Goal: Information Seeking & Learning: Learn about a topic

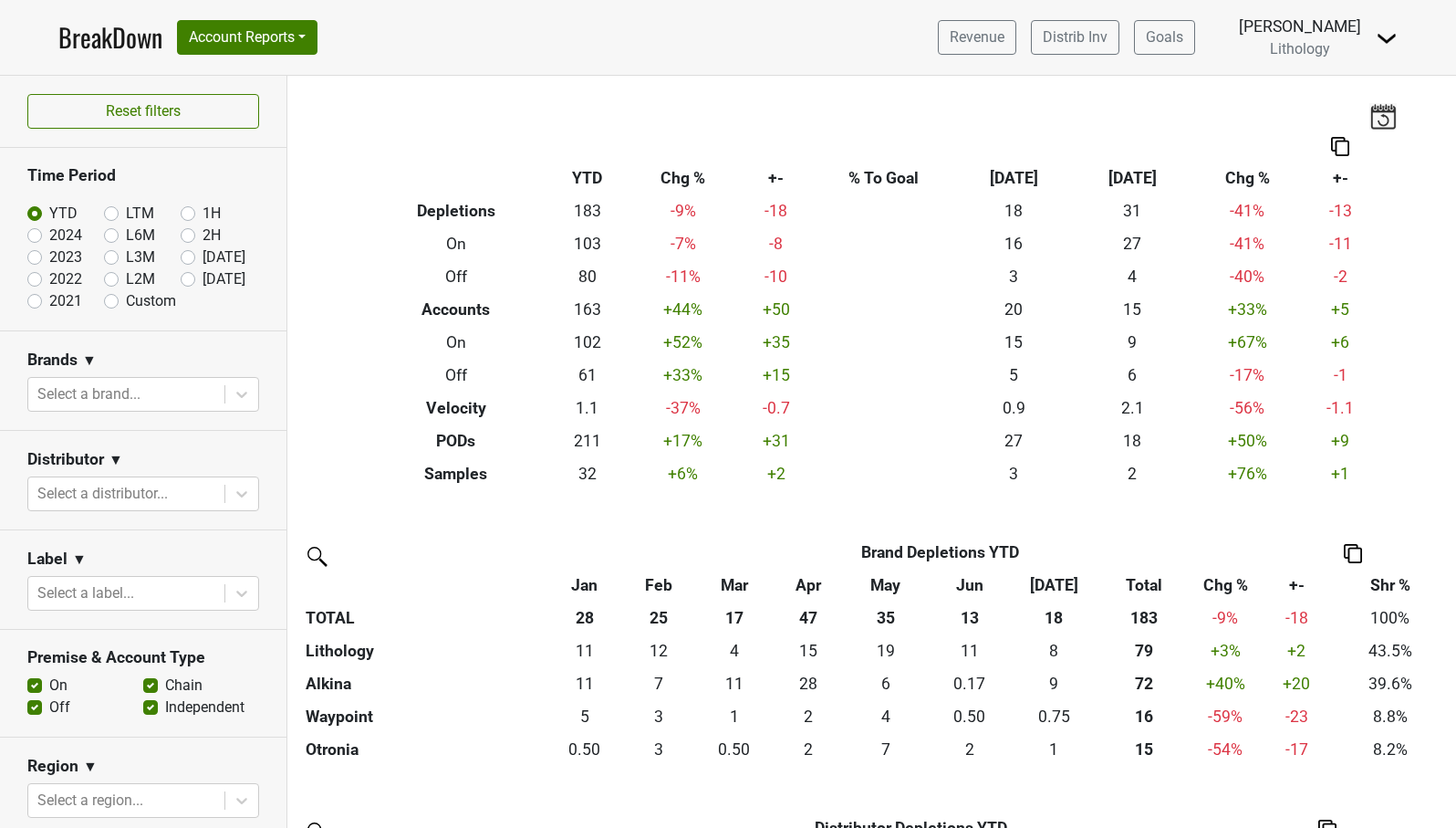
click at [115, 46] on link "BreakDown" at bounding box center [110, 38] width 104 height 39
click at [1119, 39] on link "Distrib Inv" at bounding box center [1075, 38] width 88 height 35
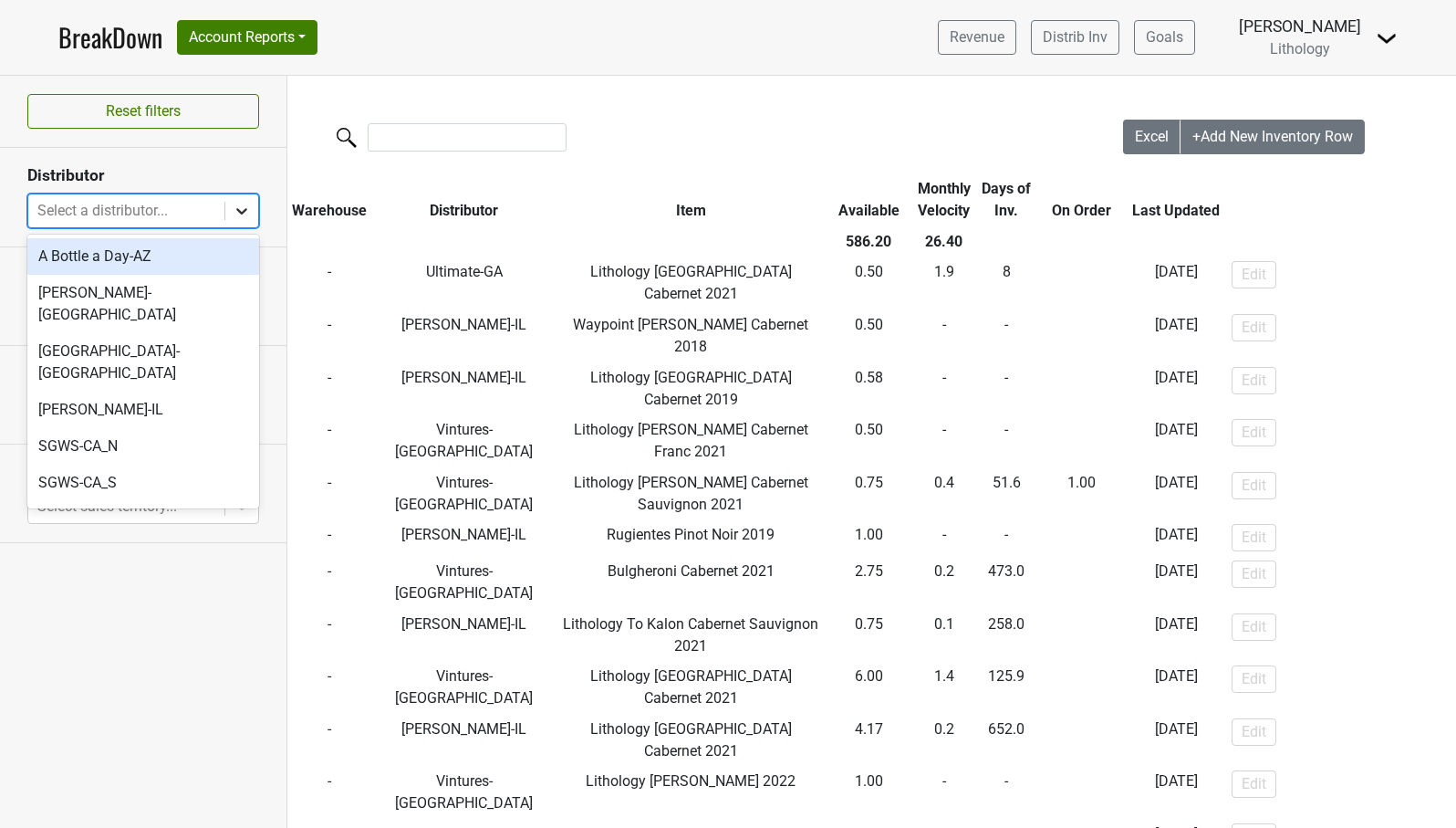
click at [241, 213] on icon at bounding box center [242, 211] width 11 height 6
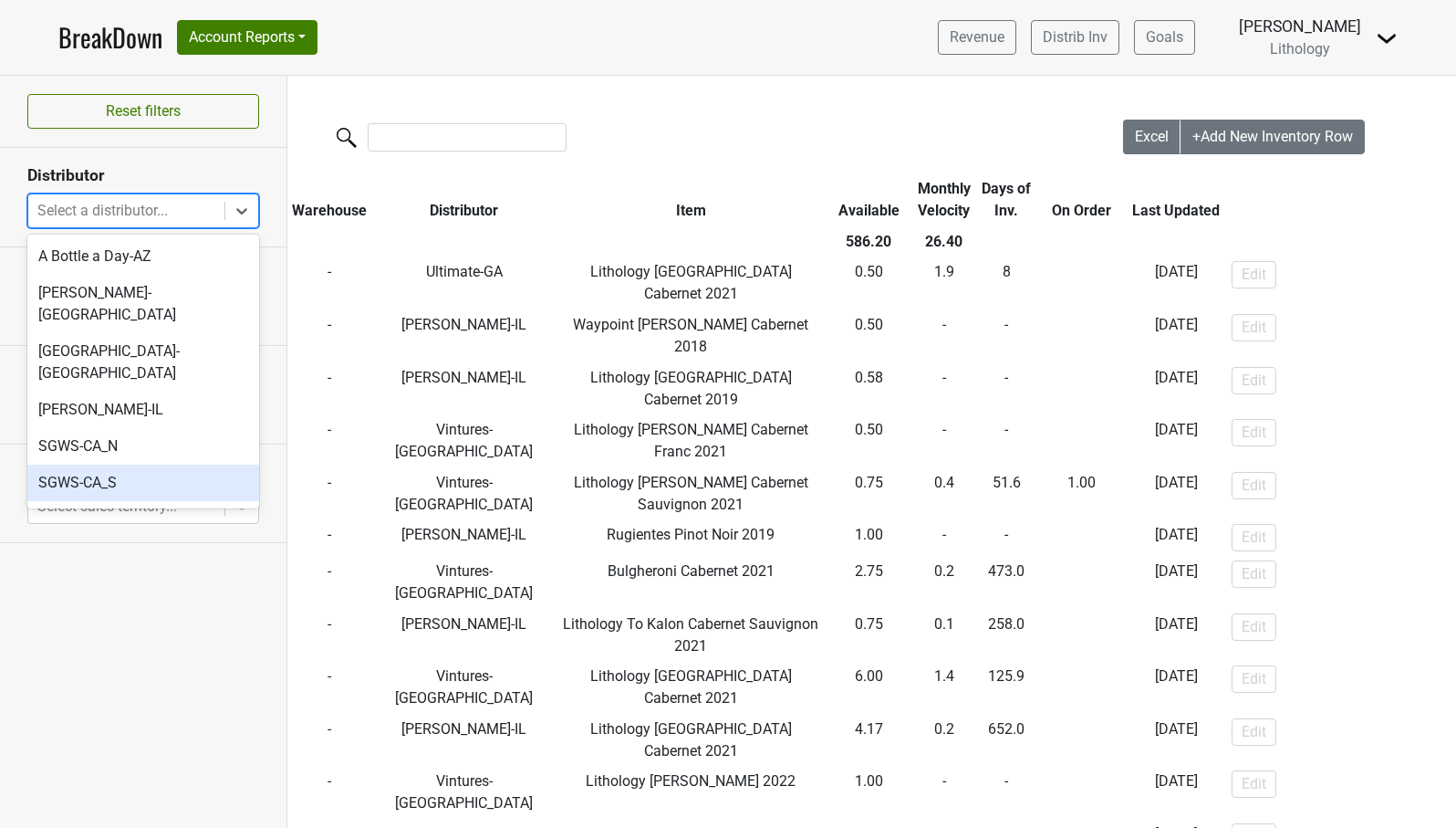
click at [132, 464] on div "SGWS-CA_S" at bounding box center [143, 483] width 232 height 37
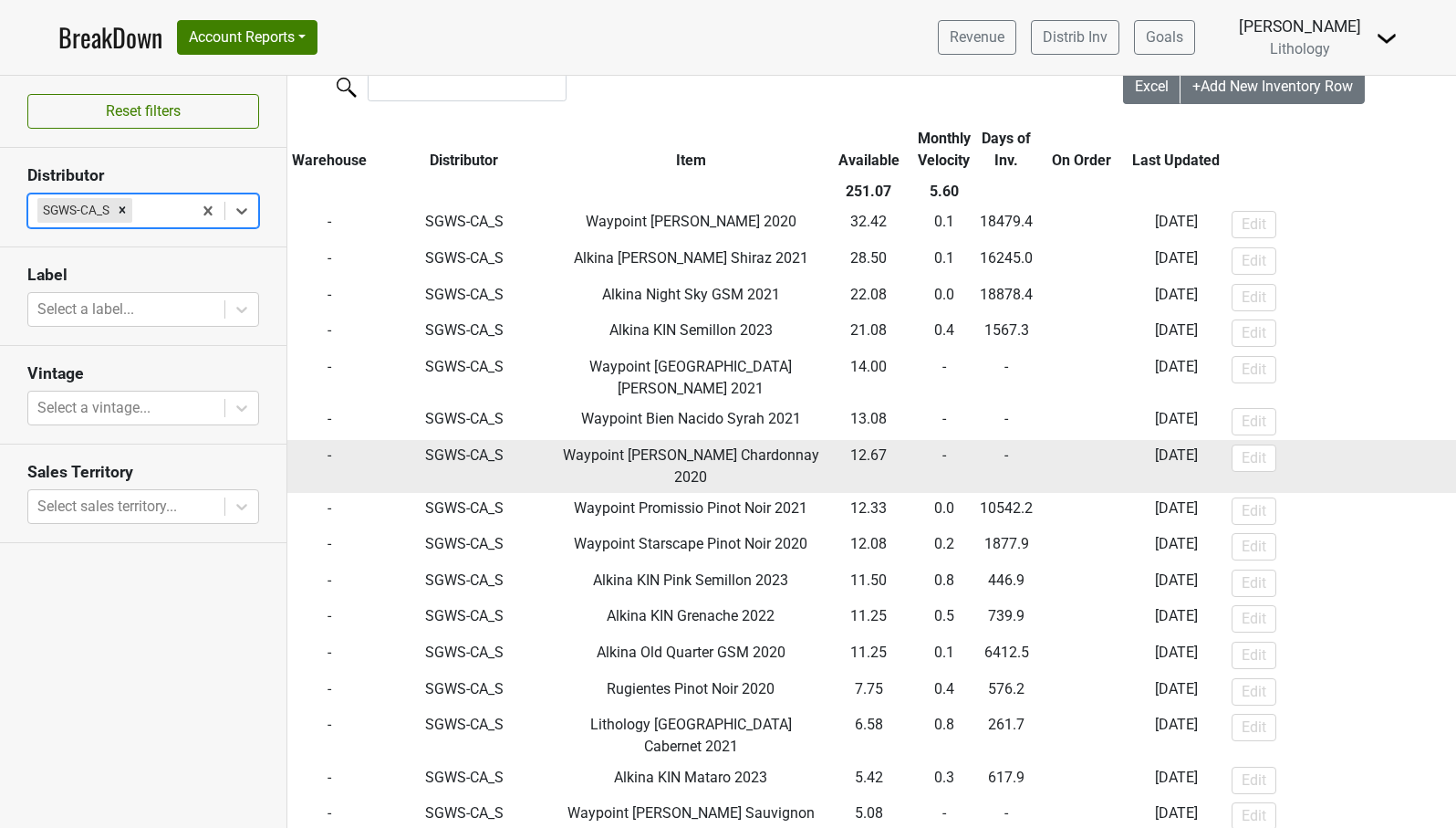
scroll to position [58, 0]
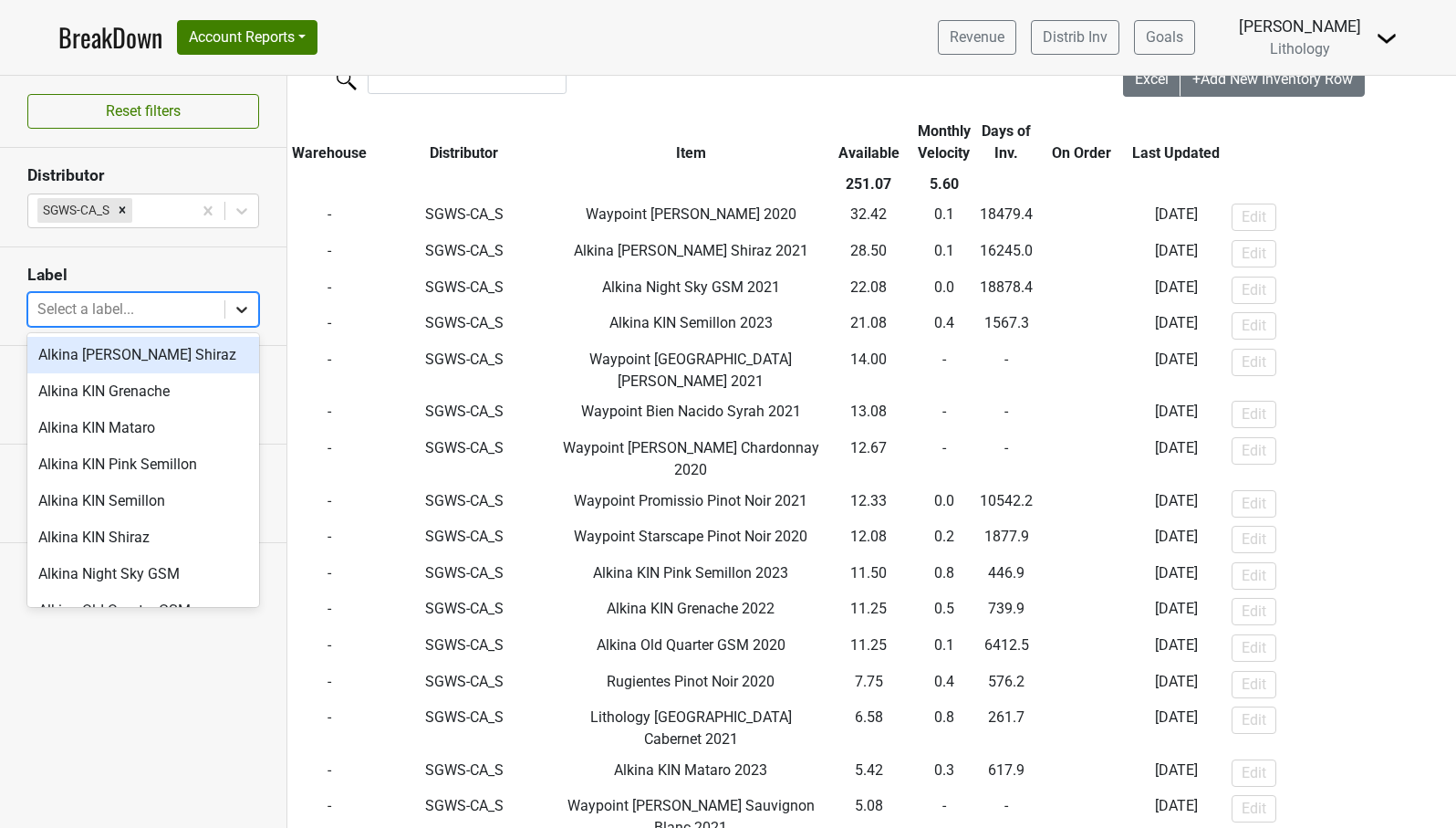
click at [245, 308] on icon at bounding box center [242, 309] width 11 height 6
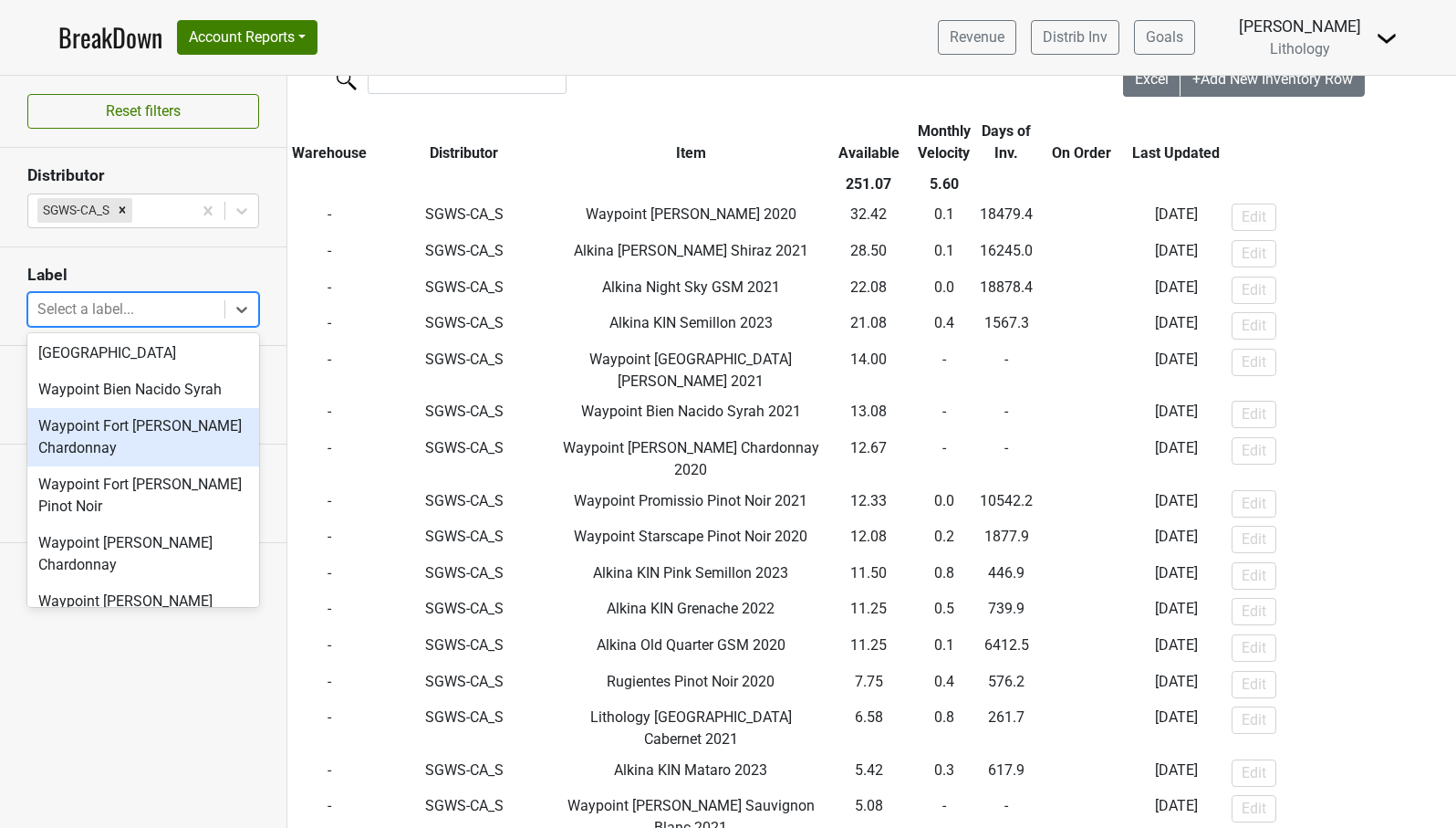
scroll to position [975, 0]
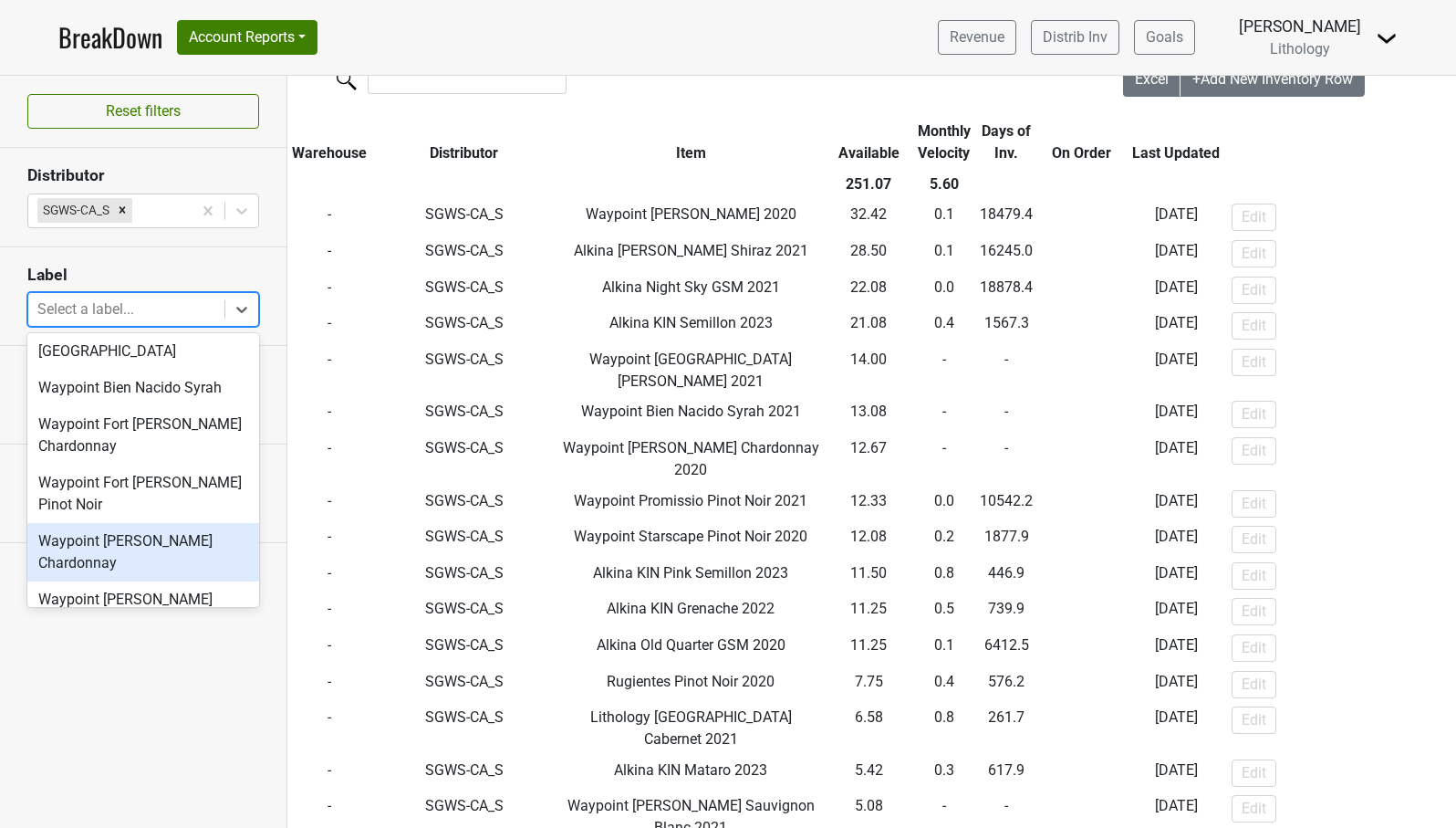
click at [186, 523] on div "Waypoint [PERSON_NAME] Chardonnay" at bounding box center [143, 553] width 232 height 59
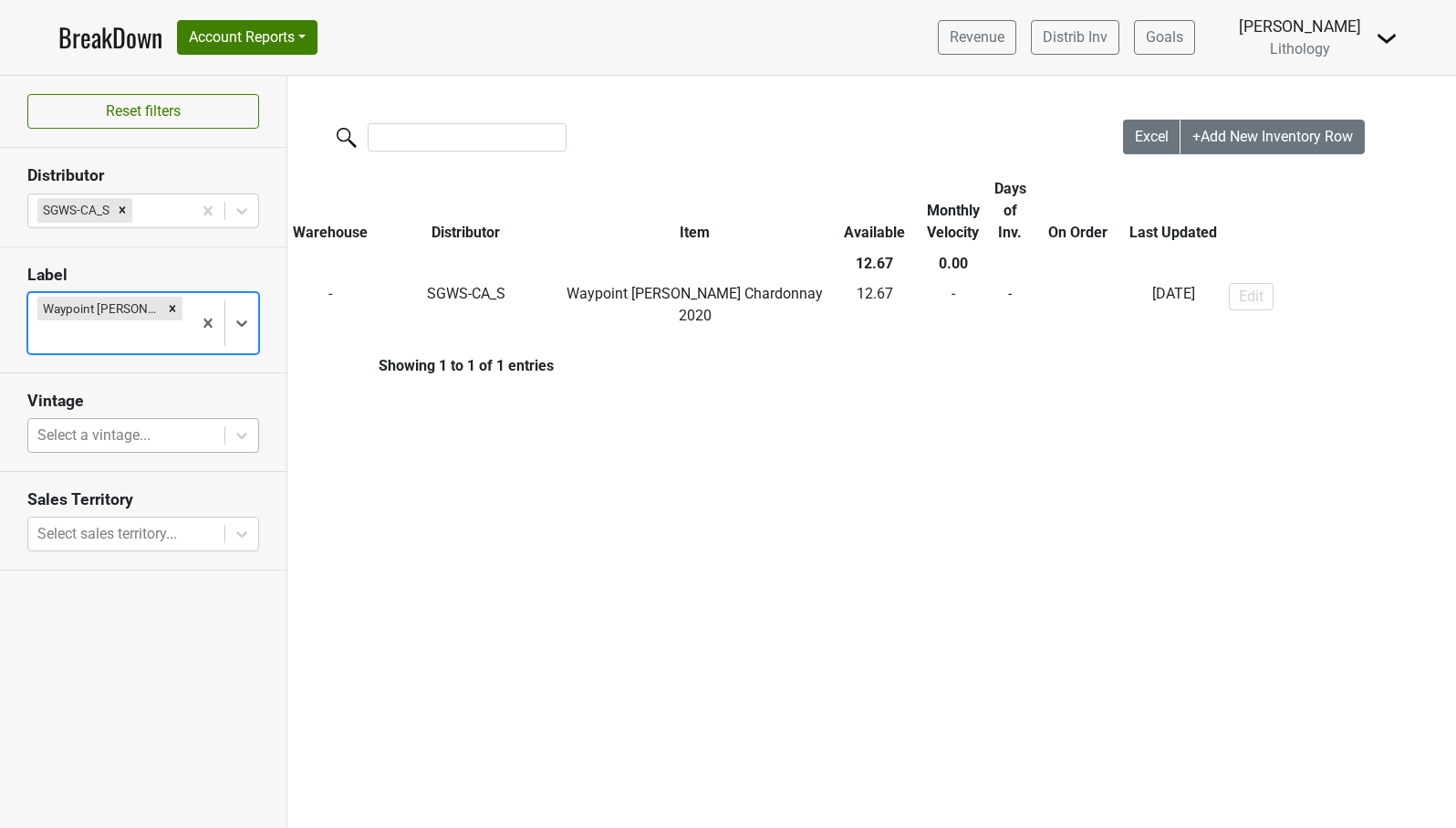
scroll to position [0, 0]
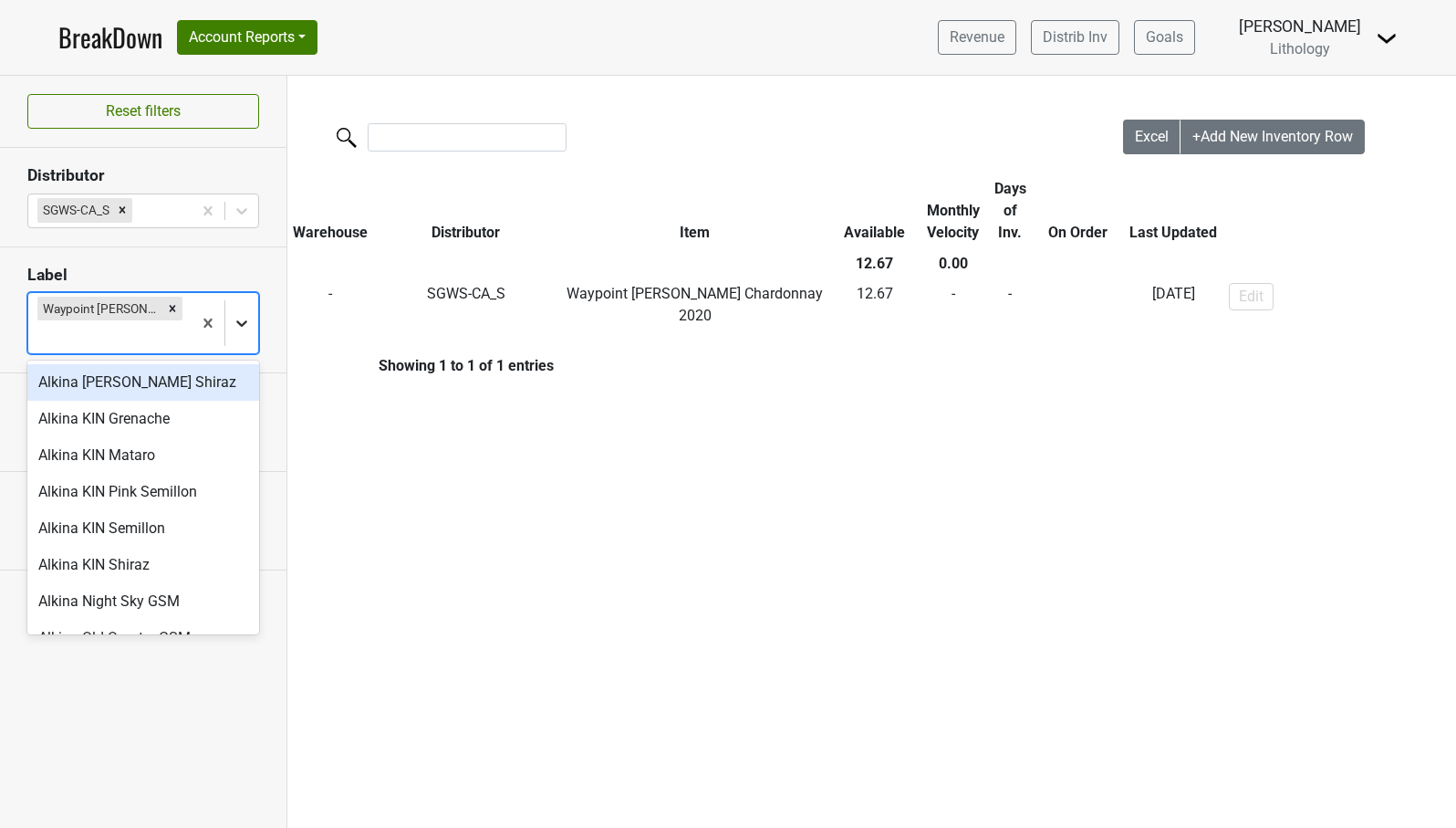
click at [243, 321] on icon at bounding box center [242, 323] width 18 height 18
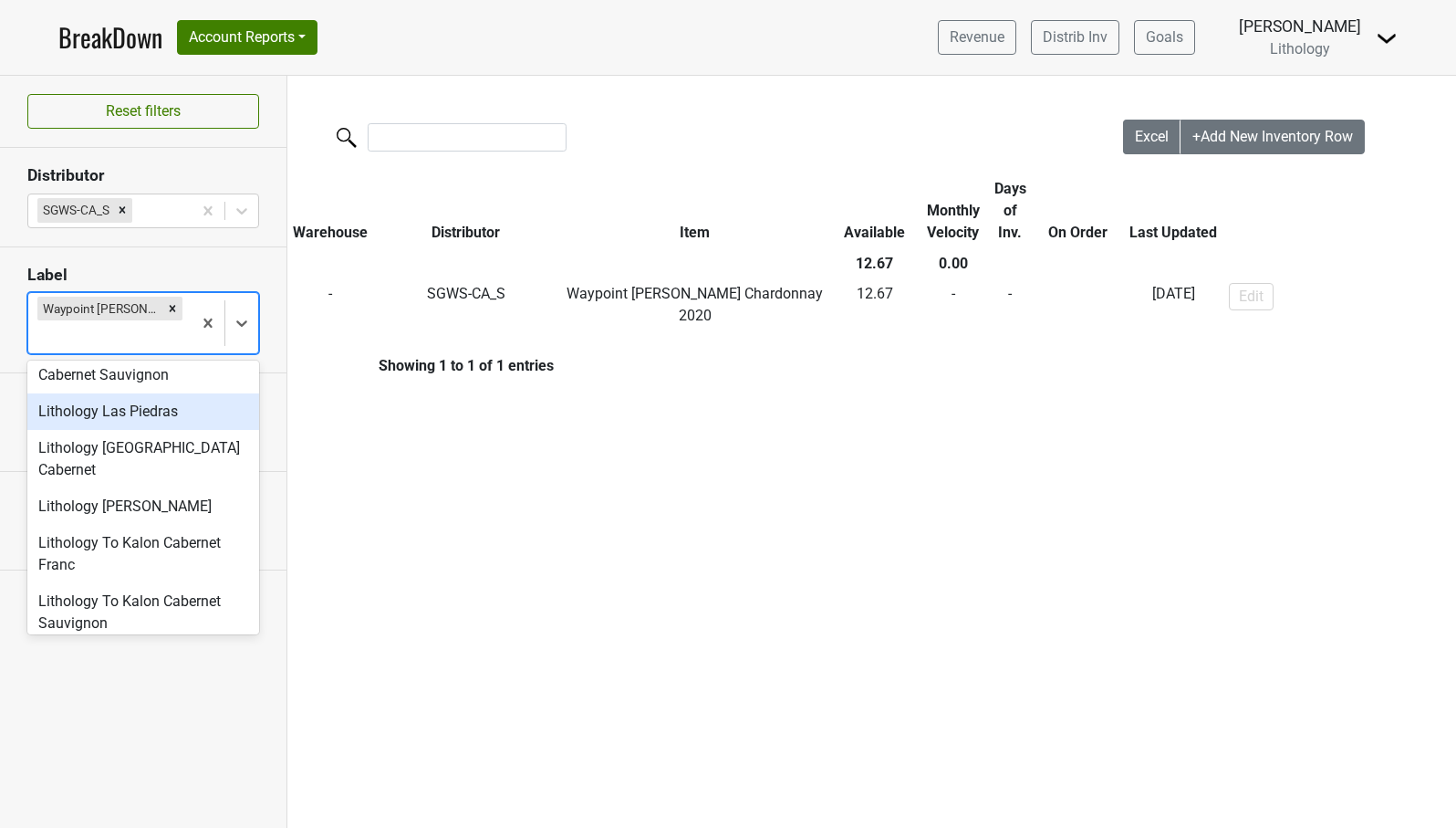
scroll to position [531, 0]
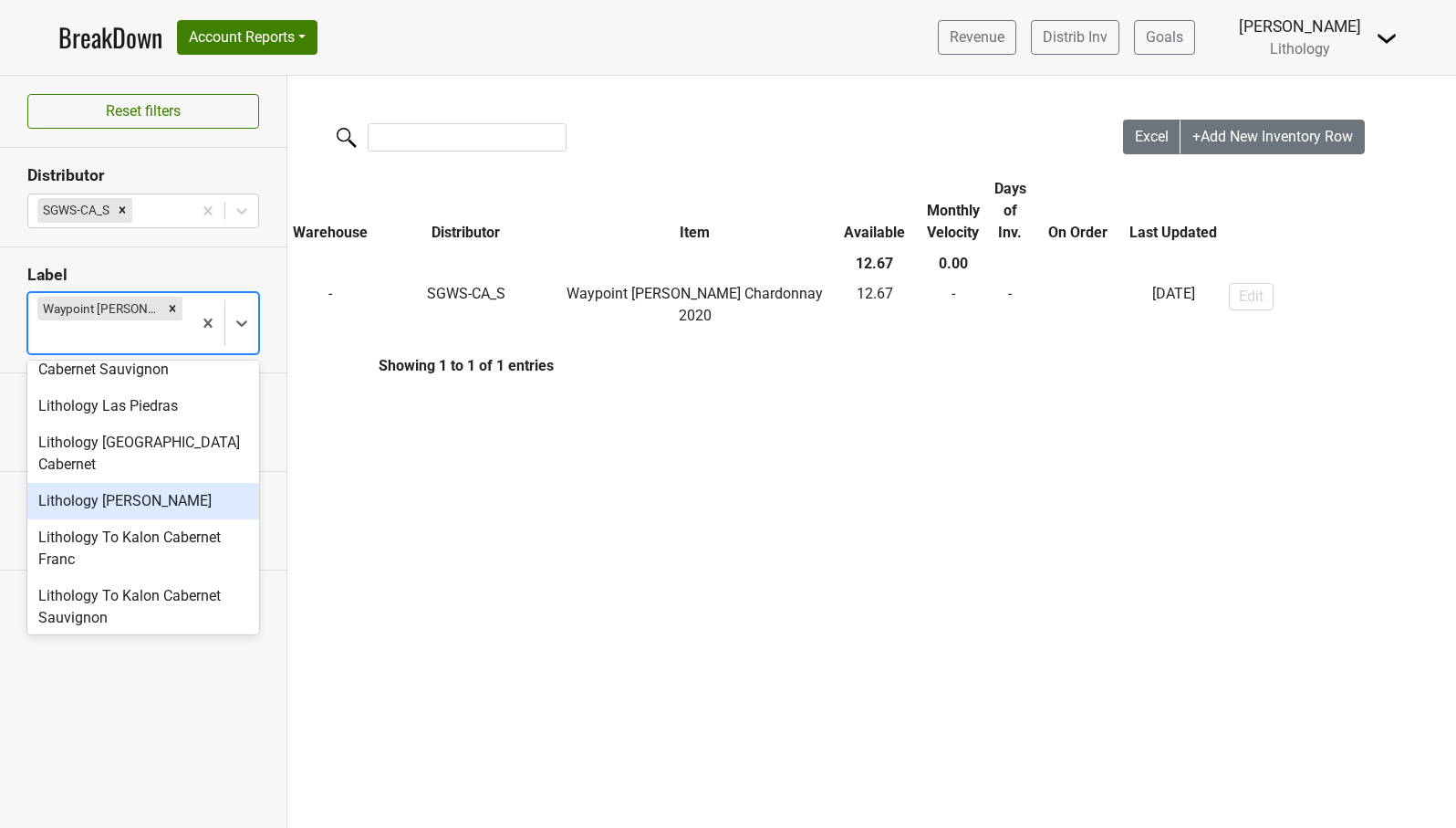
click at [183, 483] on div "Lithology [PERSON_NAME]" at bounding box center [143, 501] width 232 height 37
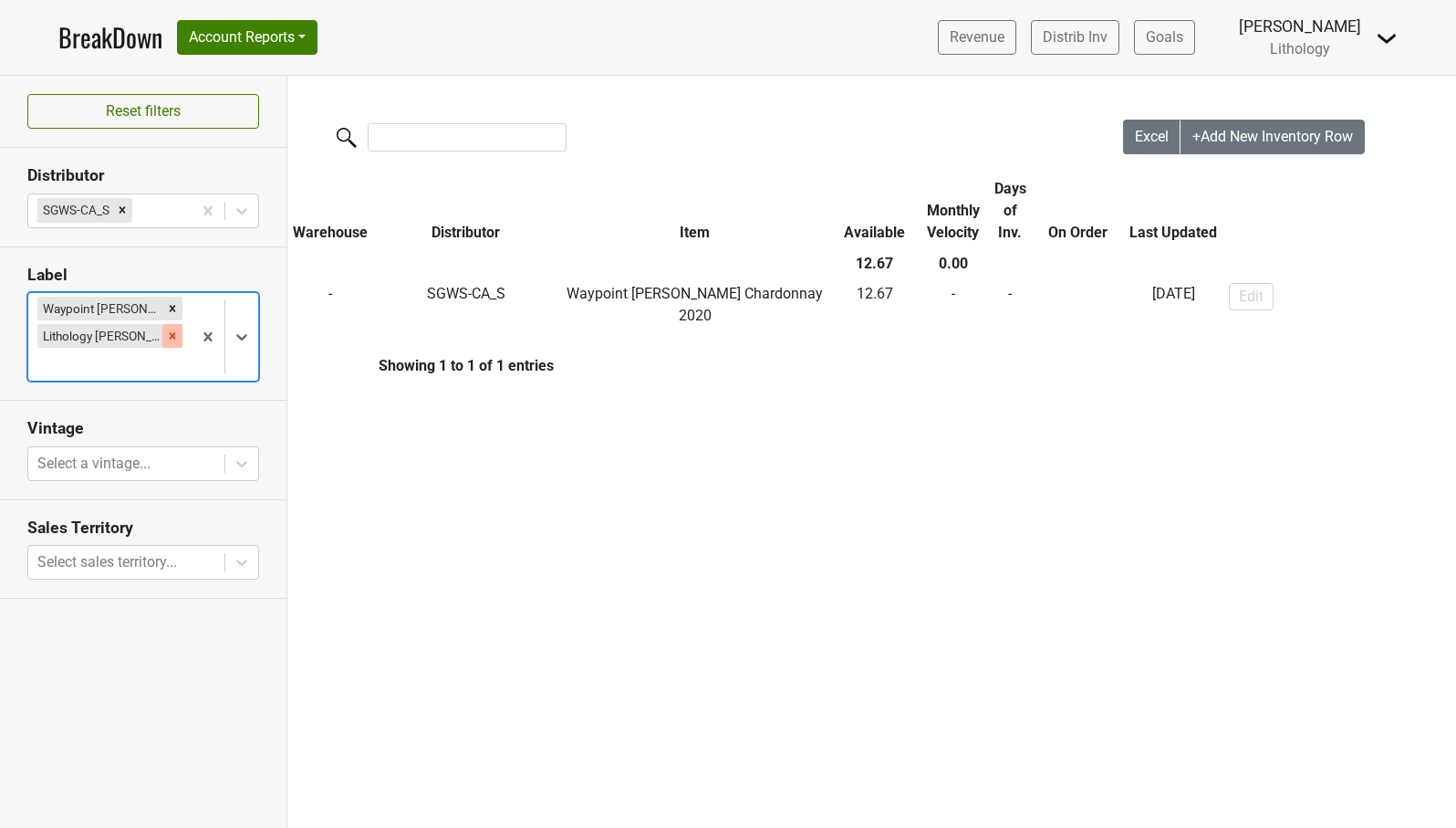
click at [175, 333] on icon "Remove Lithology Ritchie Chardonnay" at bounding box center [172, 336] width 6 height 6
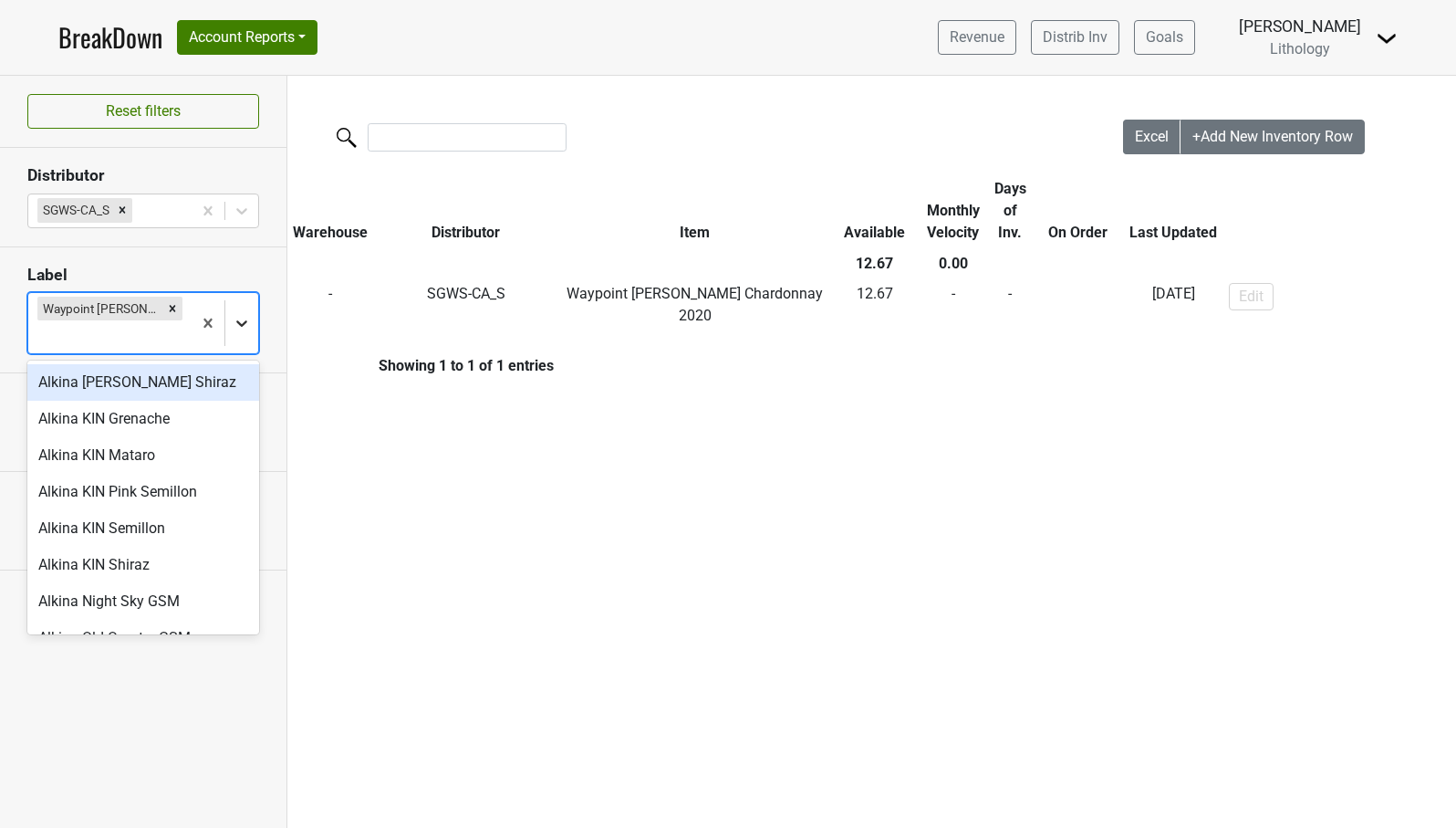
click at [240, 321] on icon at bounding box center [242, 323] width 18 height 18
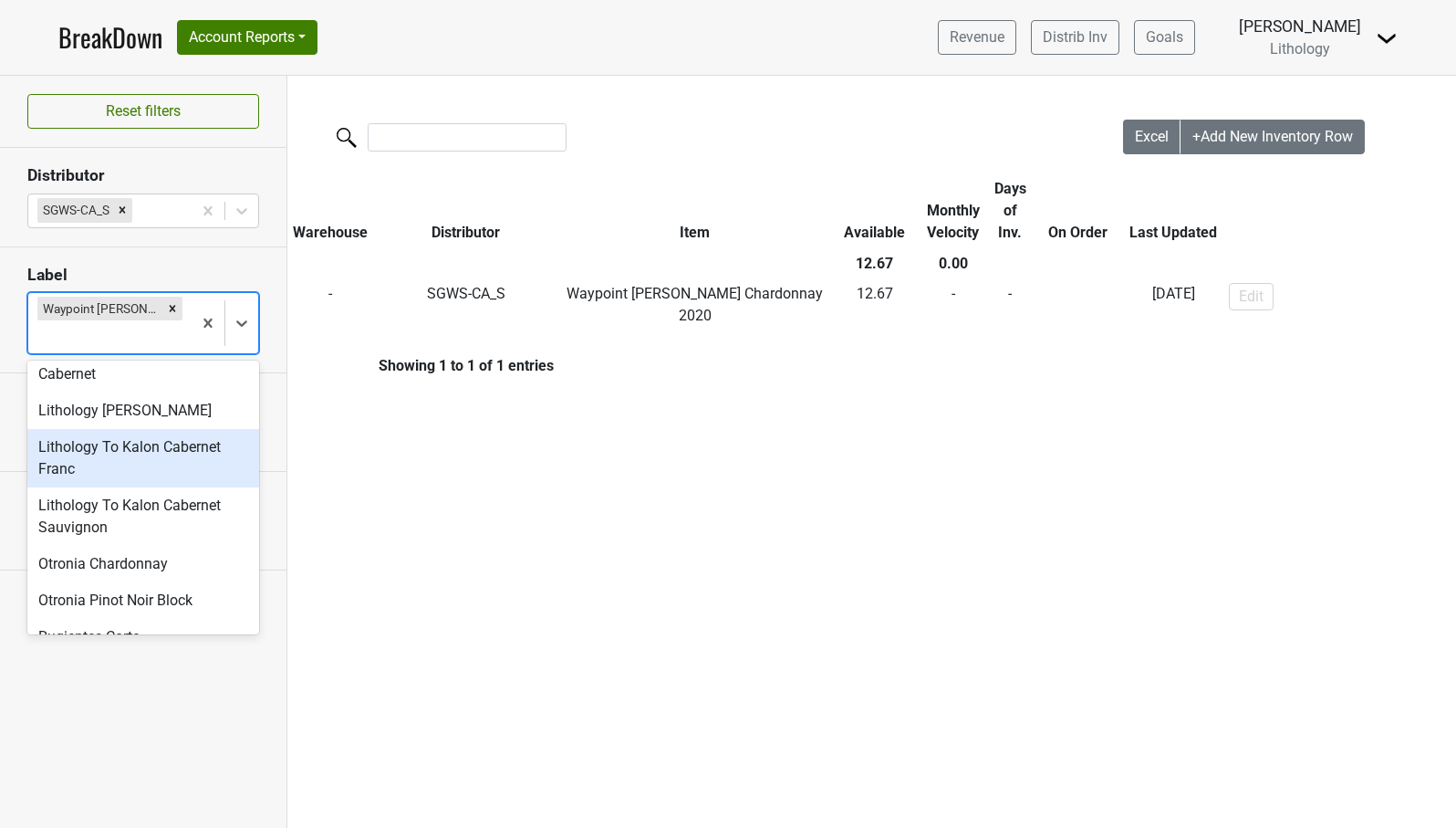
scroll to position [622, 0]
click at [154, 428] on div "Lithology To Kalon Cabernet Franc" at bounding box center [143, 457] width 232 height 59
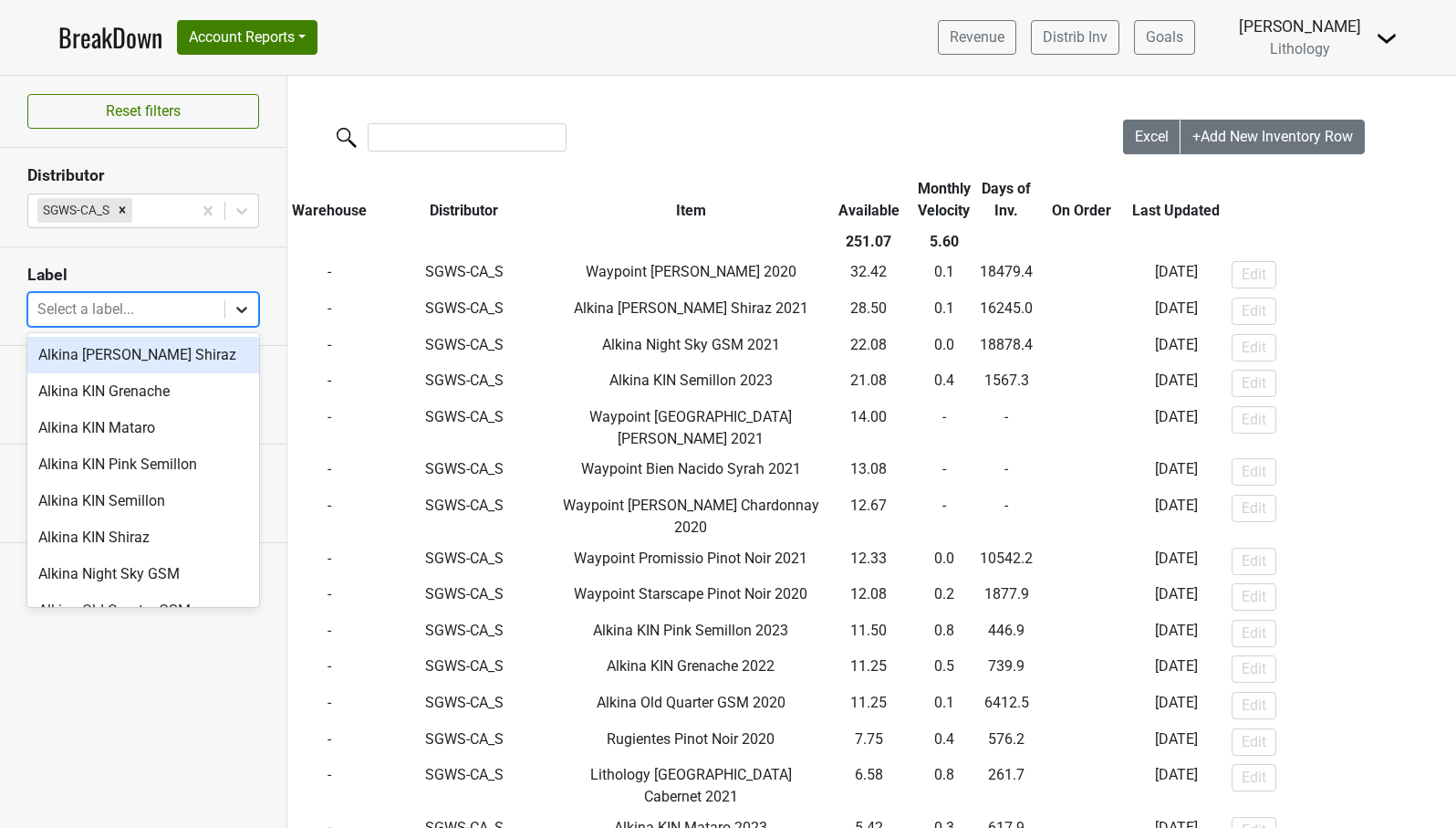
click at [242, 310] on icon at bounding box center [242, 309] width 11 height 6
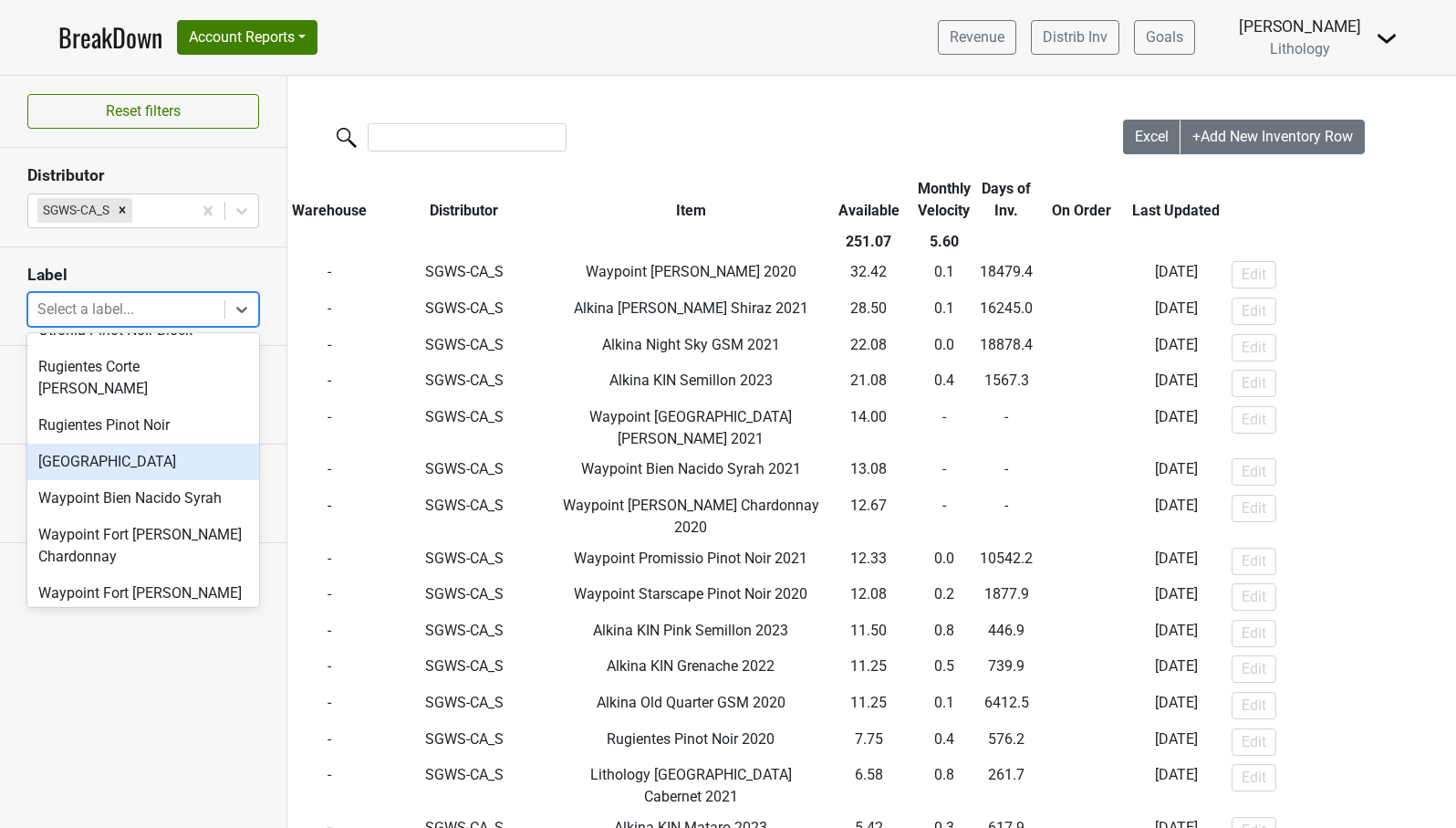
scroll to position [870, 0]
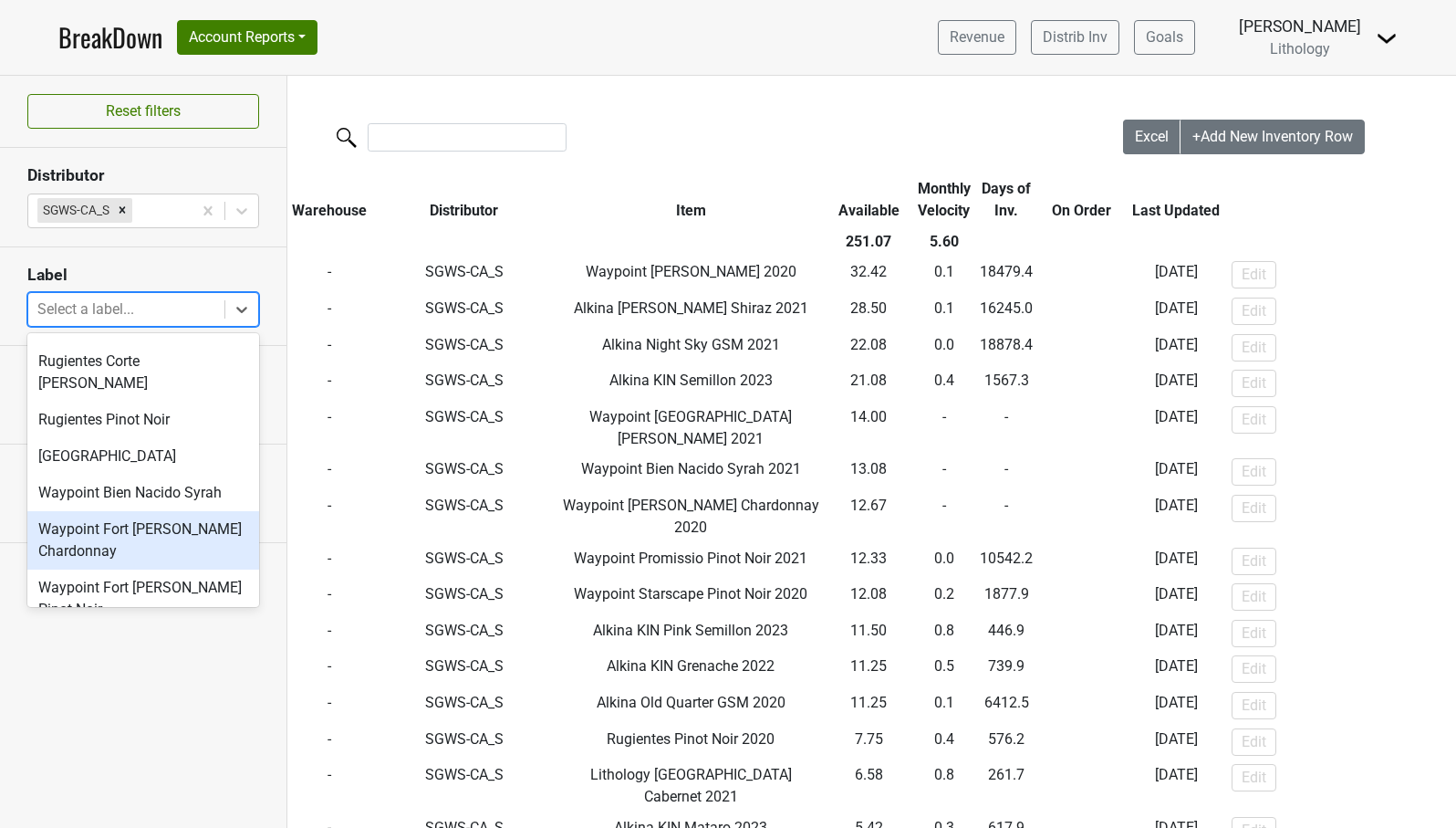
click at [165, 511] on div "Waypoint Fort [PERSON_NAME] Chardonnay" at bounding box center [143, 541] width 232 height 59
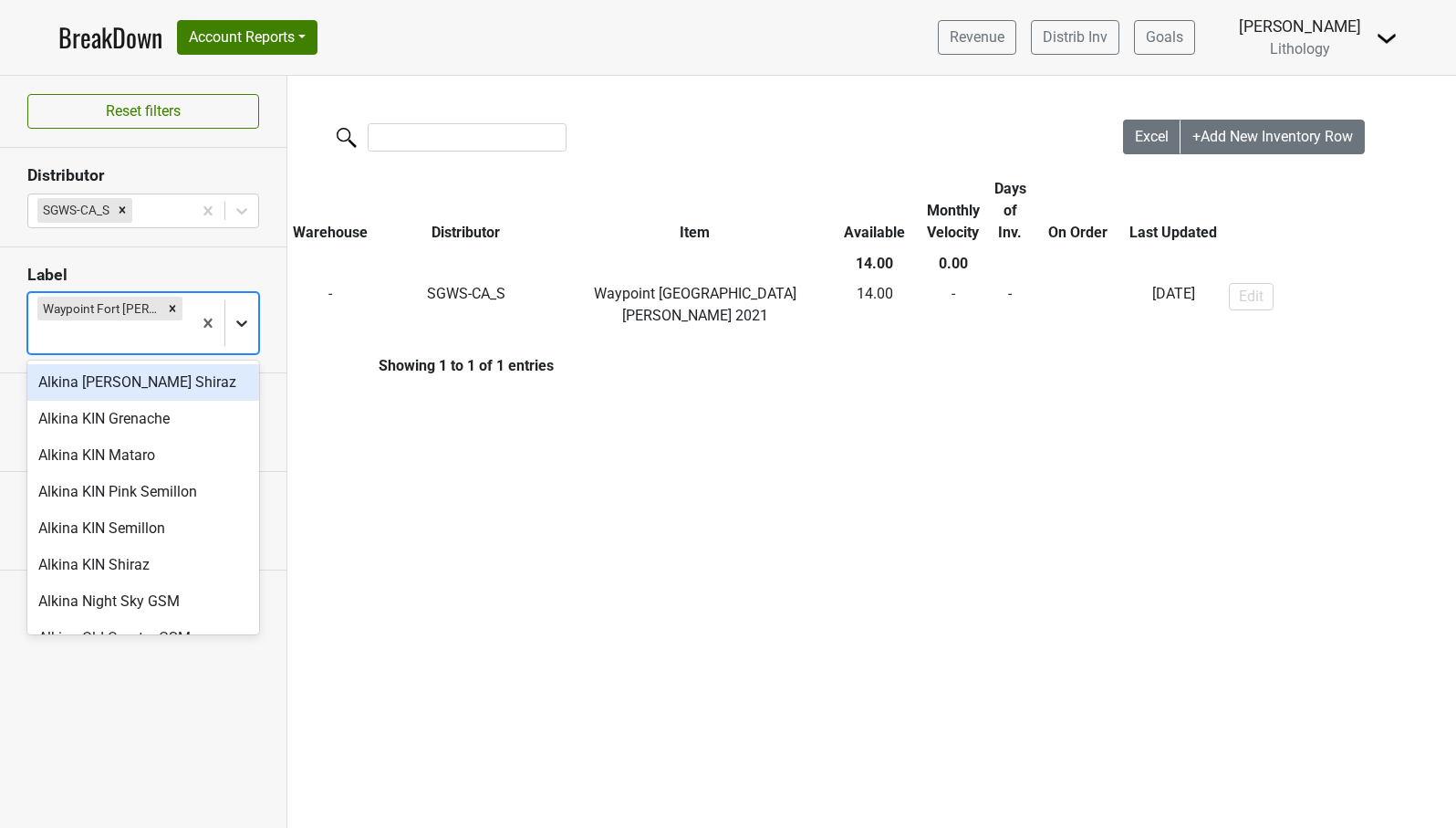
click at [241, 319] on icon at bounding box center [242, 323] width 18 height 18
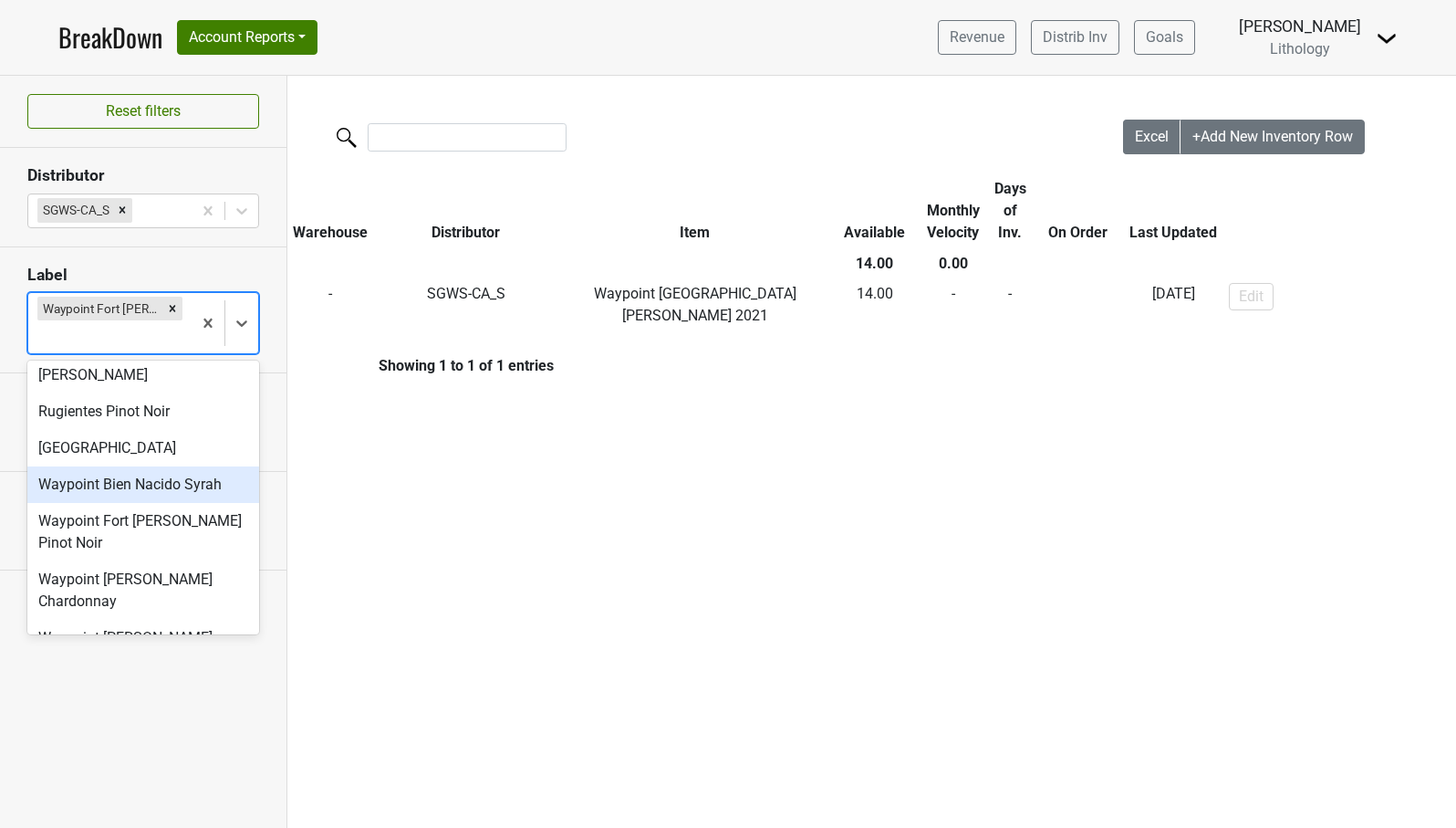
scroll to position [920, 0]
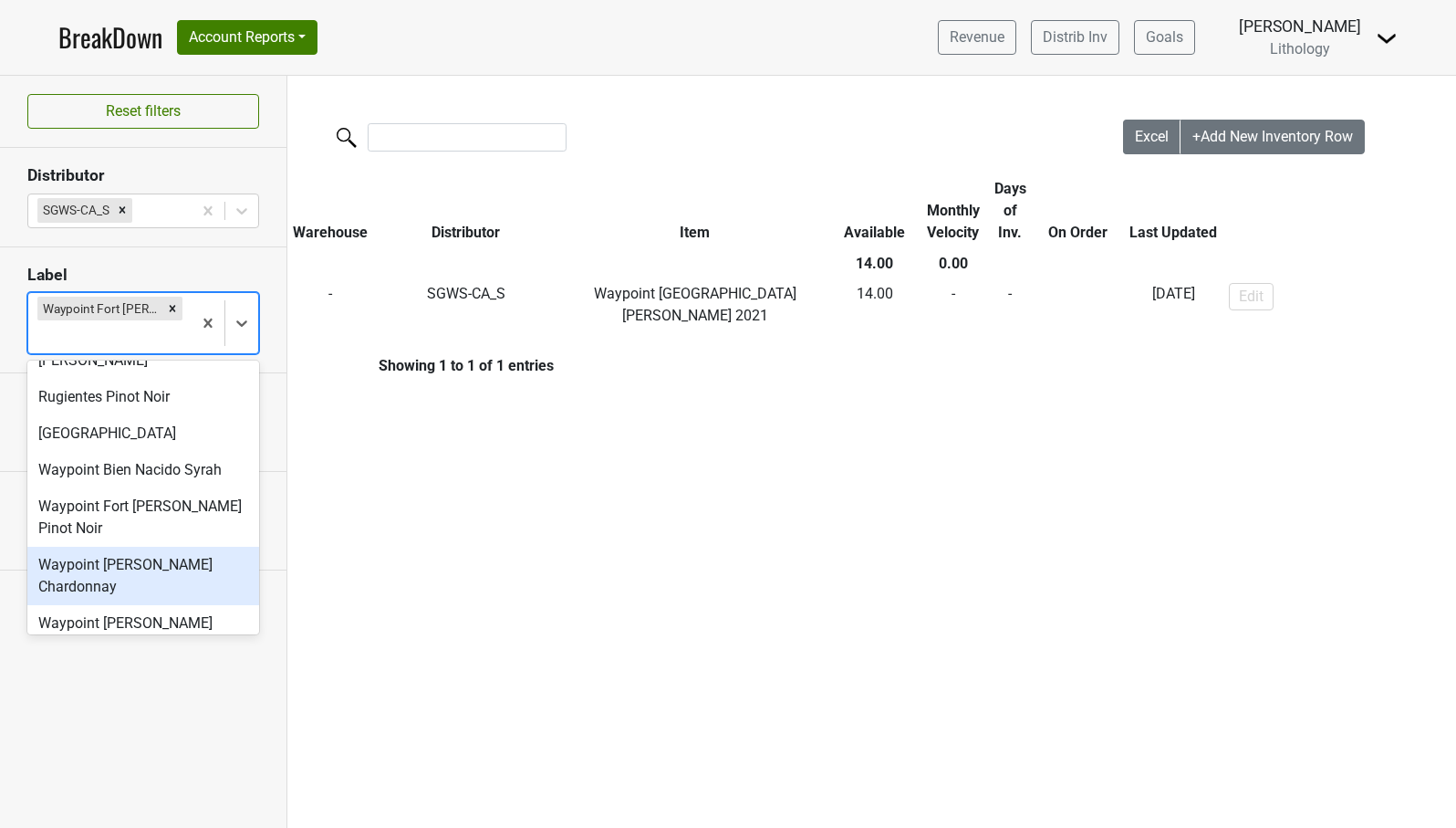
click at [184, 547] on div "Waypoint [PERSON_NAME] Chardonnay" at bounding box center [143, 576] width 232 height 59
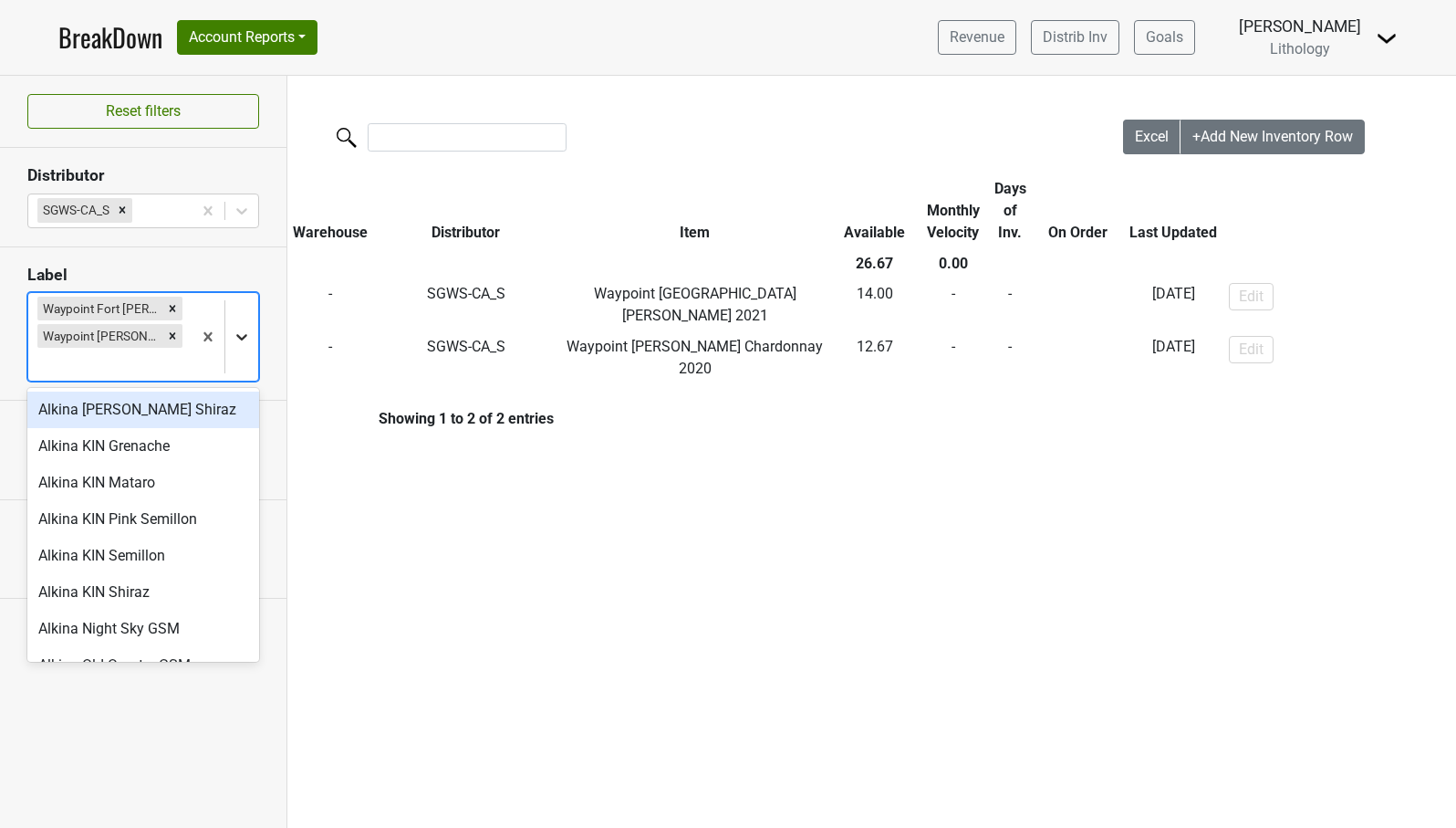
click at [243, 338] on icon at bounding box center [242, 337] width 11 height 6
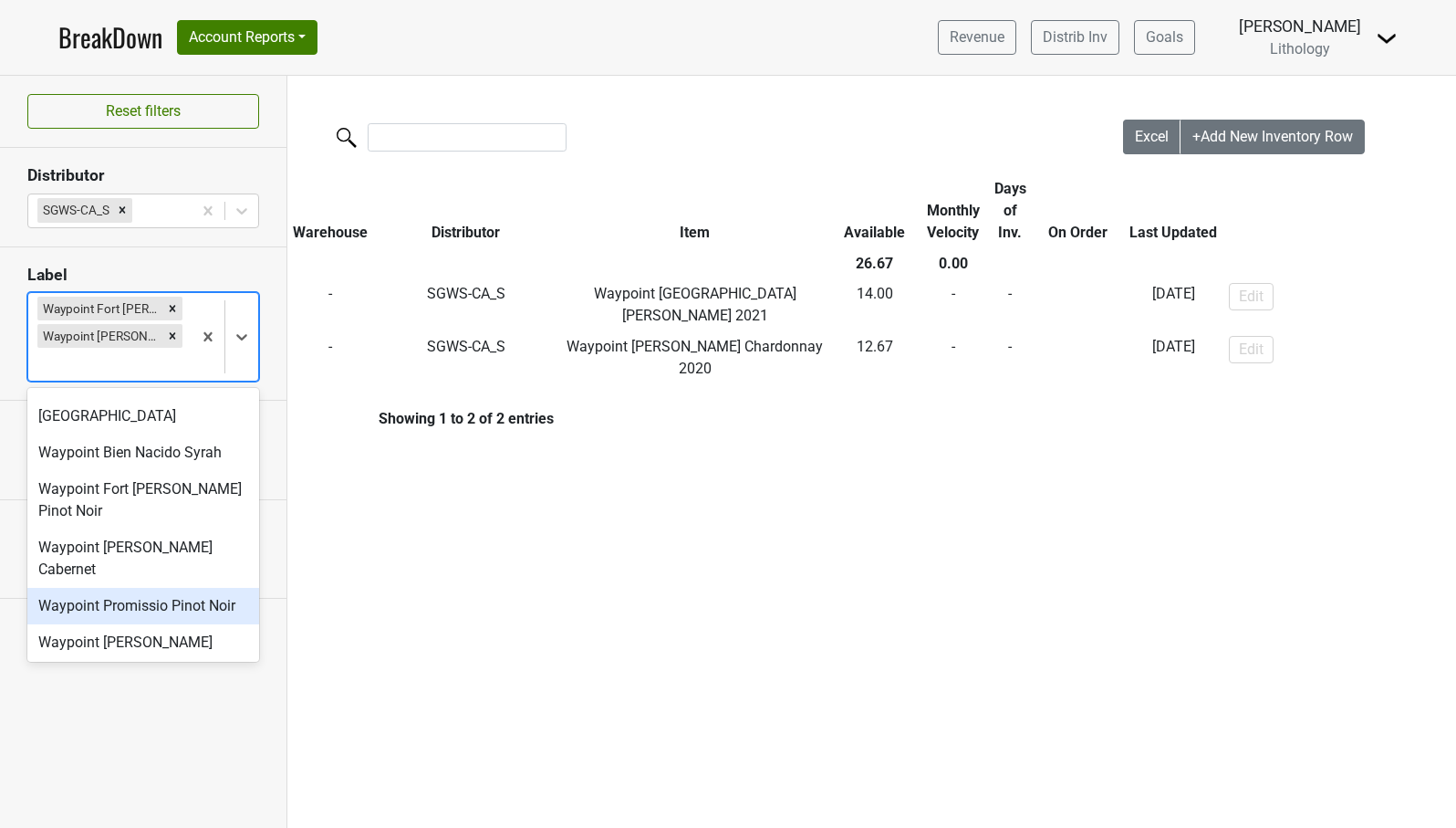
scroll to position [975, 0]
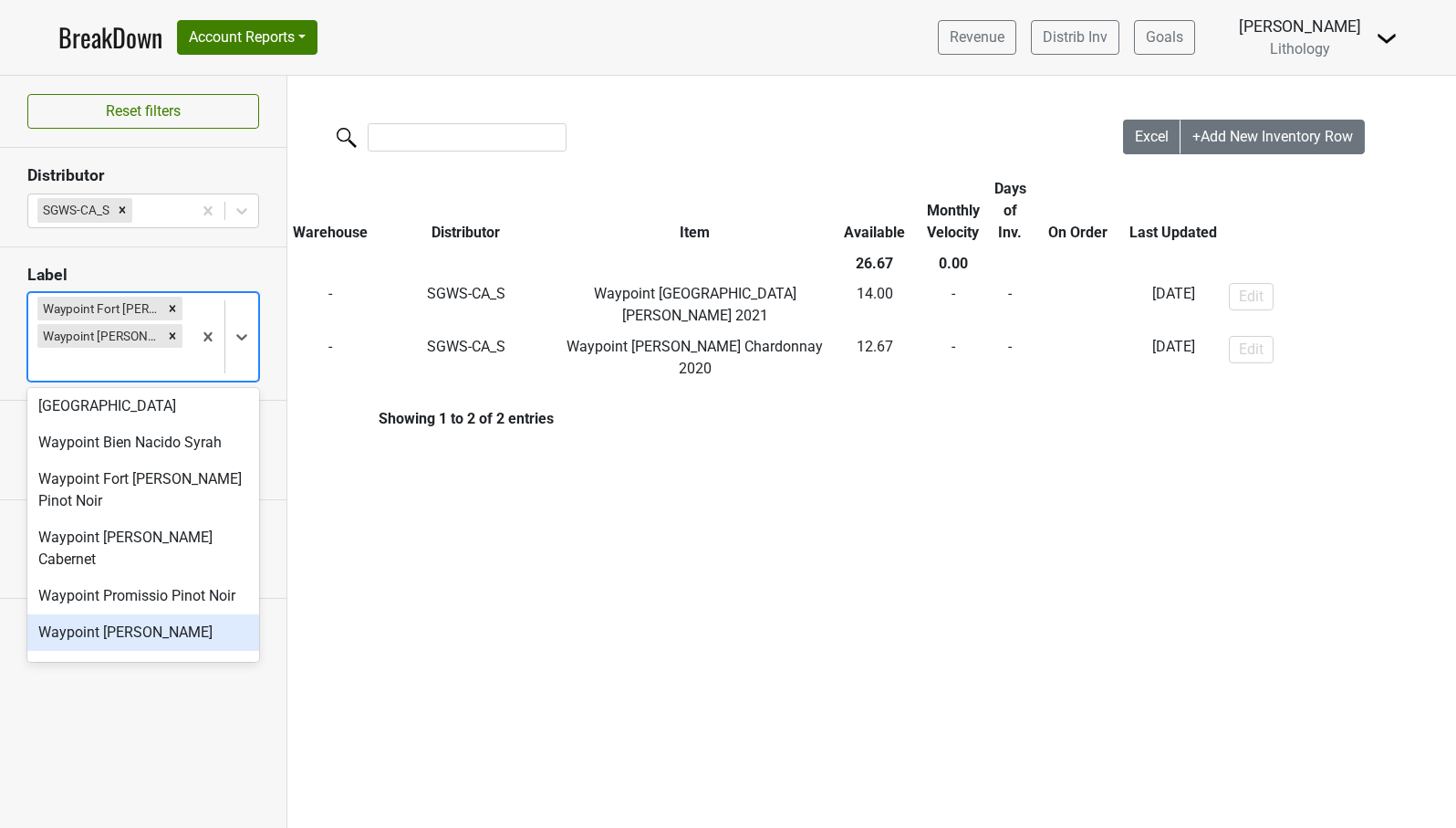
click at [195, 614] on div "Waypoint [PERSON_NAME]" at bounding box center [143, 632] width 232 height 37
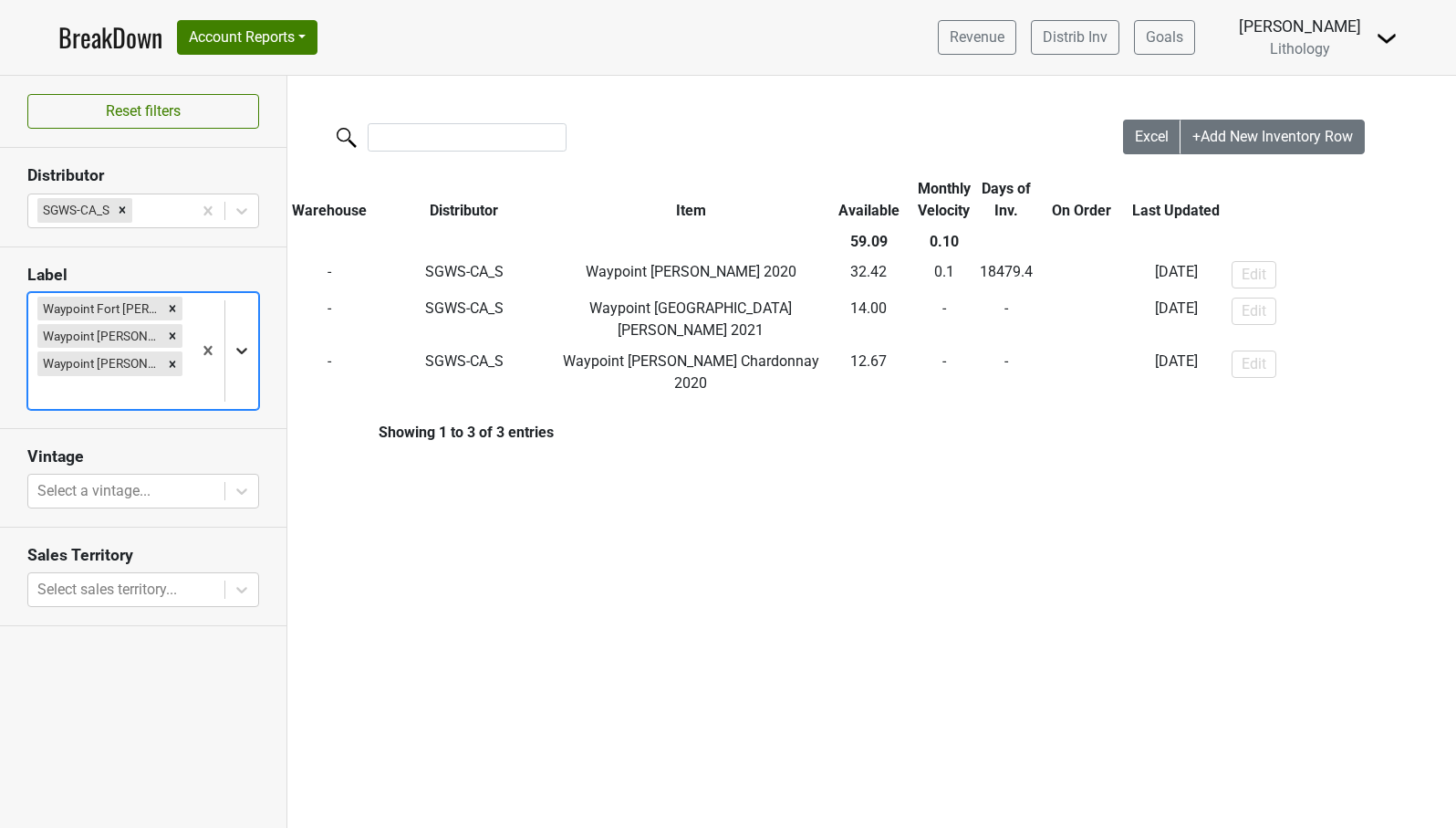
click at [240, 351] on icon at bounding box center [242, 351] width 11 height 6
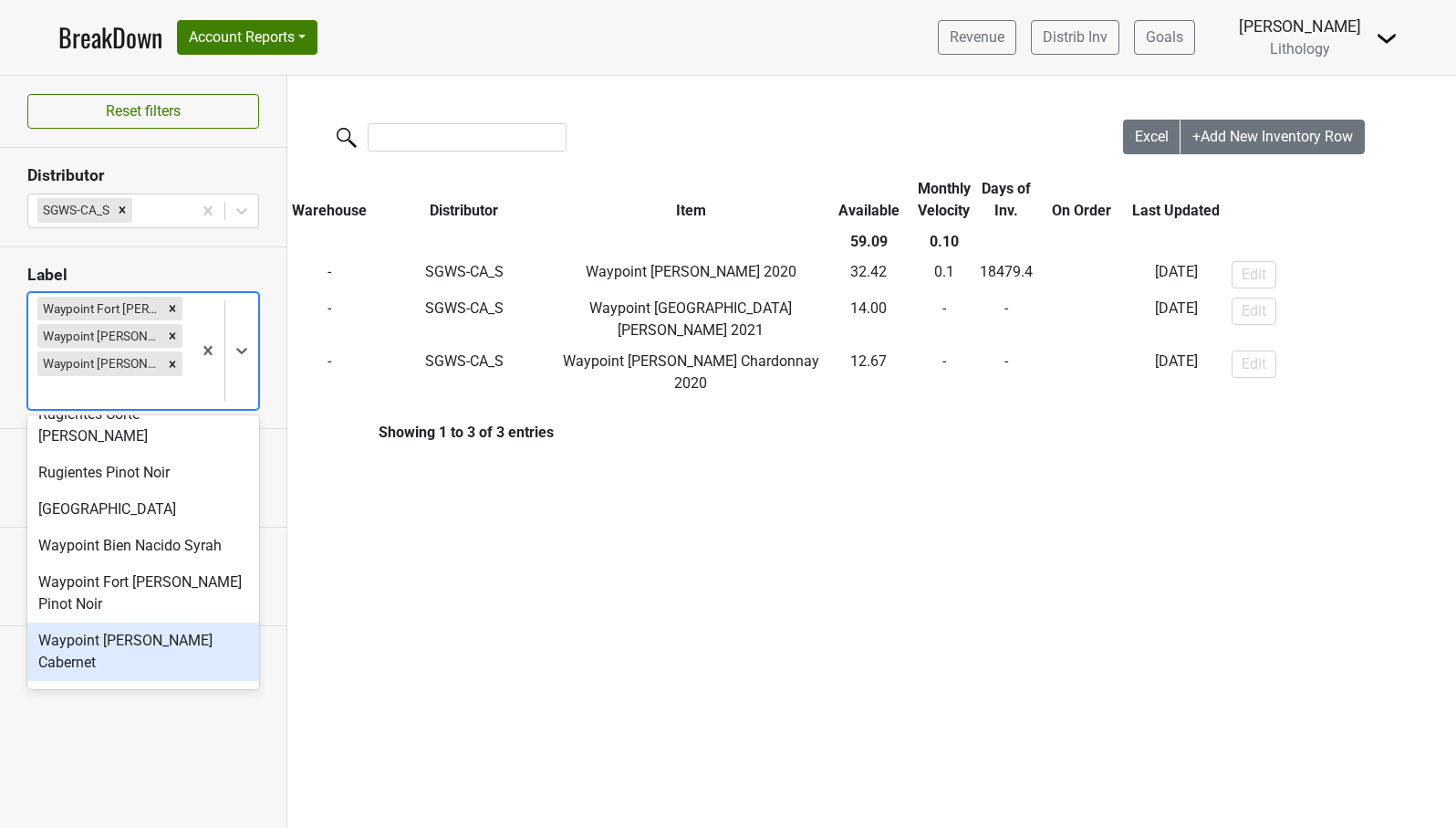
scroll to position [903, 0]
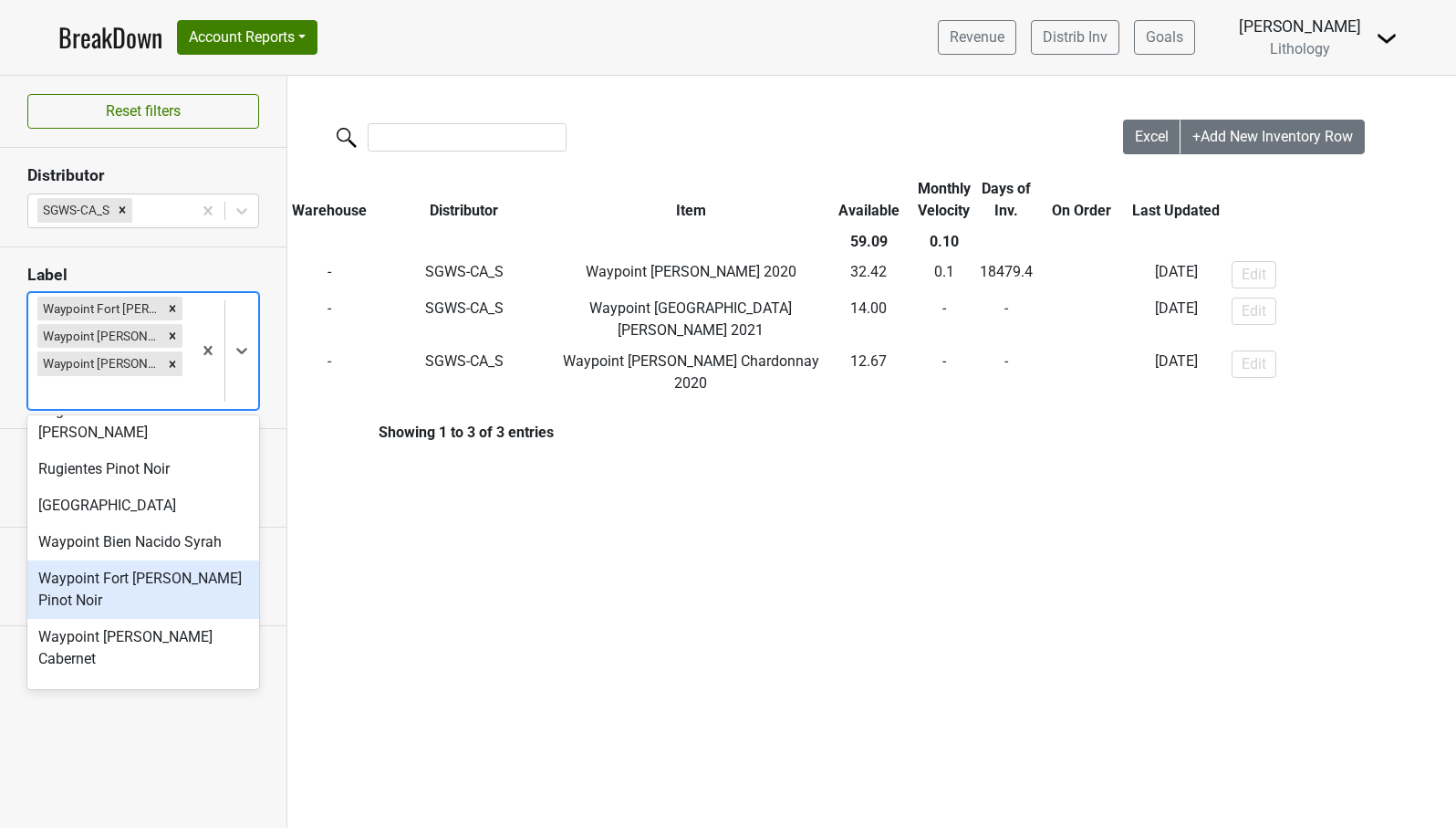
click at [115, 561] on div "Waypoint Fort [PERSON_NAME] Pinot Noir" at bounding box center [143, 590] width 232 height 59
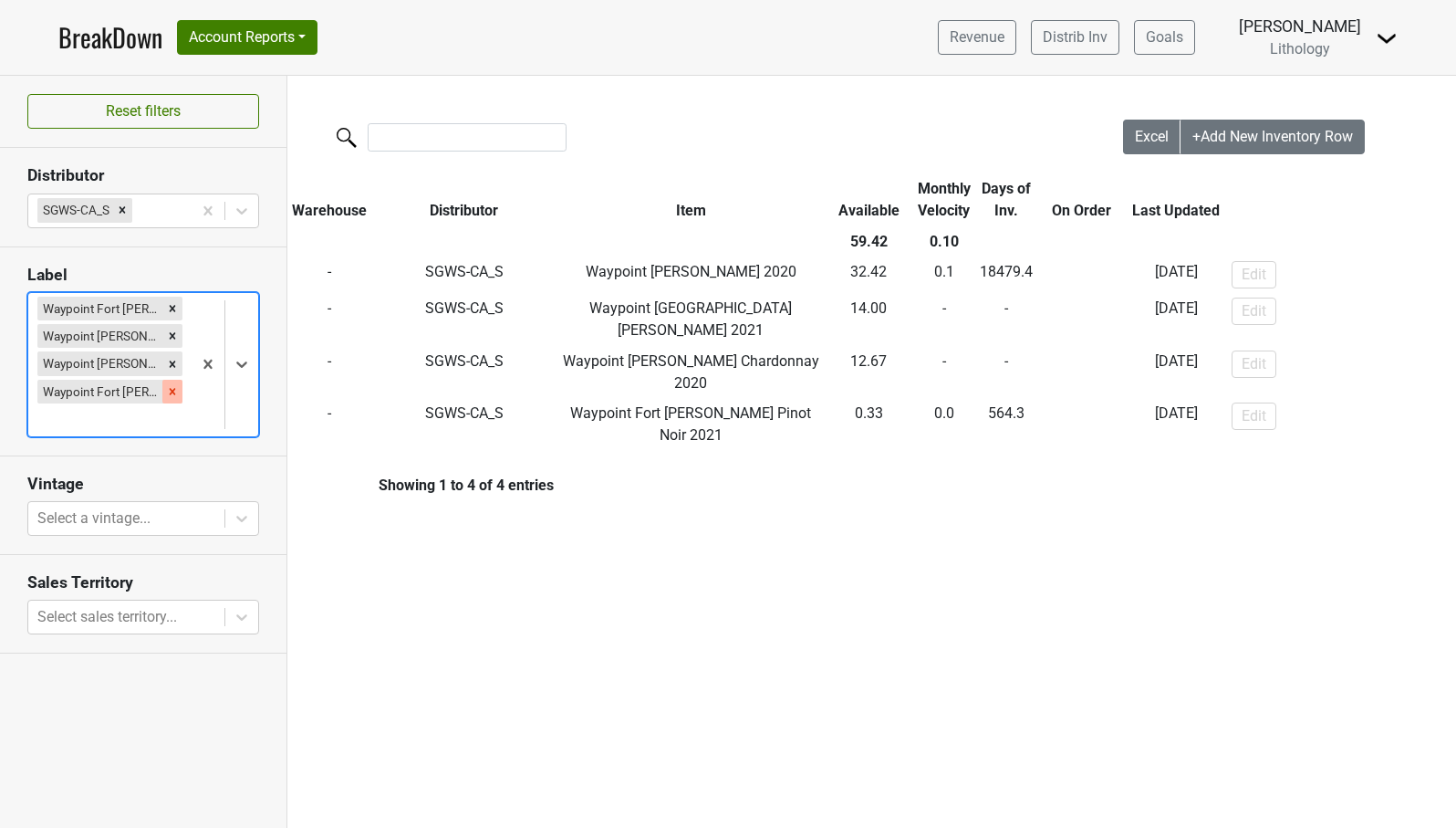
click at [174, 390] on icon "Remove Waypoint Fort Ross Pinot Noir" at bounding box center [172, 392] width 13 height 13
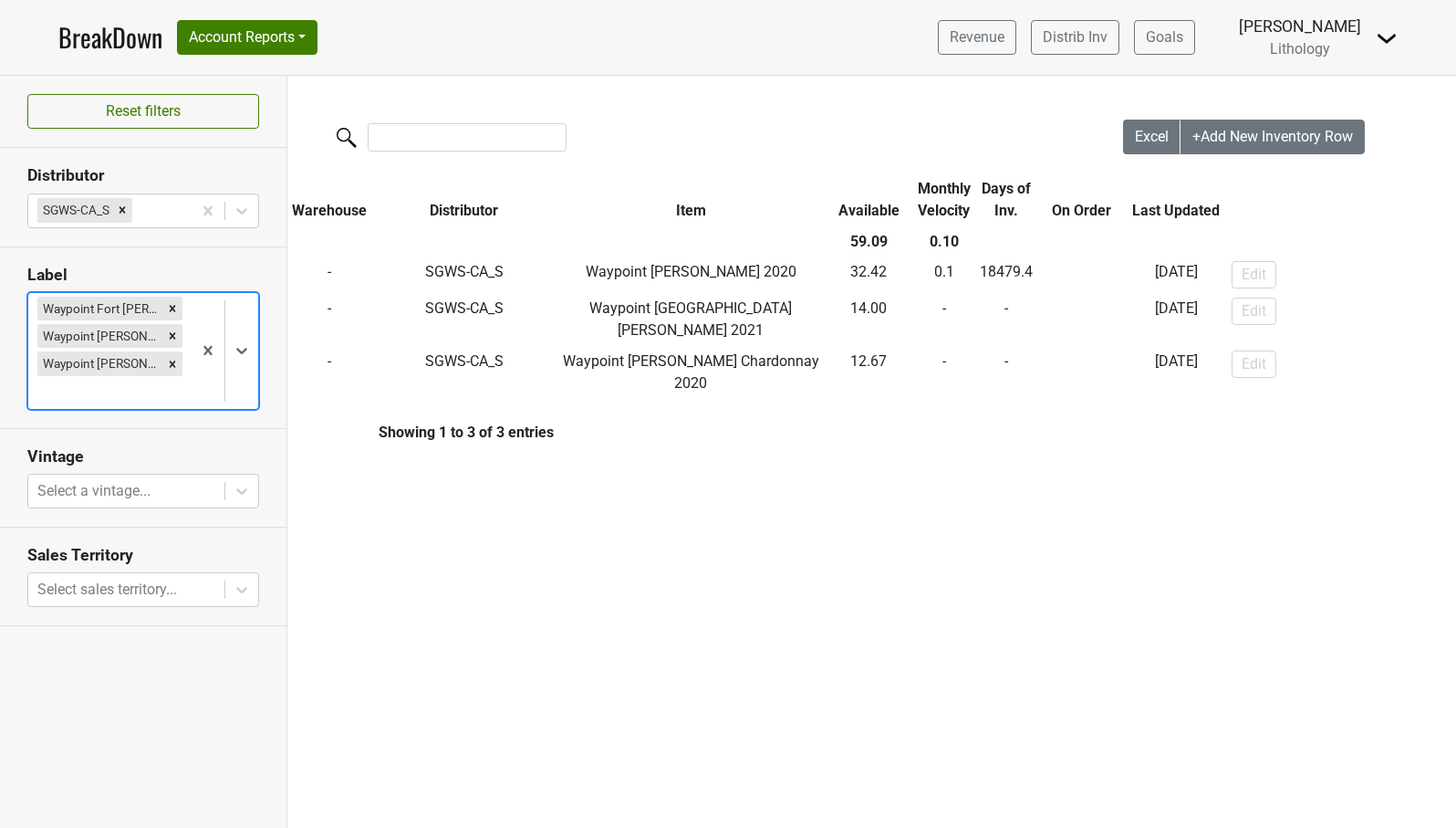
click at [242, 352] on icon at bounding box center [242, 351] width 11 height 6
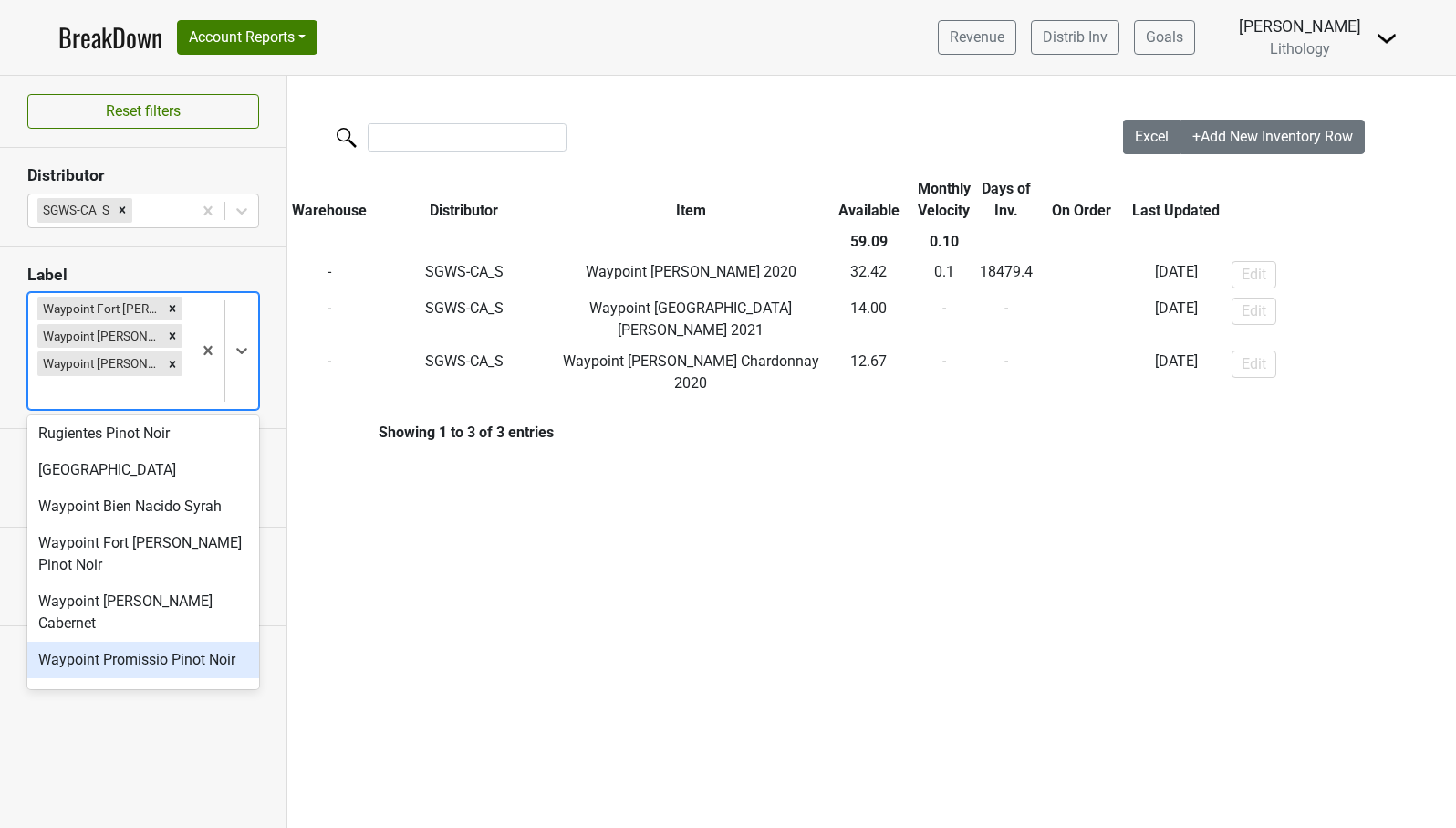
scroll to position [938, 0]
click at [172, 737] on div "Waypoint Starscape Pinot Noir" at bounding box center [143, 755] width 232 height 37
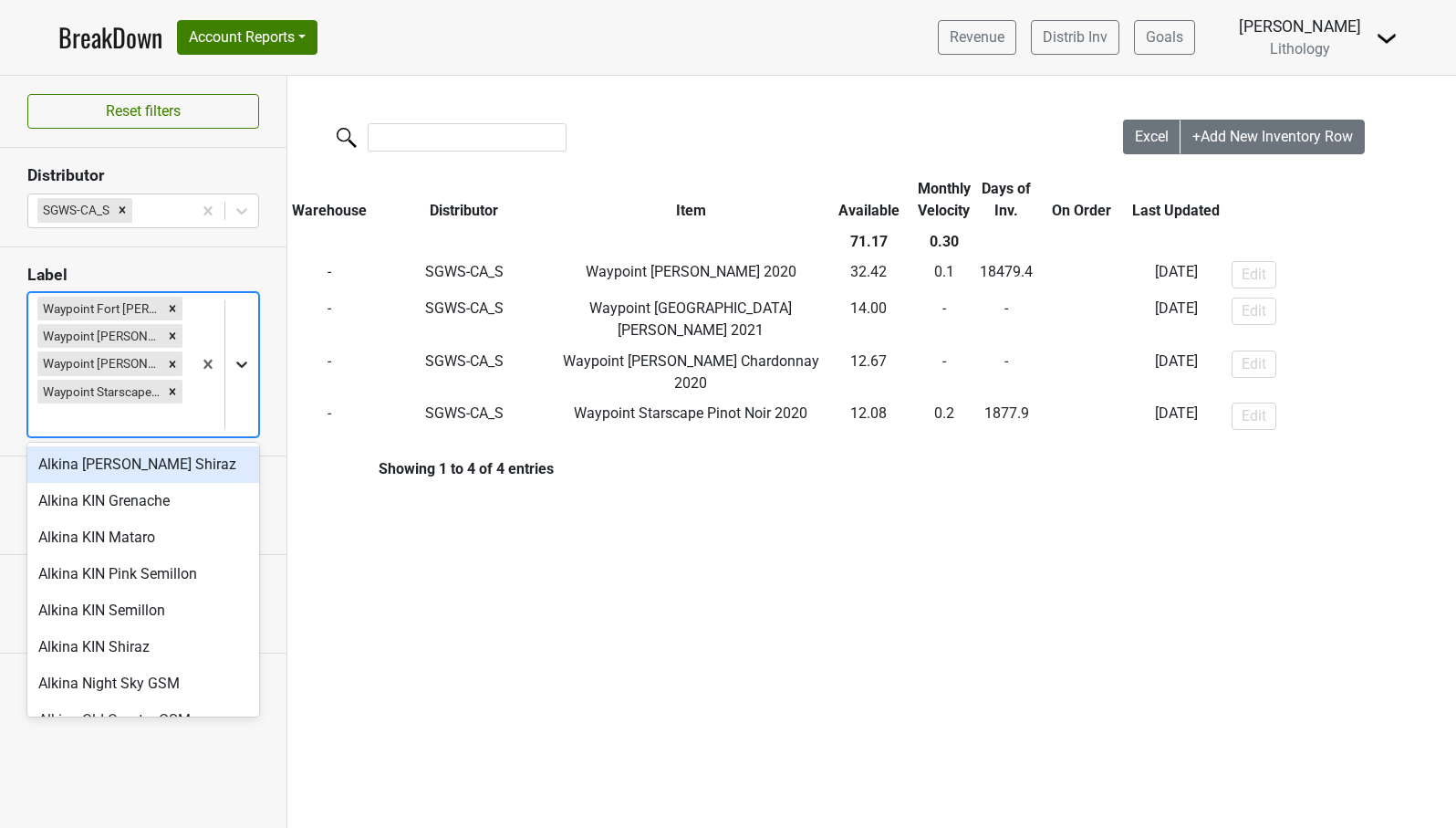
click at [240, 364] on icon at bounding box center [242, 365] width 11 height 6
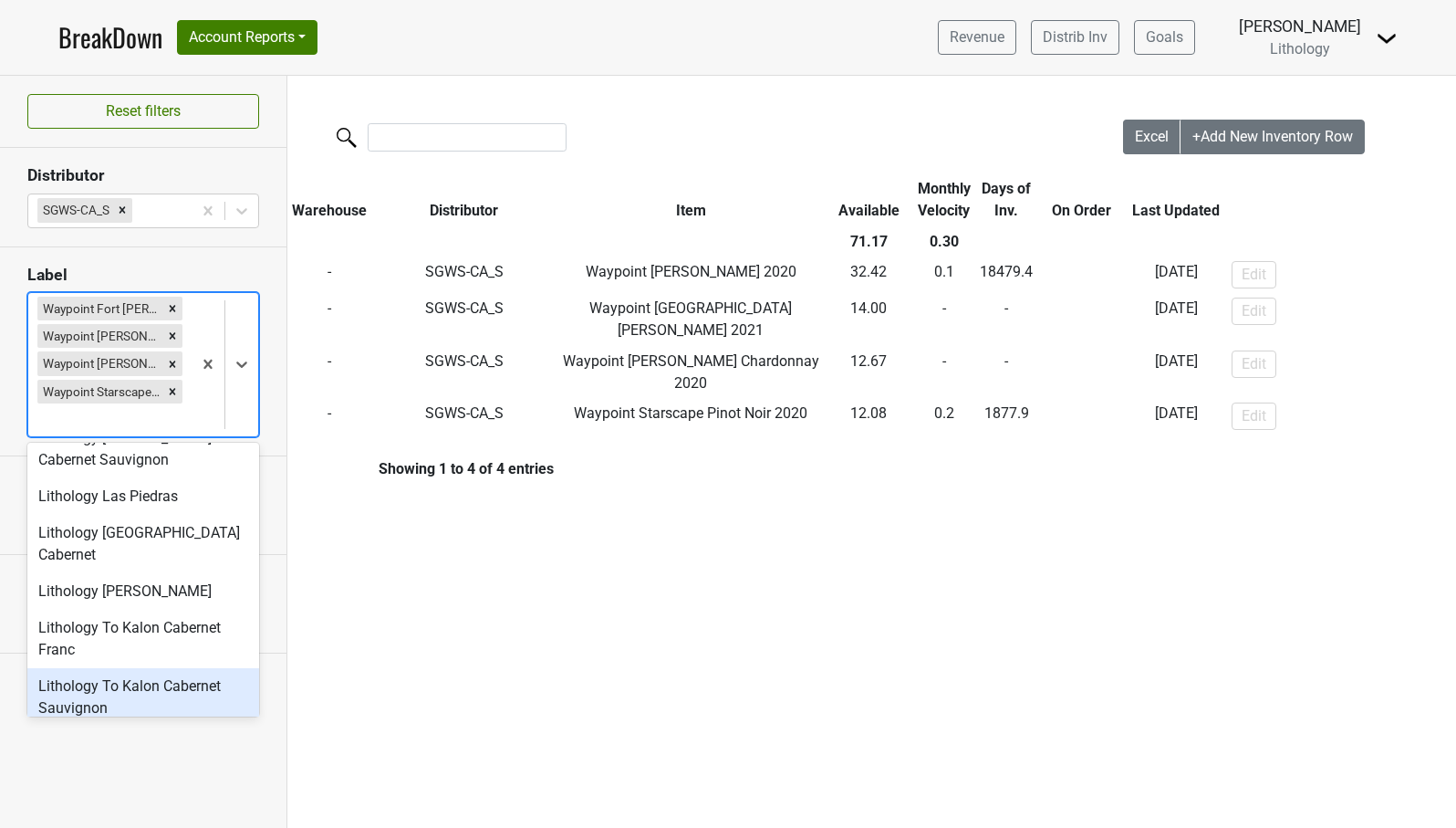
scroll to position [521, 0]
click at [184, 670] on div "Lithology To Kalon Cabernet Sauvignon" at bounding box center [143, 699] width 232 height 59
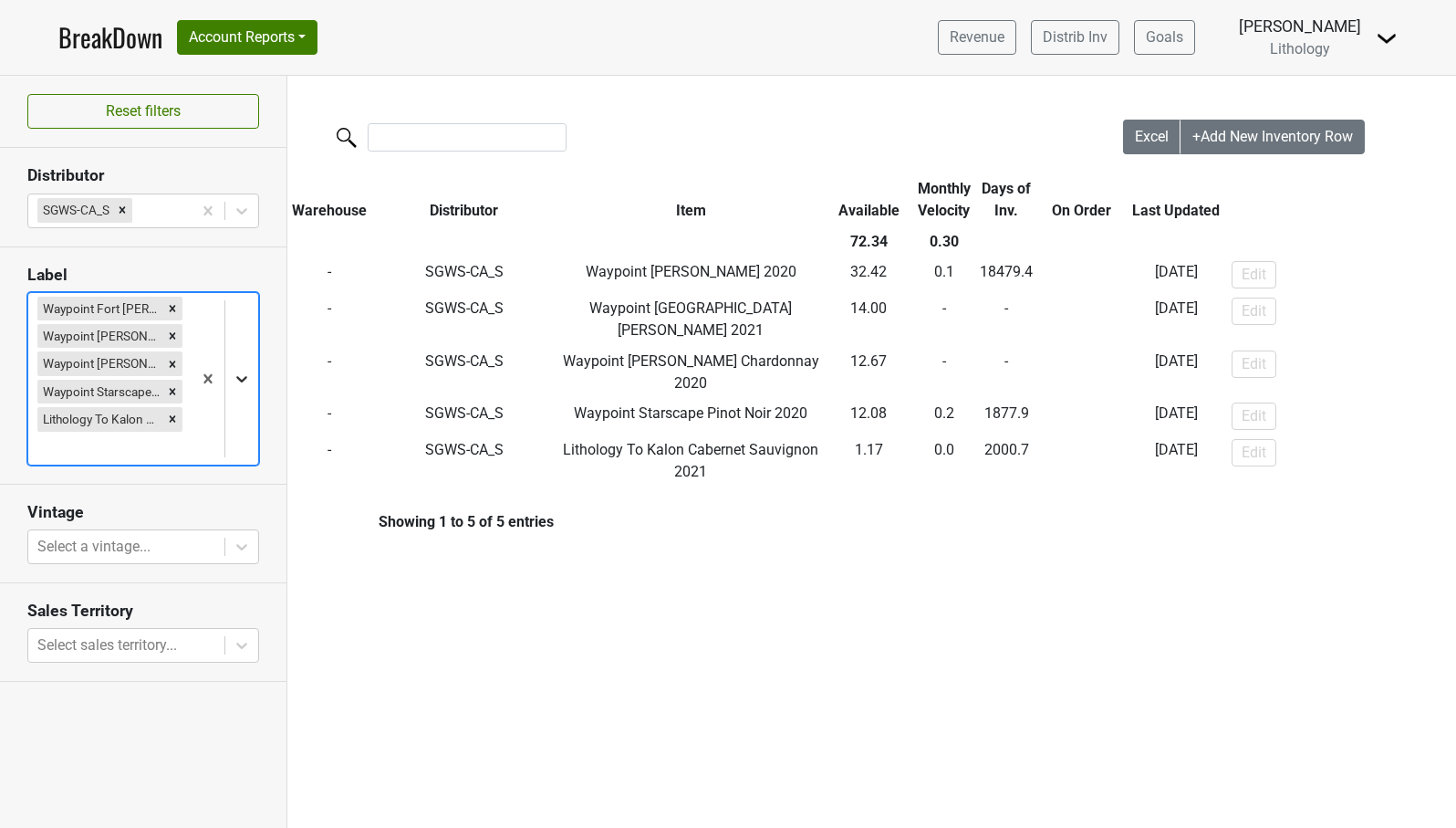
click at [245, 377] on icon at bounding box center [242, 379] width 11 height 6
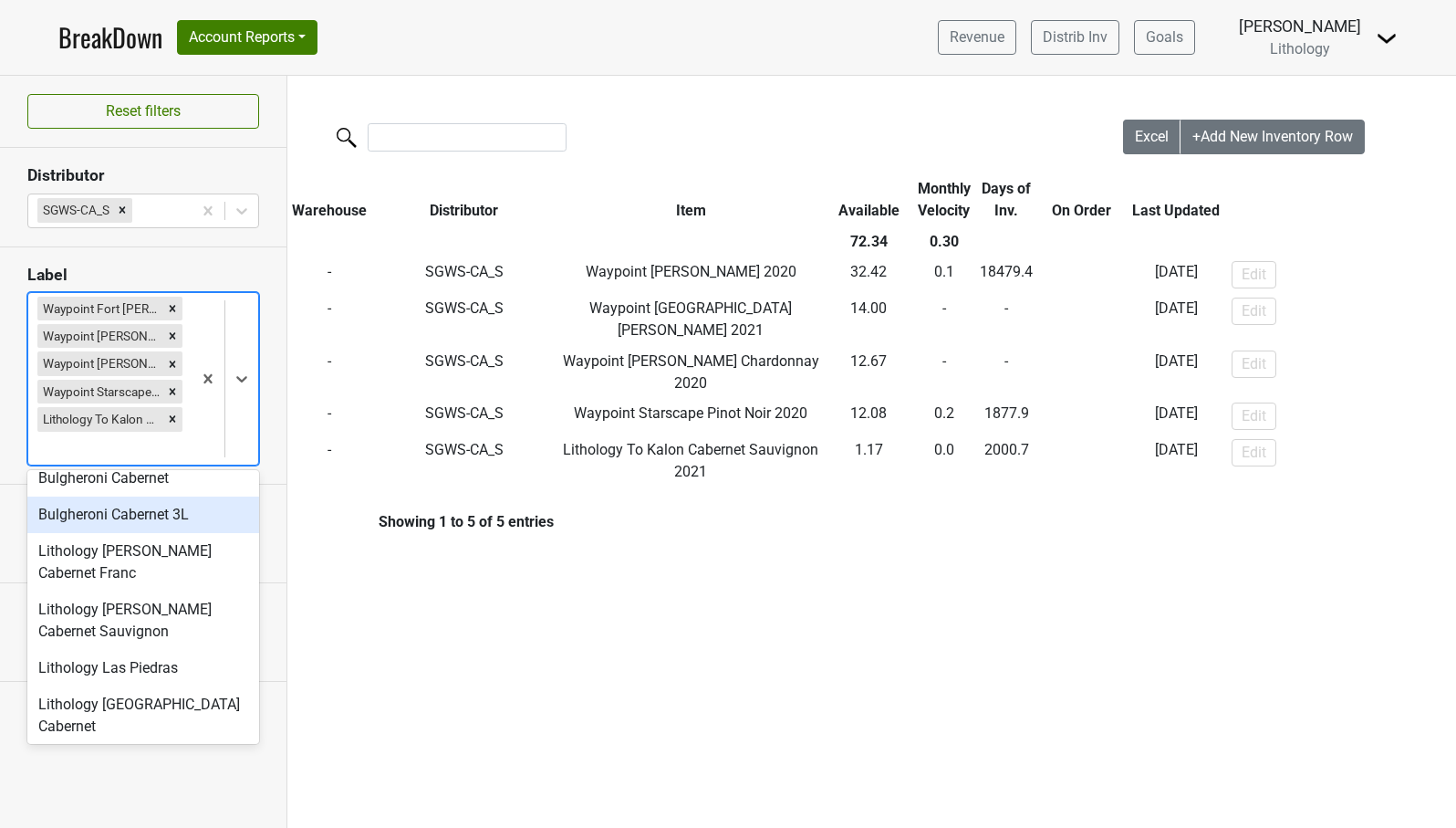
scroll to position [386, 0]
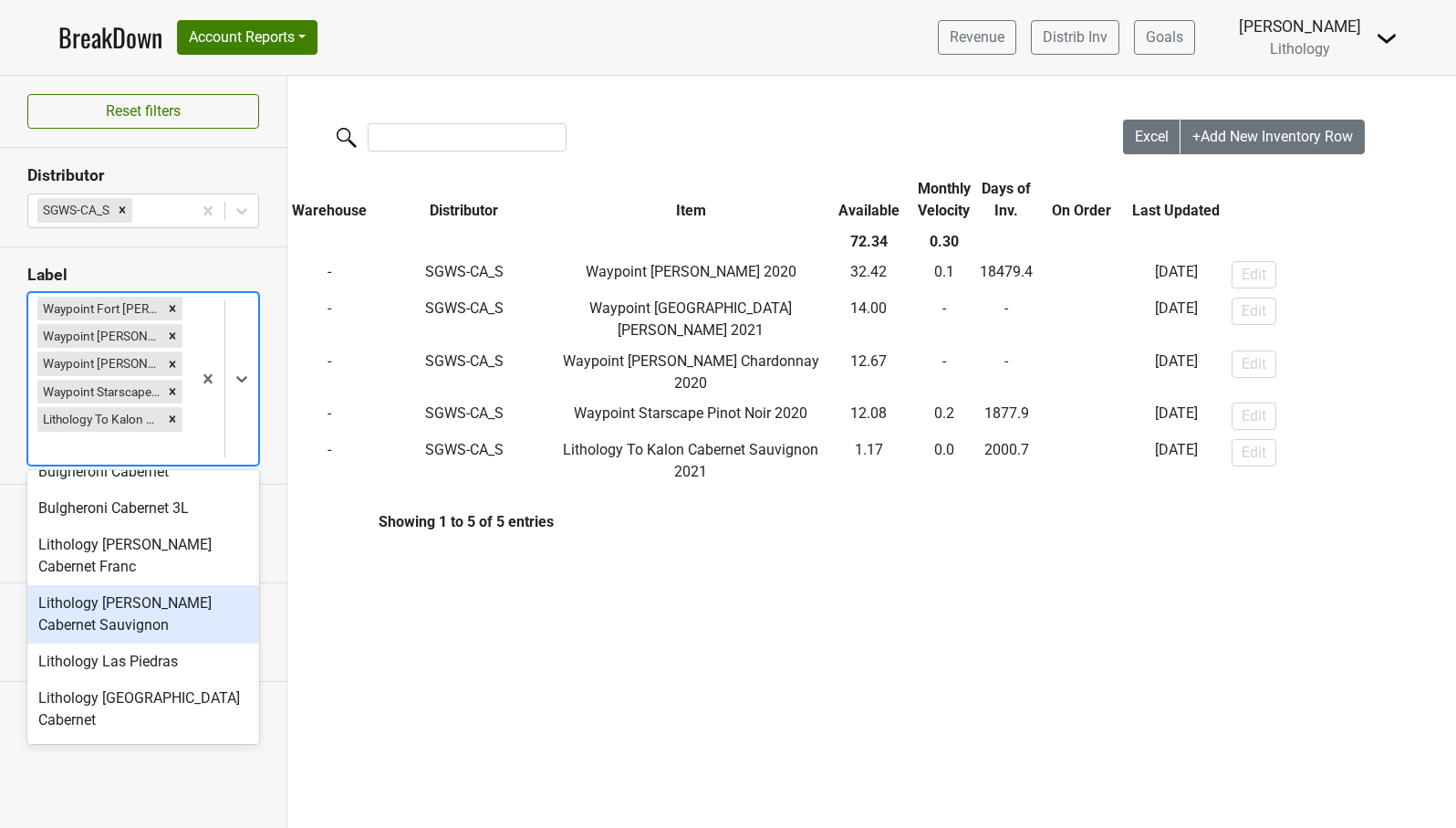
click at [186, 602] on div "Lithology [PERSON_NAME] Cabernet Sauvignon" at bounding box center [143, 614] width 232 height 59
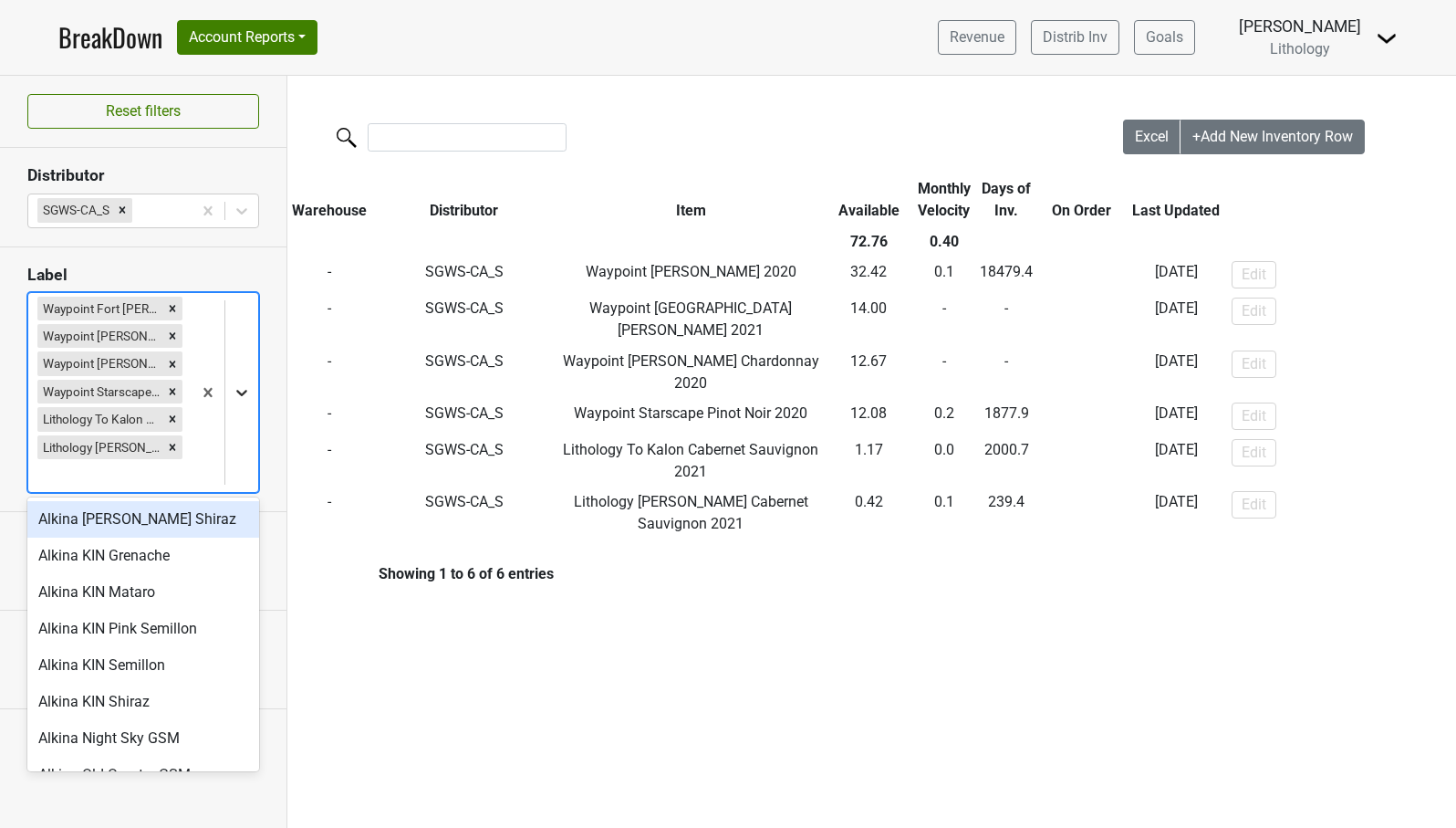
click at [241, 393] on icon at bounding box center [242, 393] width 11 height 6
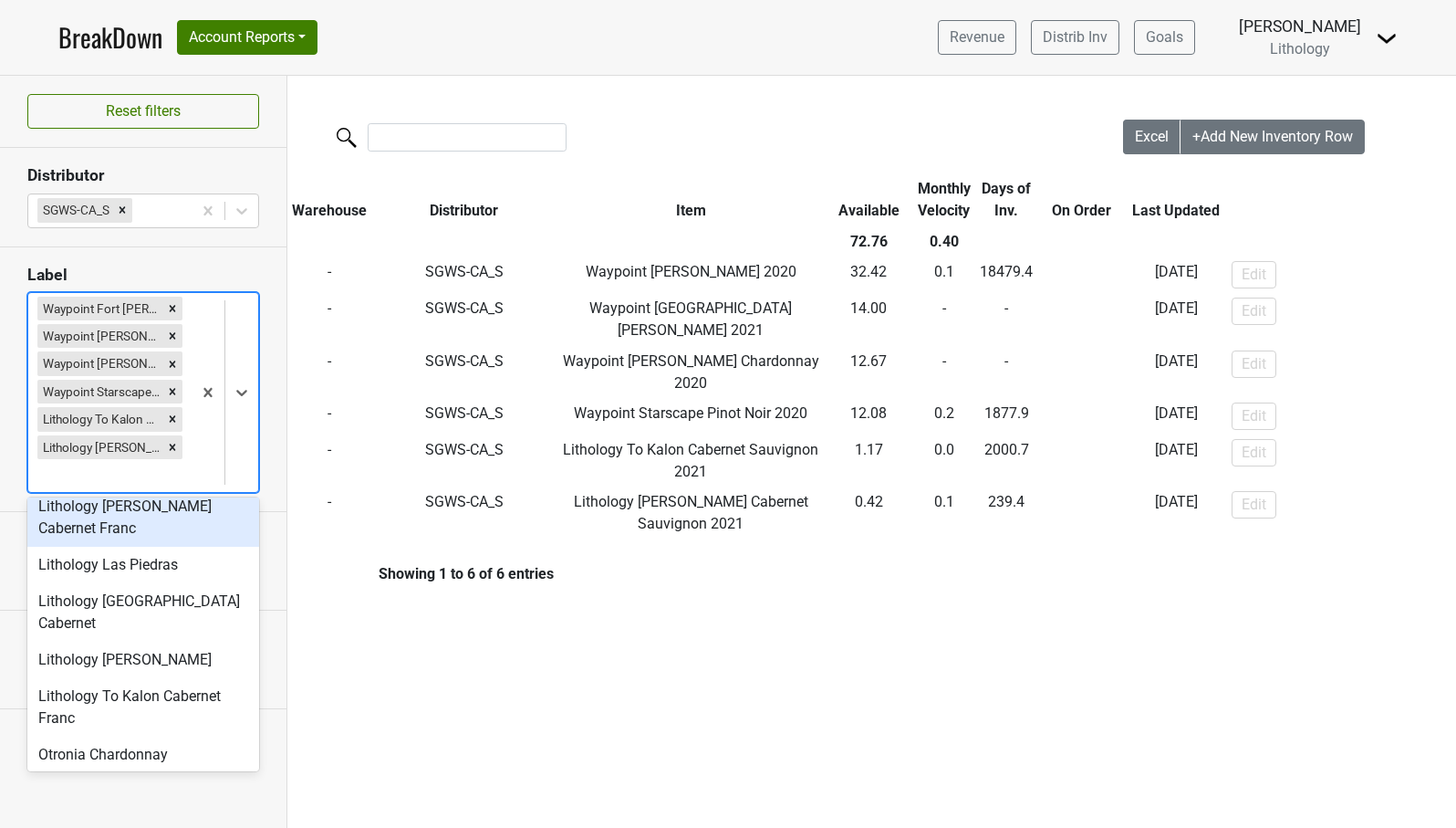
scroll to position [469, 0]
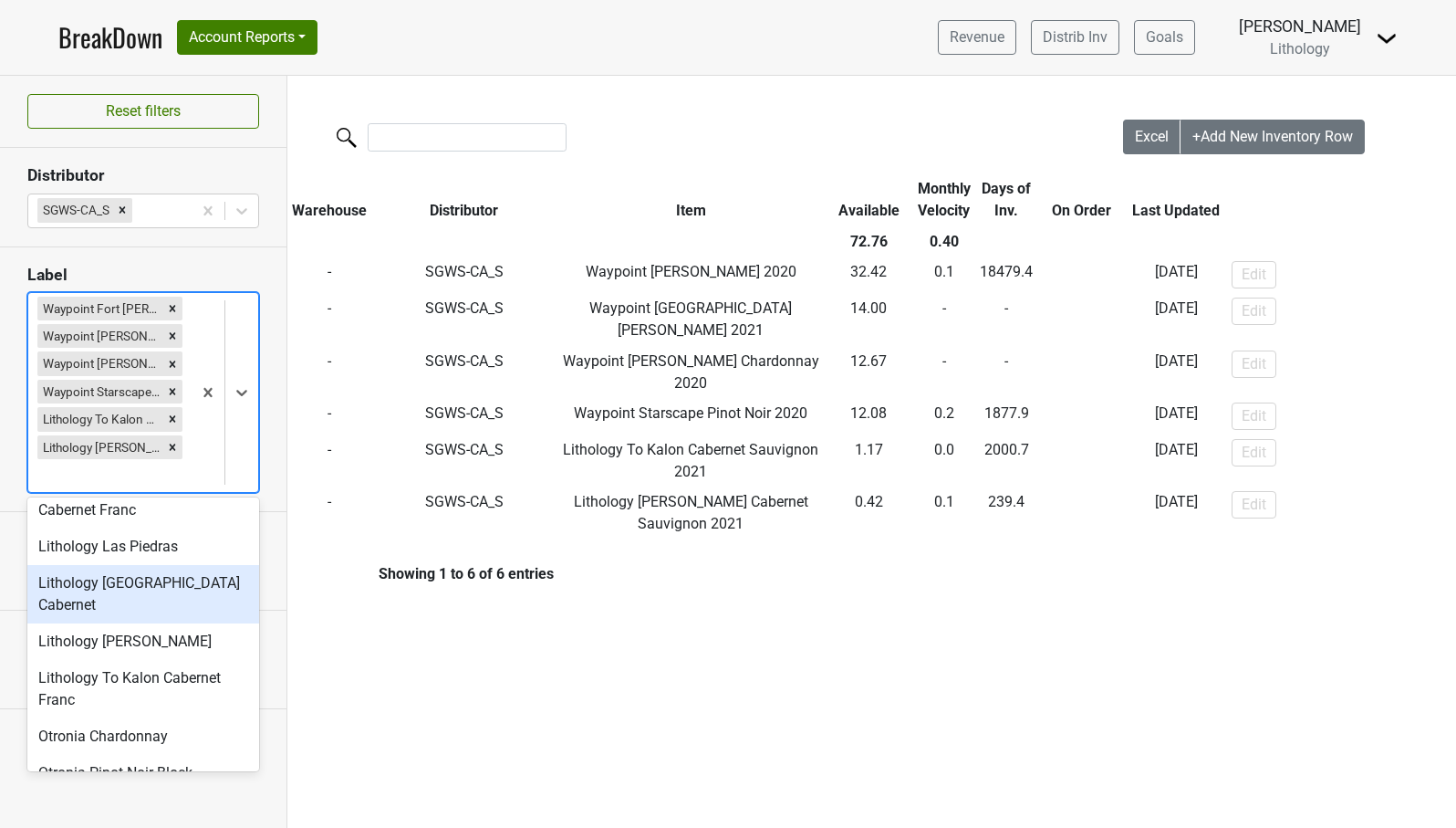
click at [176, 587] on div "Lithology [GEOGRAPHIC_DATA] Cabernet" at bounding box center [143, 595] width 232 height 59
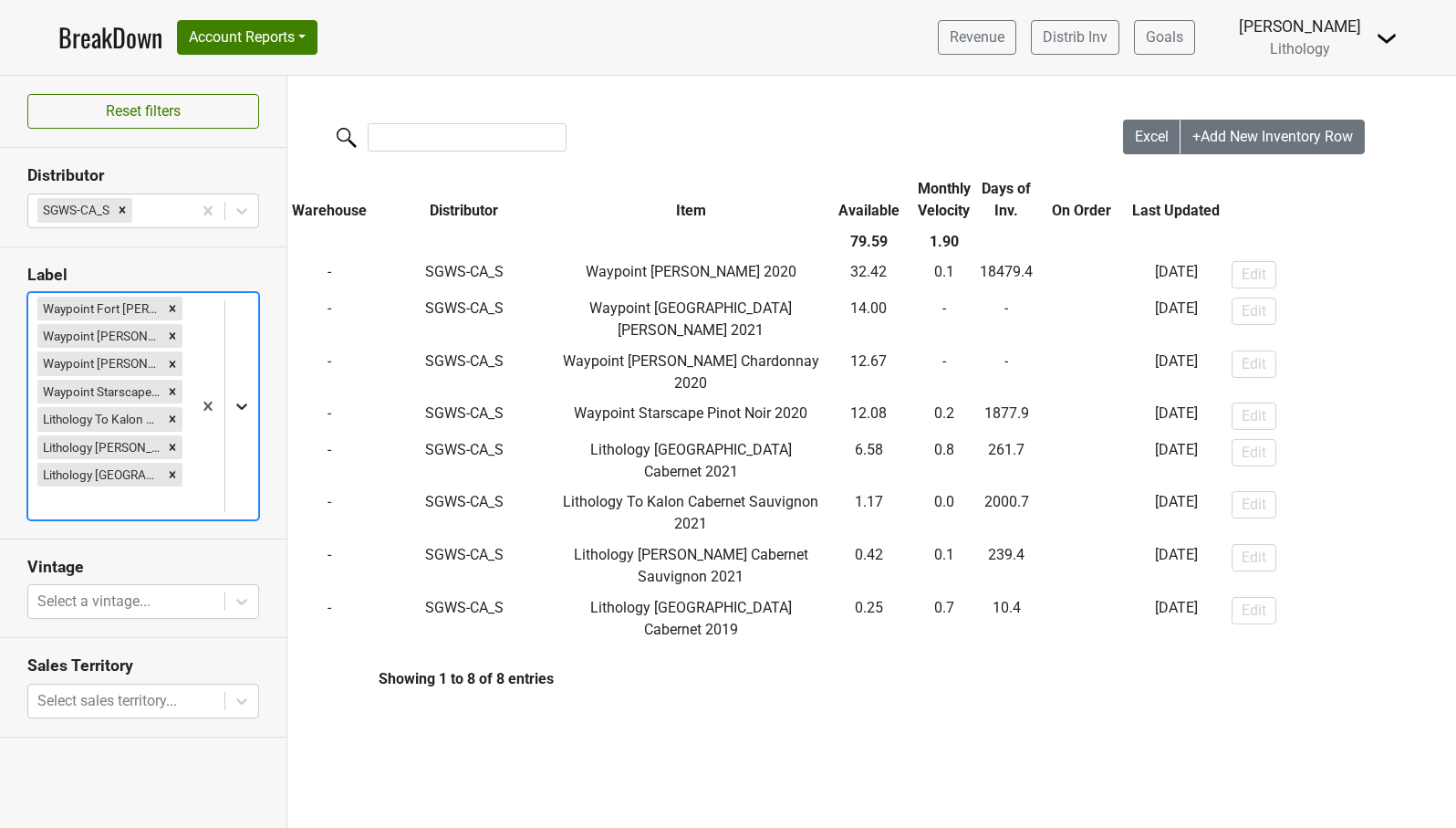
click at [243, 407] on icon at bounding box center [242, 407] width 11 height 6
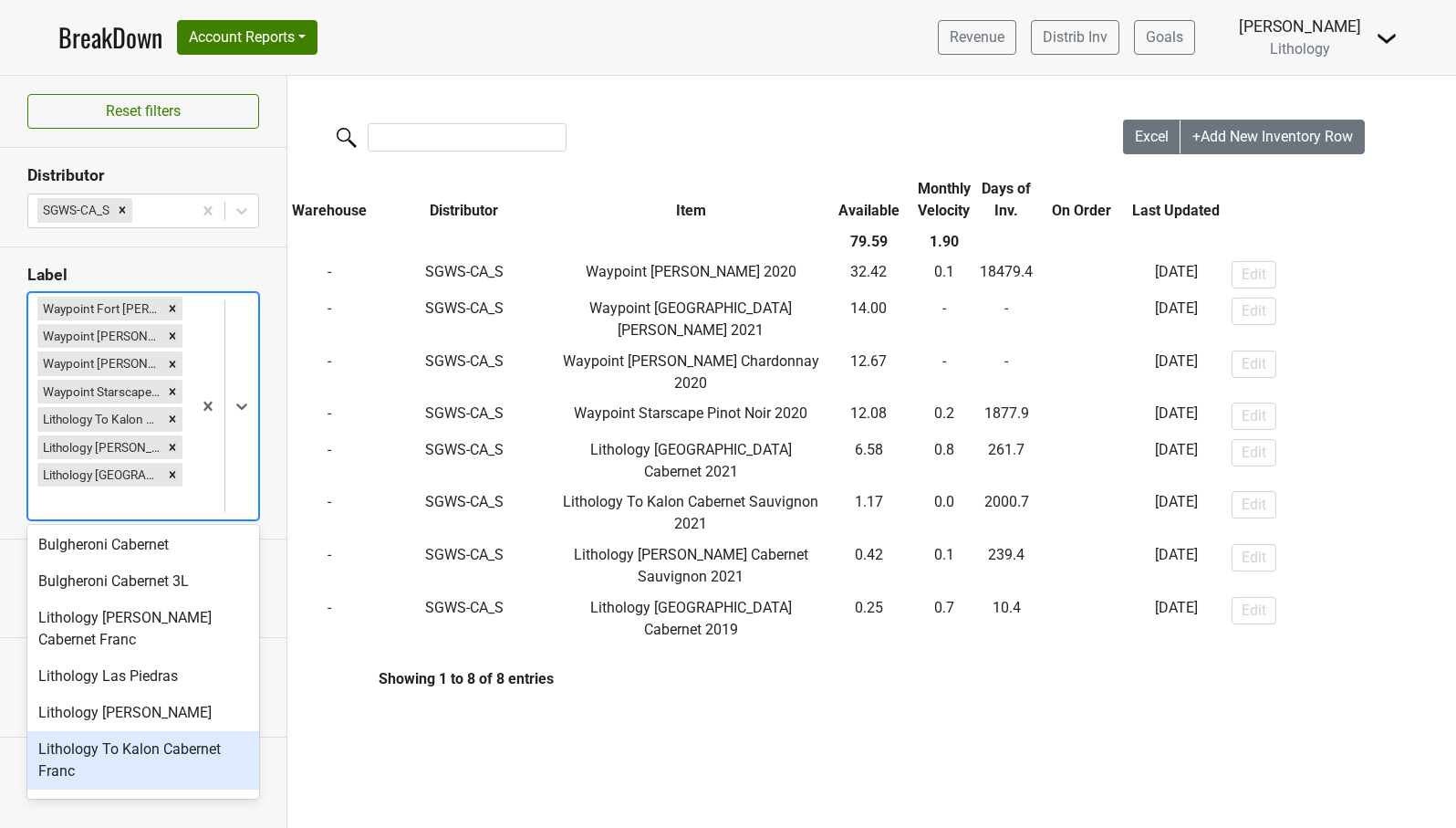
scroll to position [362, 0]
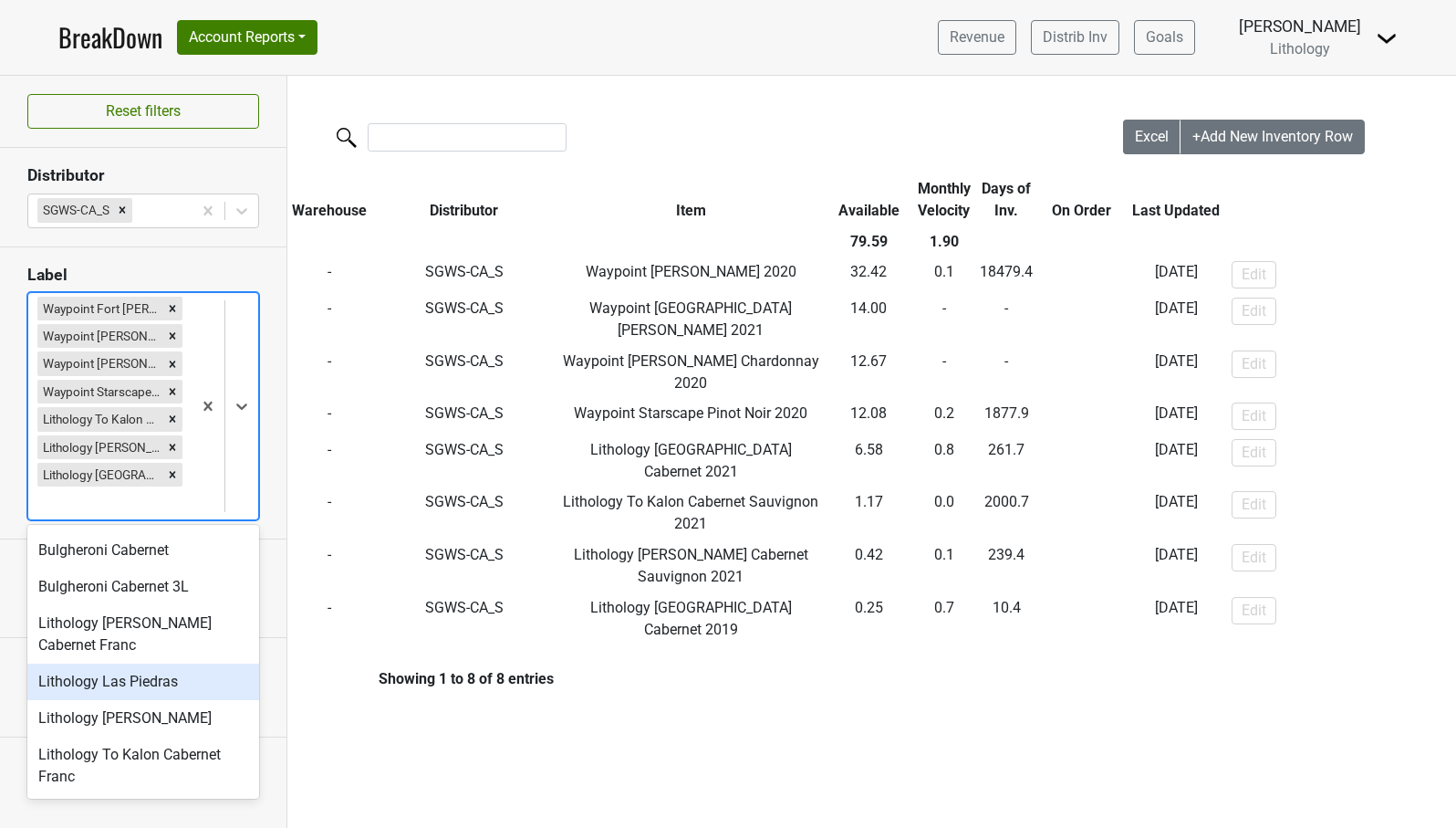
click at [180, 676] on div "Lithology Las Piedras" at bounding box center [143, 682] width 232 height 37
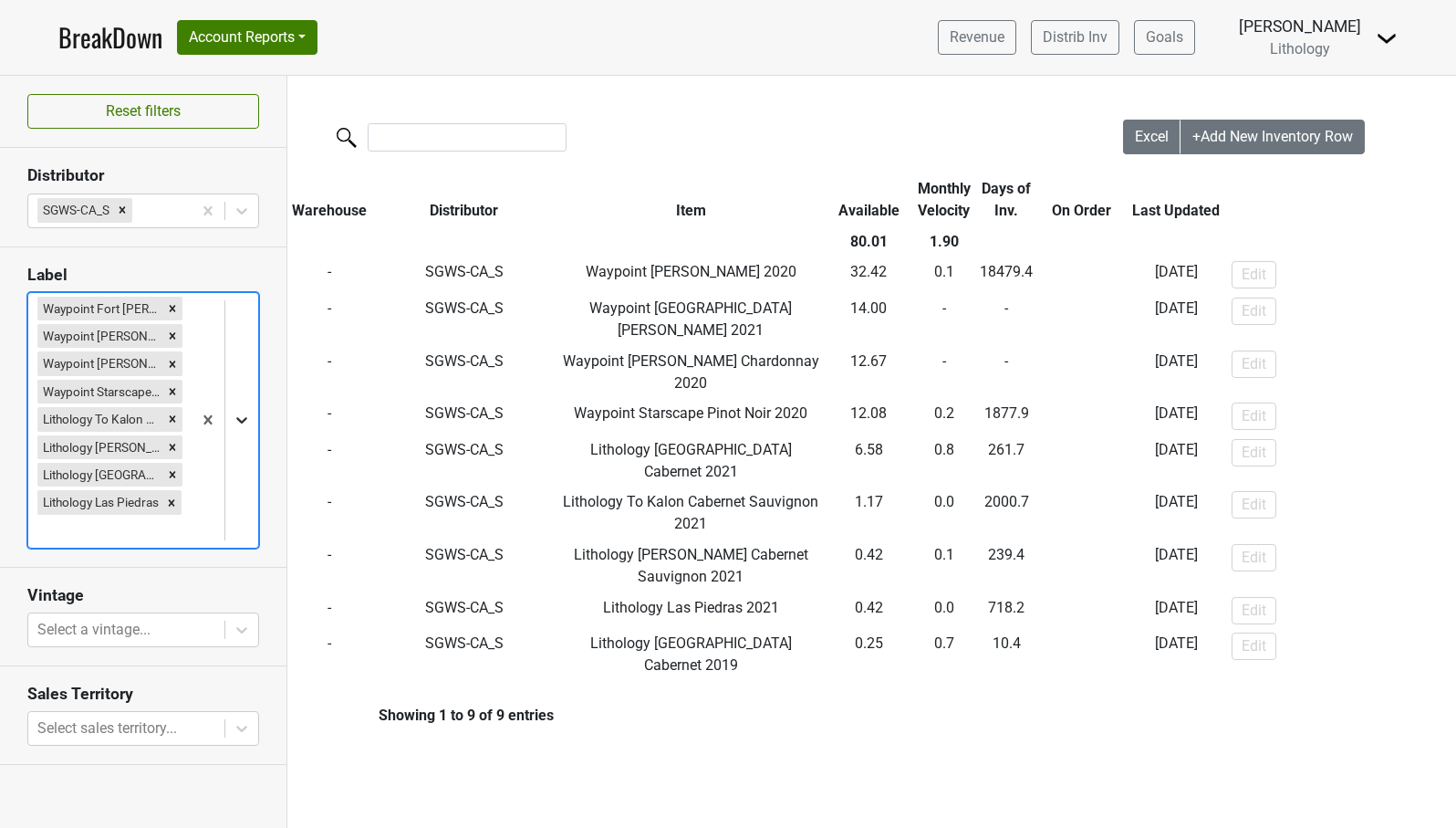
click at [242, 419] on icon at bounding box center [242, 420] width 18 height 18
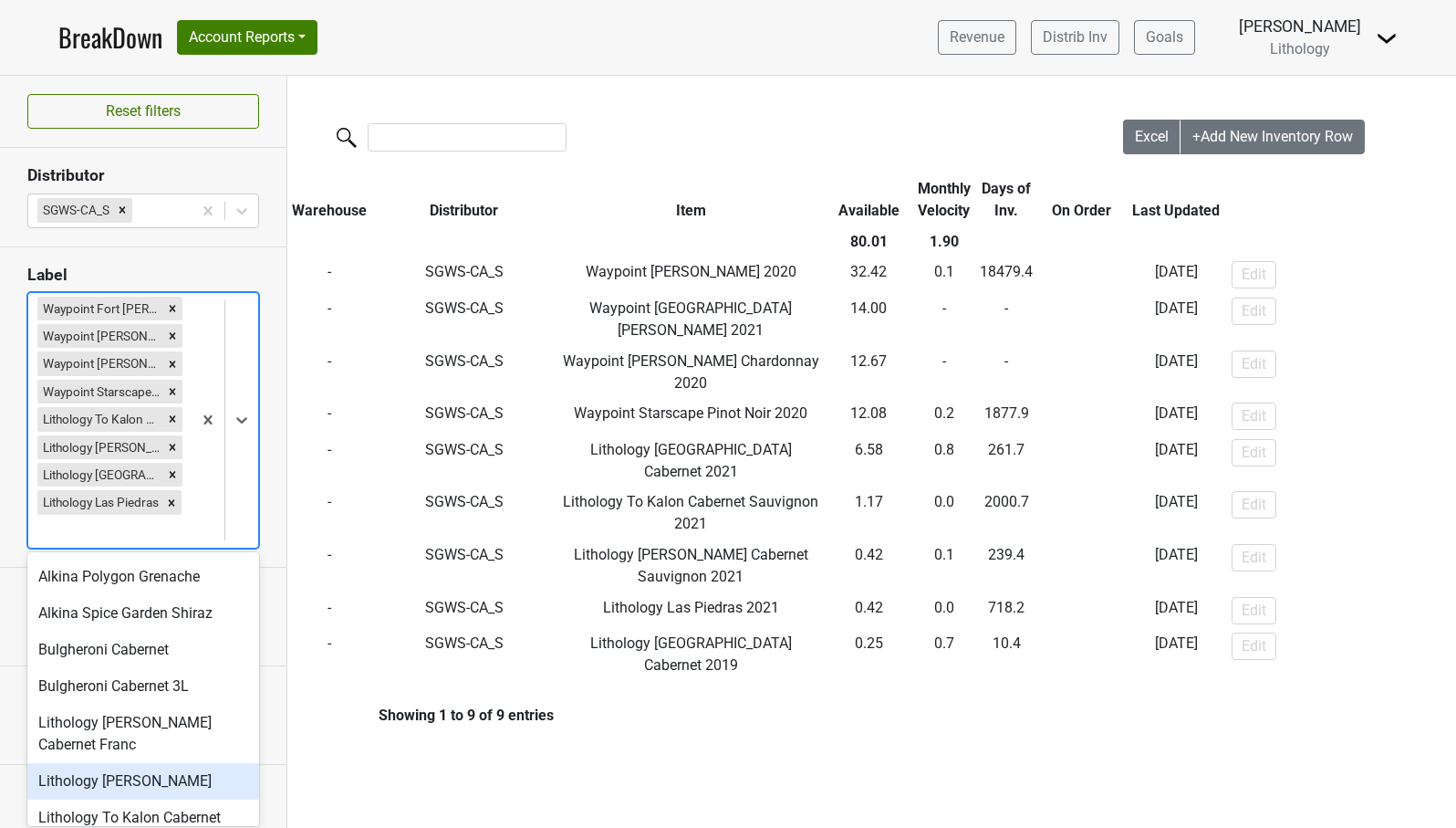
scroll to position [274, 0]
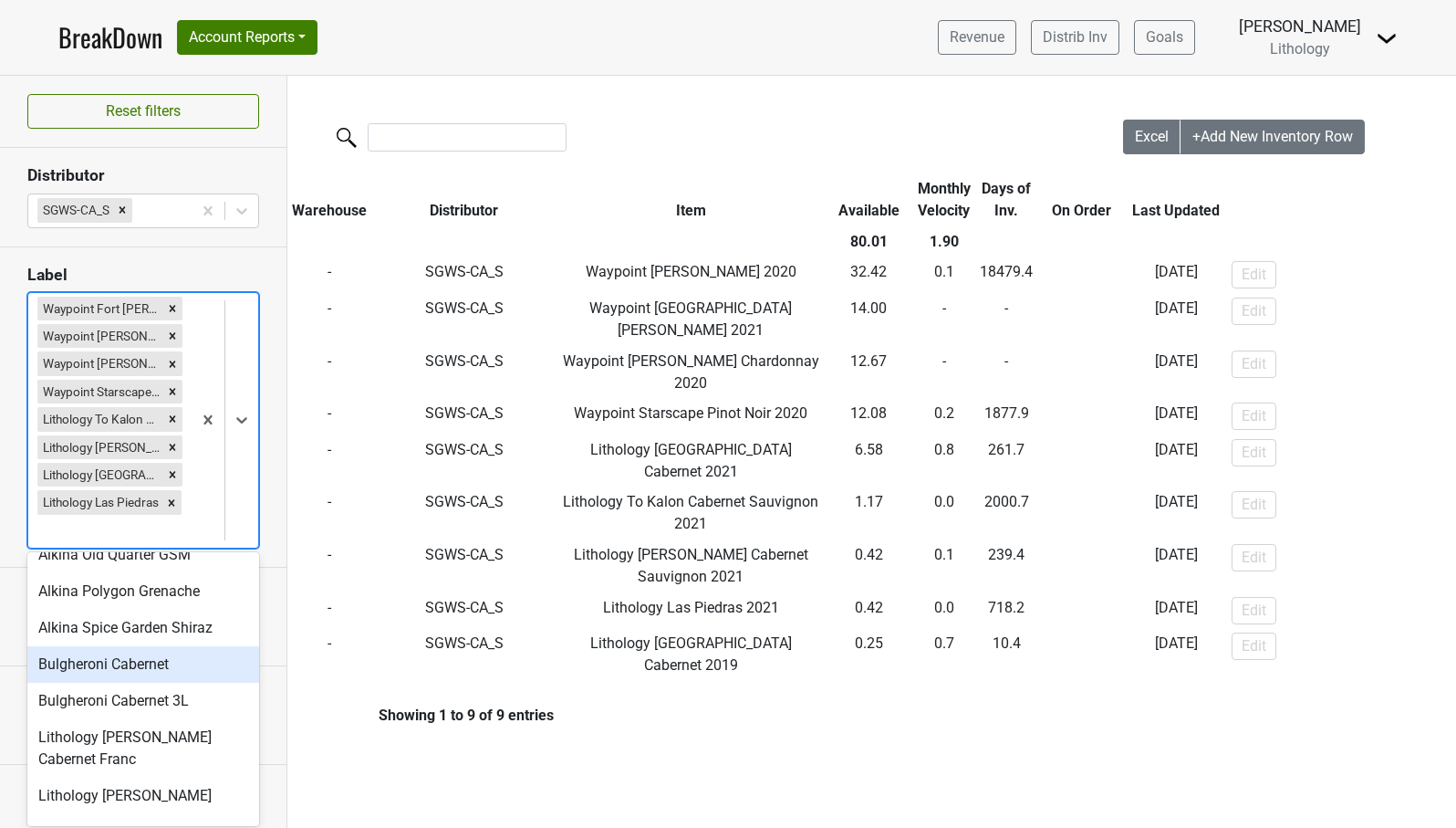
click at [150, 668] on div "Bulgheroni Cabernet" at bounding box center [143, 665] width 232 height 37
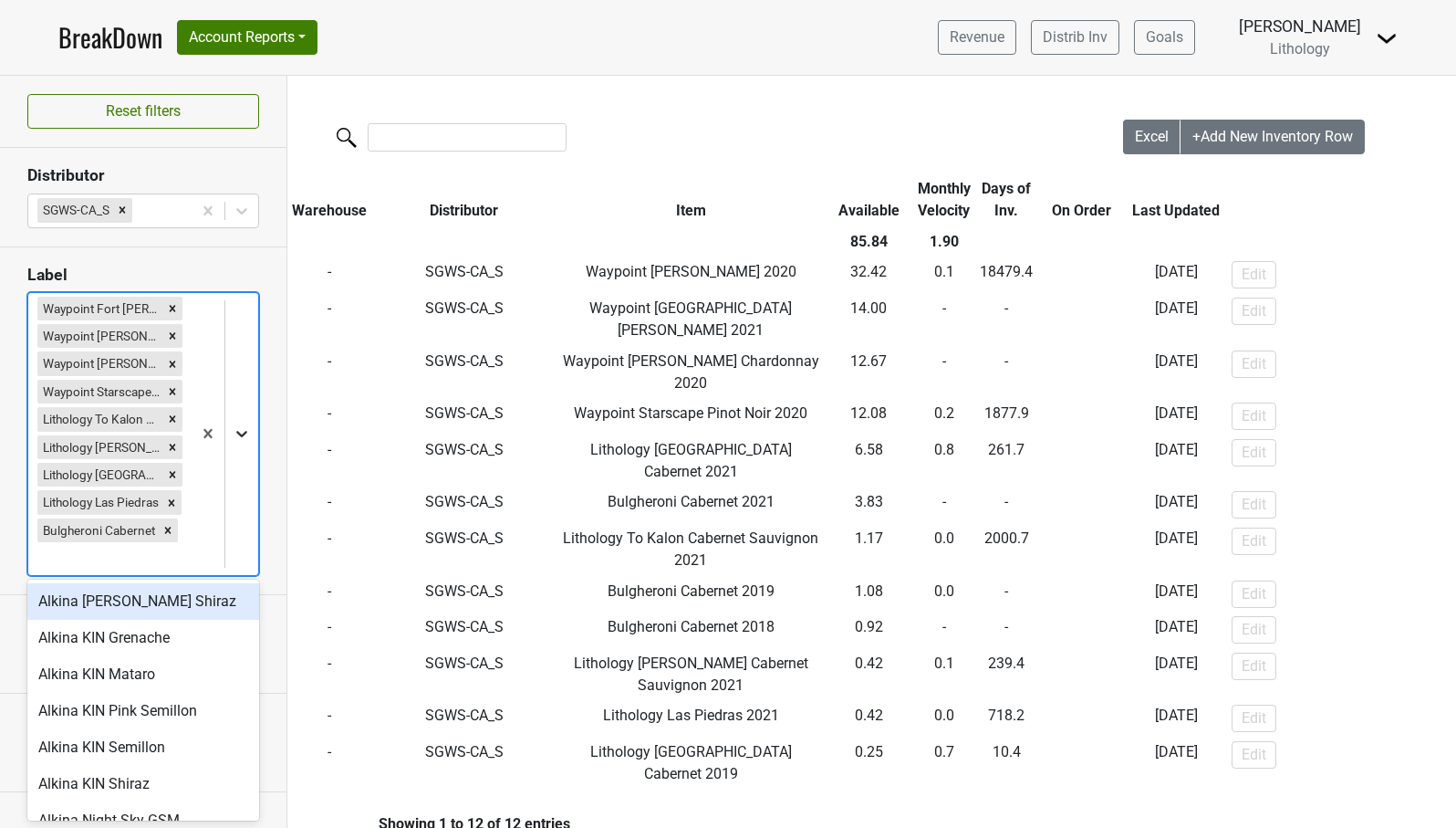
click at [243, 431] on icon at bounding box center [242, 433] width 18 height 18
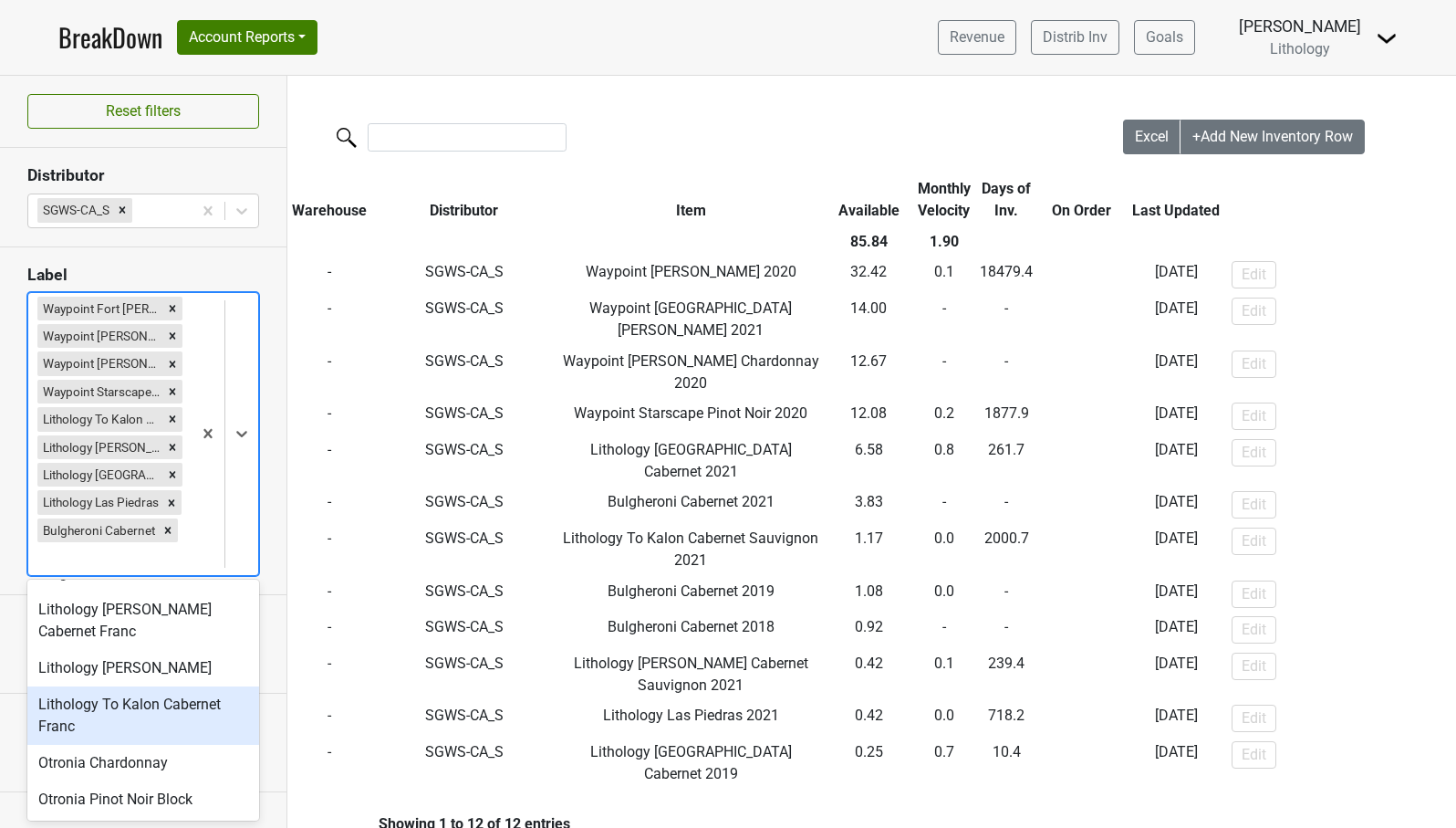
scroll to position [390, 0]
click at [155, 710] on div "Lithology To Kalon Cabernet Franc" at bounding box center [143, 720] width 232 height 59
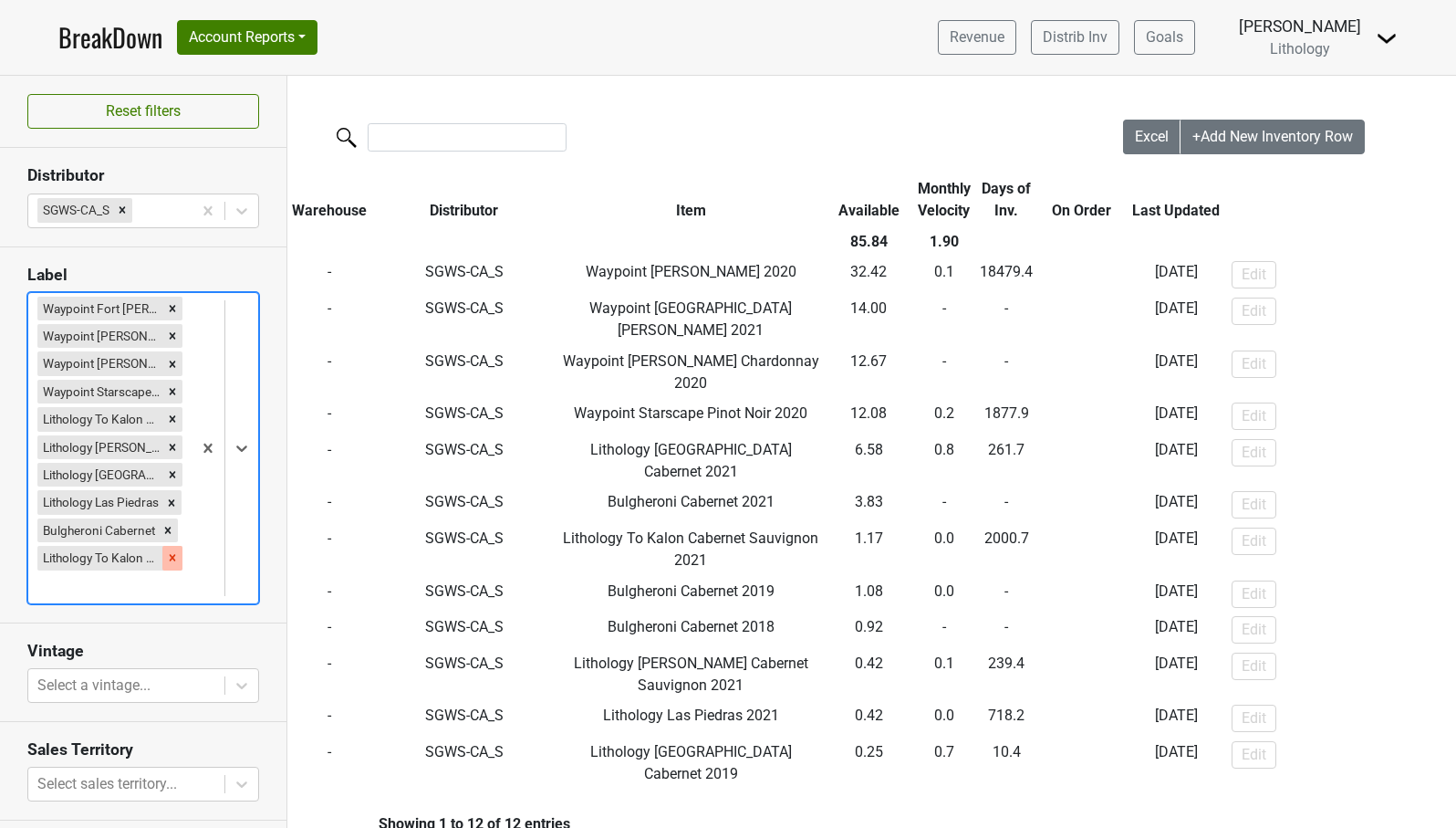
click at [172, 555] on icon "Remove Lithology To Kalon Cabernet Franc" at bounding box center [172, 558] width 6 height 6
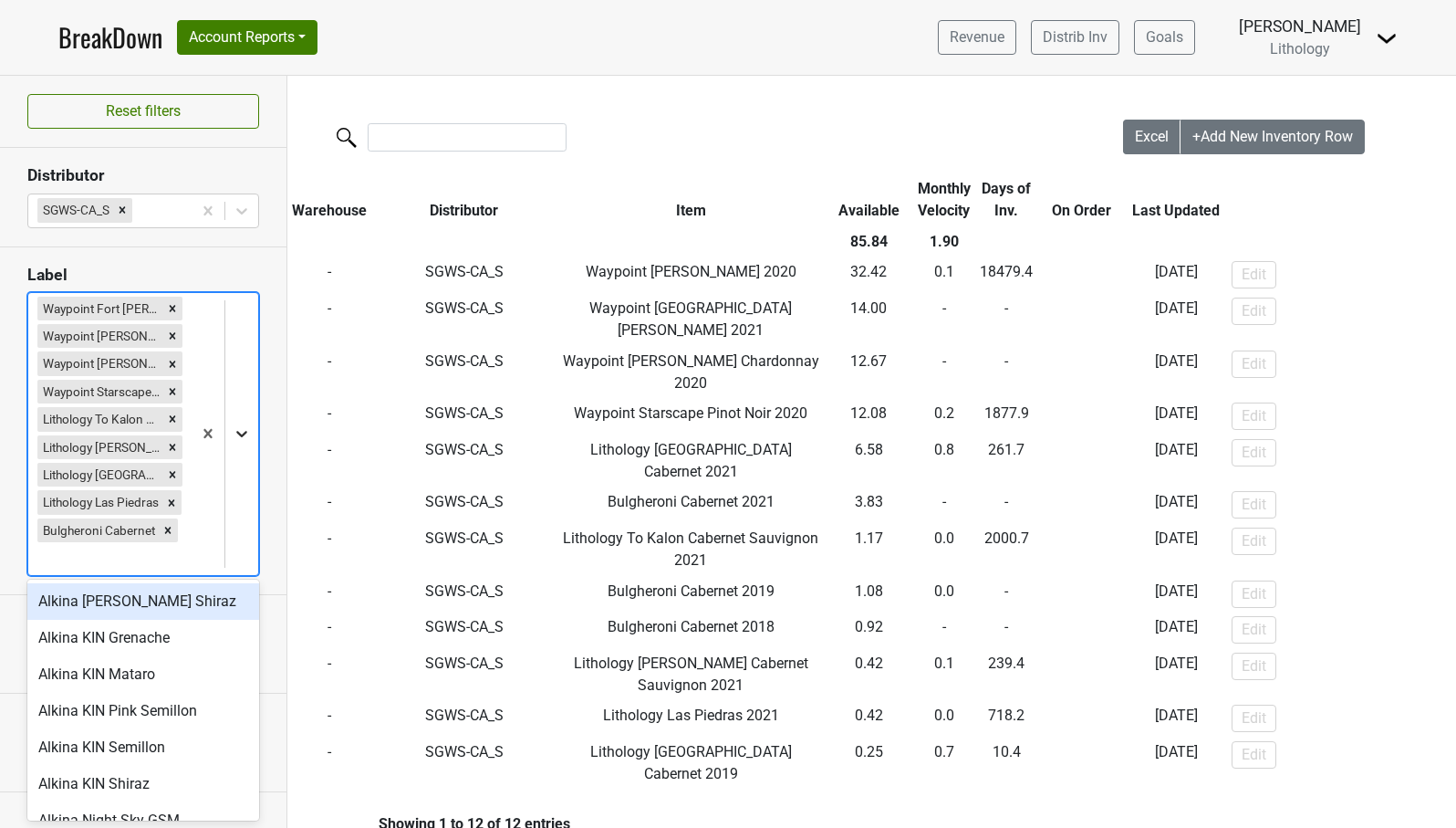
click at [239, 432] on icon at bounding box center [242, 434] width 11 height 6
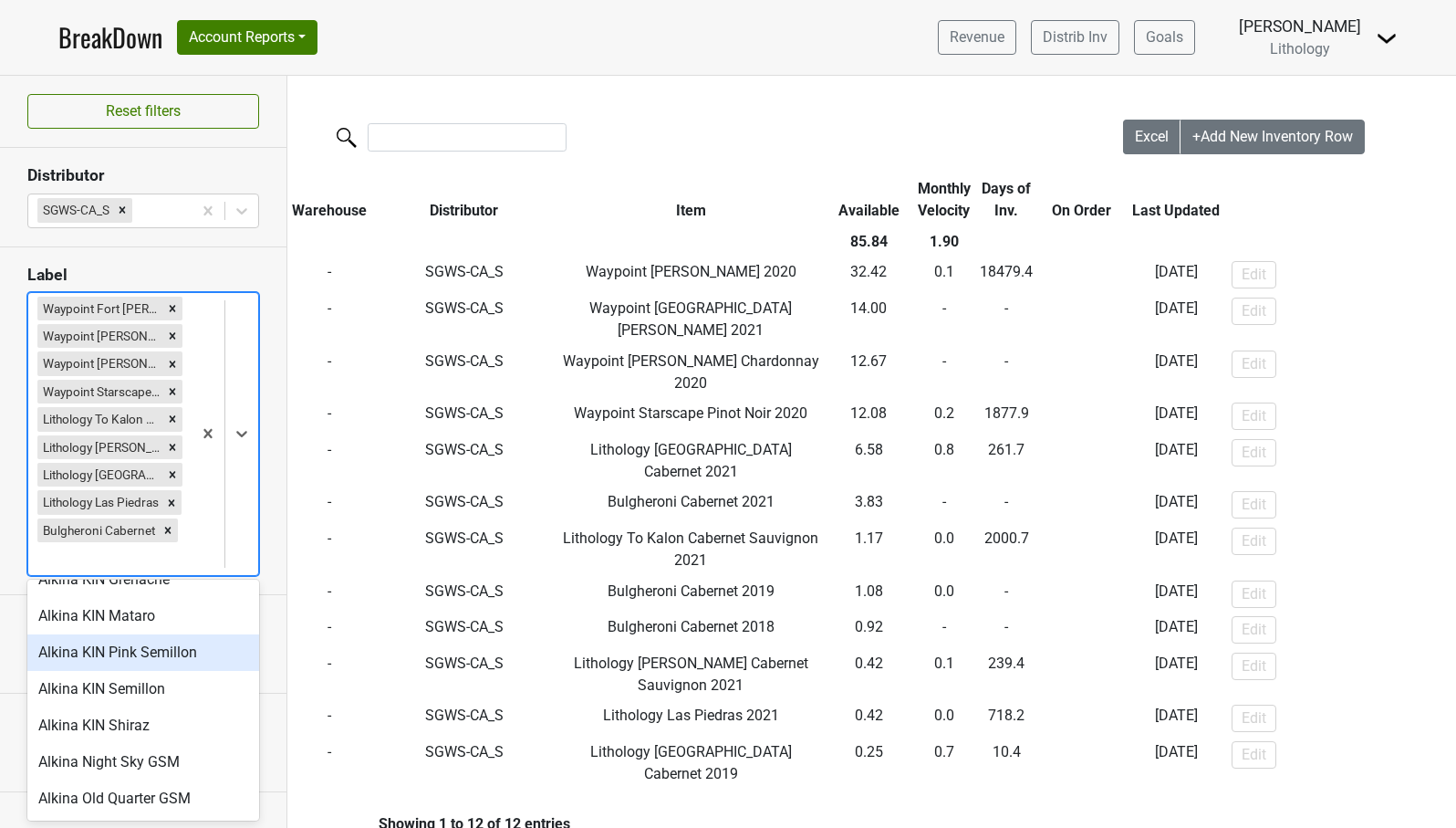
scroll to position [67, 0]
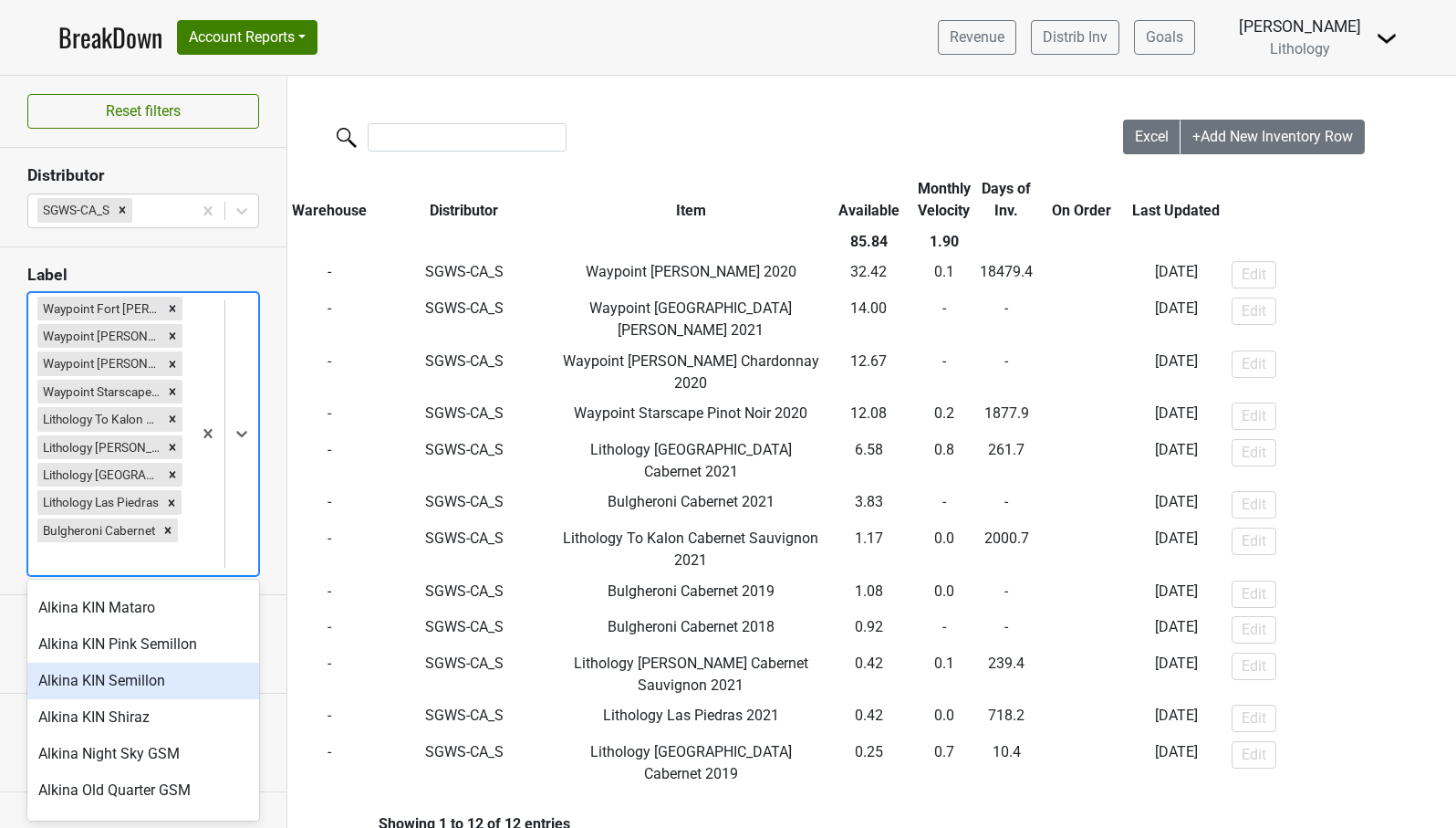
click at [217, 681] on div "Alkina KIN Semillon" at bounding box center [143, 681] width 232 height 37
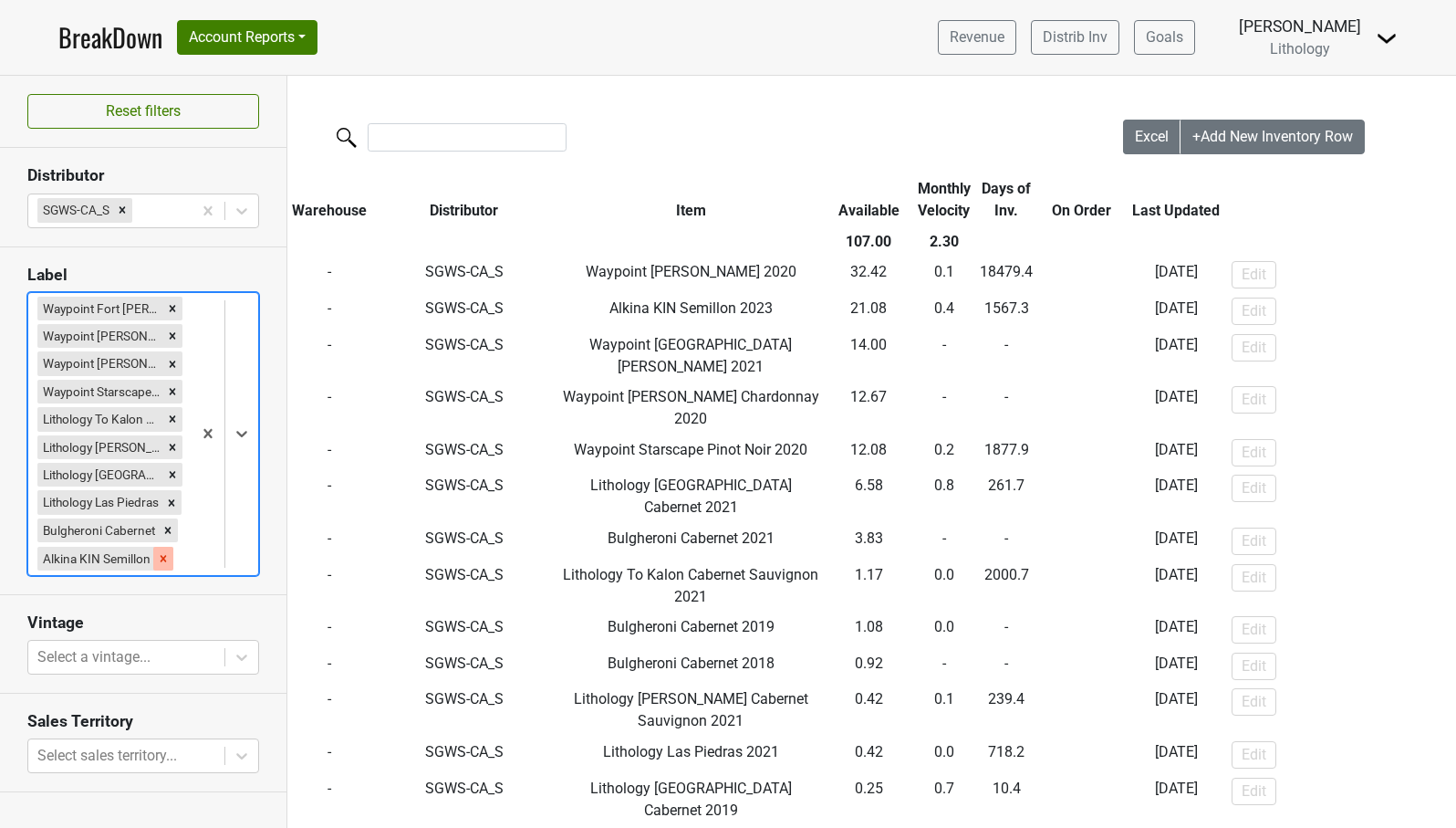
click at [165, 555] on icon "Remove Alkina KIN Semillon" at bounding box center [163, 559] width 13 height 13
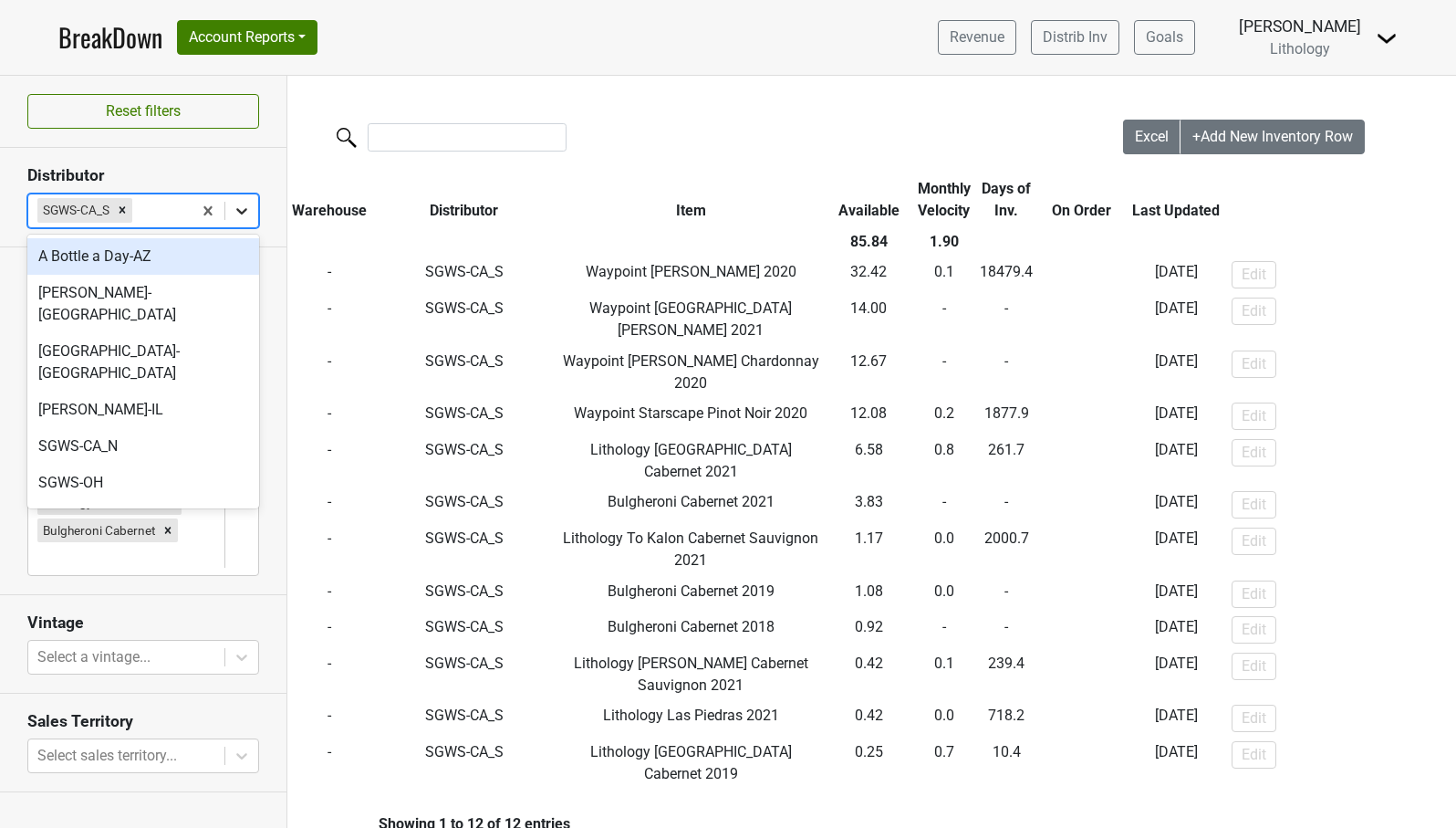
click at [239, 214] on icon at bounding box center [242, 211] width 18 height 18
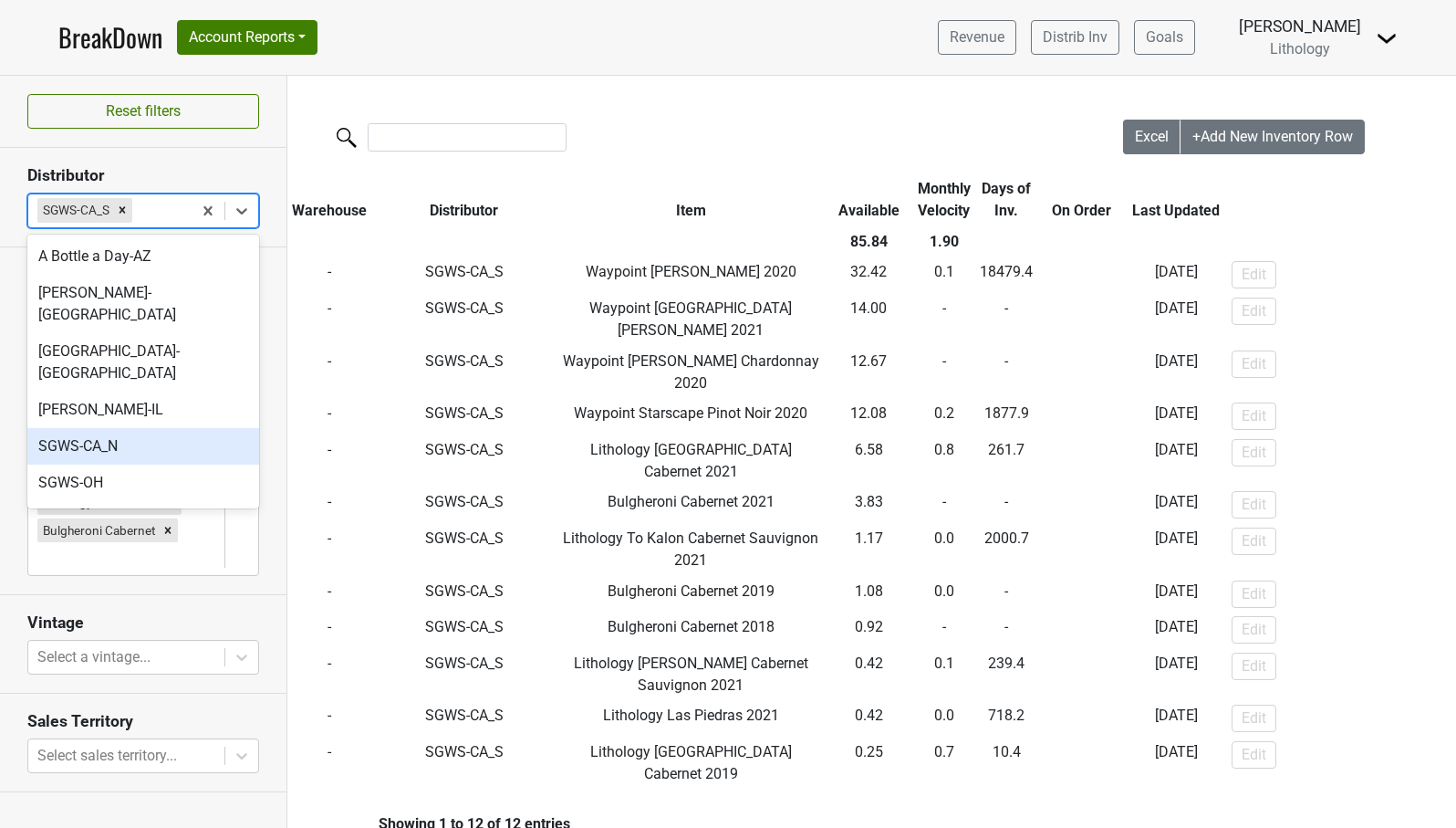
click at [183, 428] on div "SGWS-CA_N" at bounding box center [143, 446] width 232 height 37
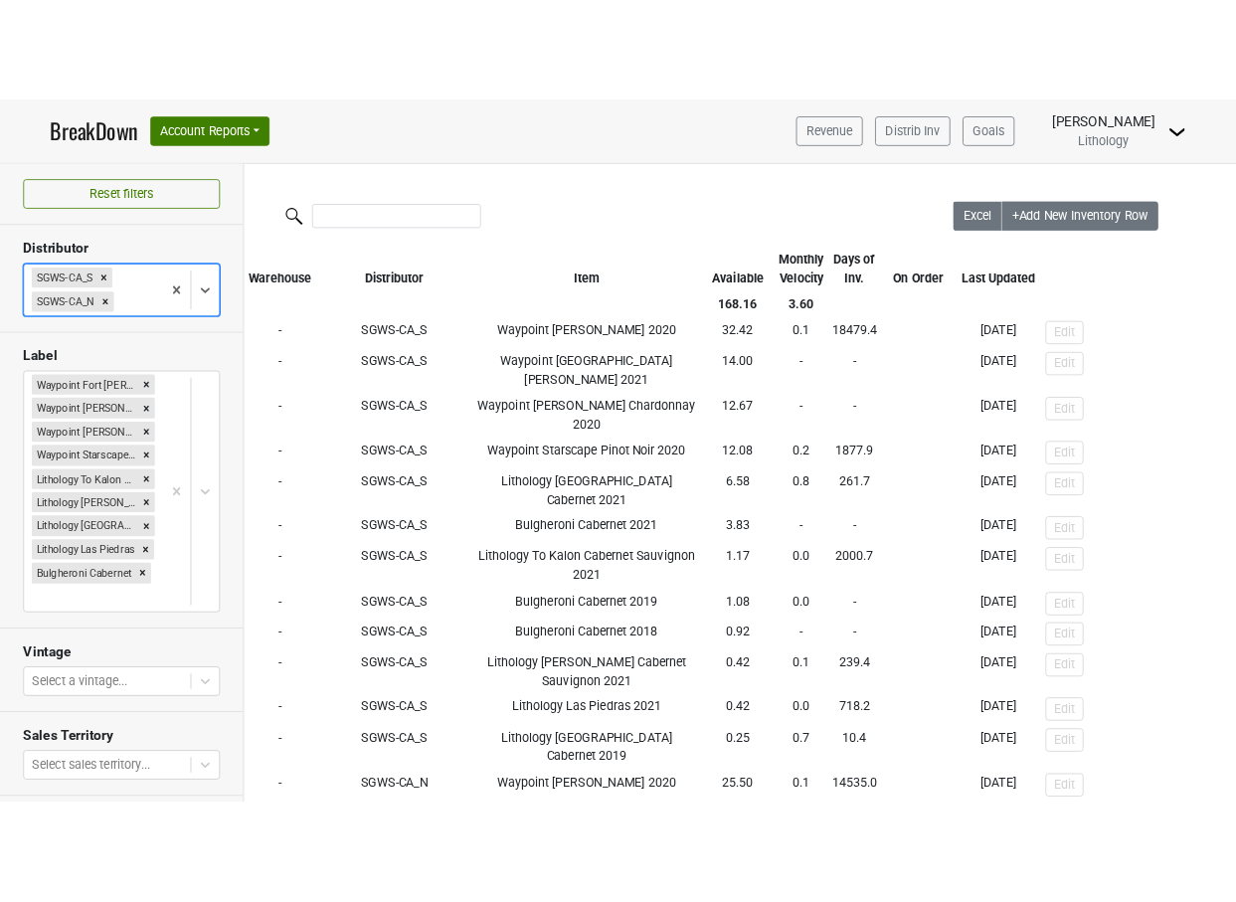
scroll to position [0, 0]
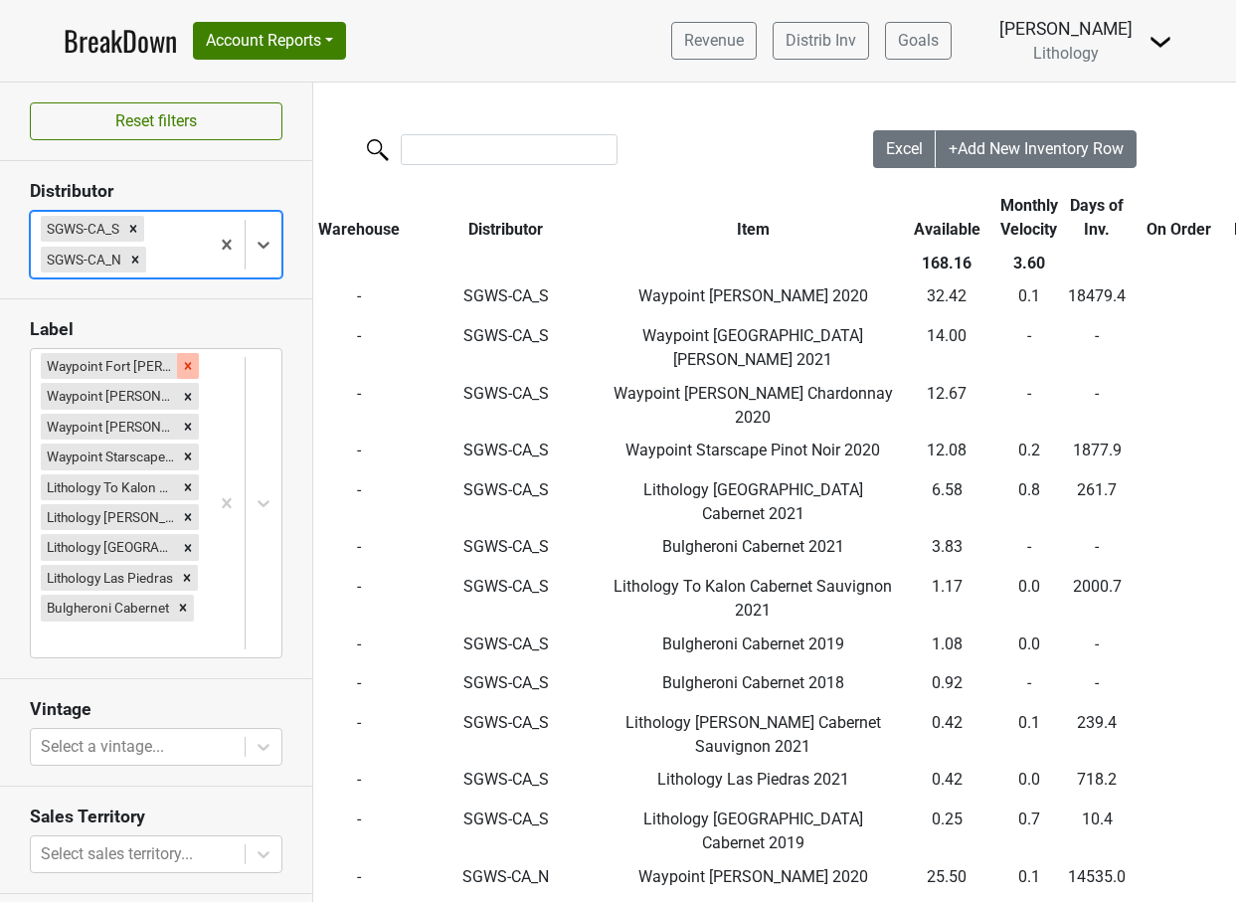
click at [191, 357] on div "Remove Waypoint Fort Ross Chardonnay" at bounding box center [188, 366] width 22 height 26
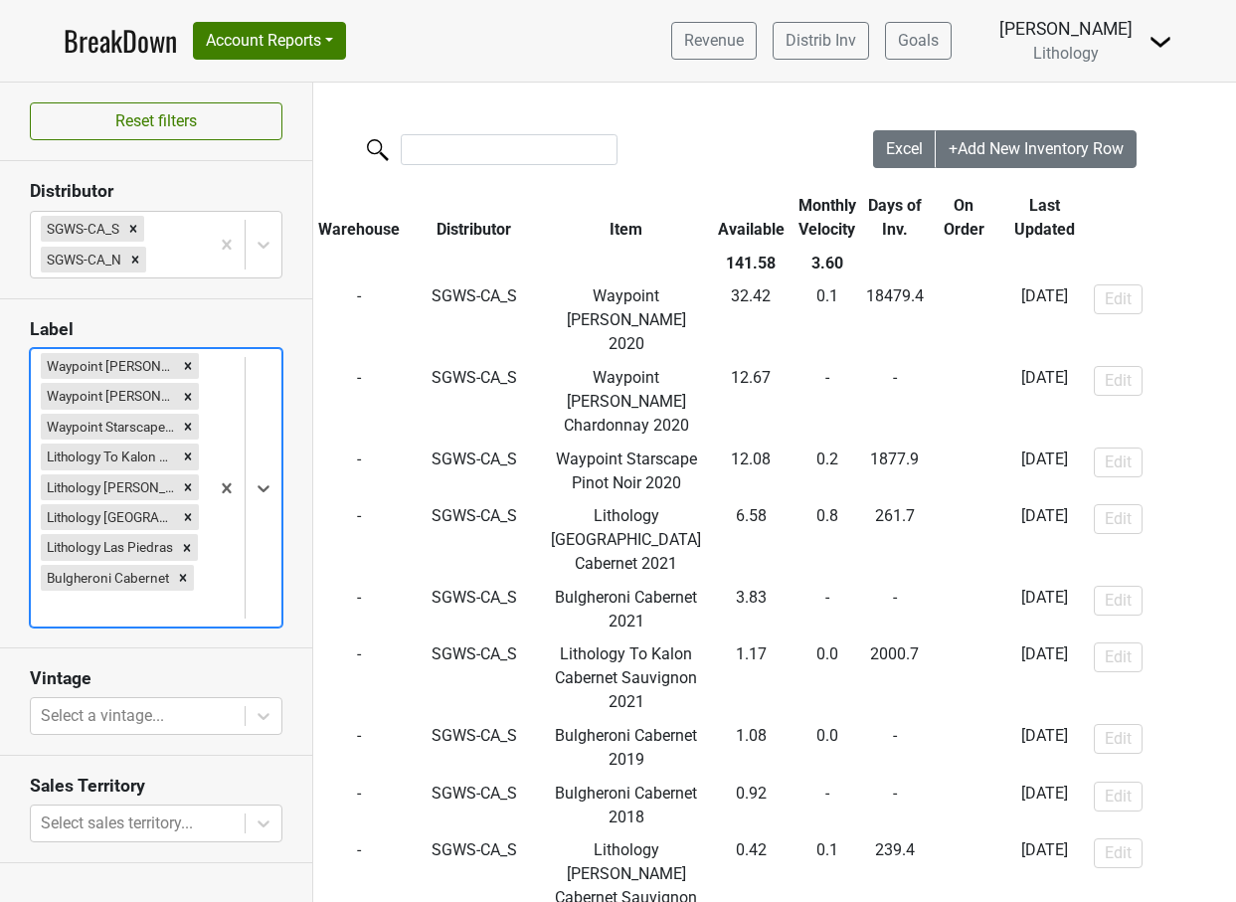
click at [191, 357] on div "Remove Waypoint Heintz Chardonnay" at bounding box center [188, 366] width 22 height 26
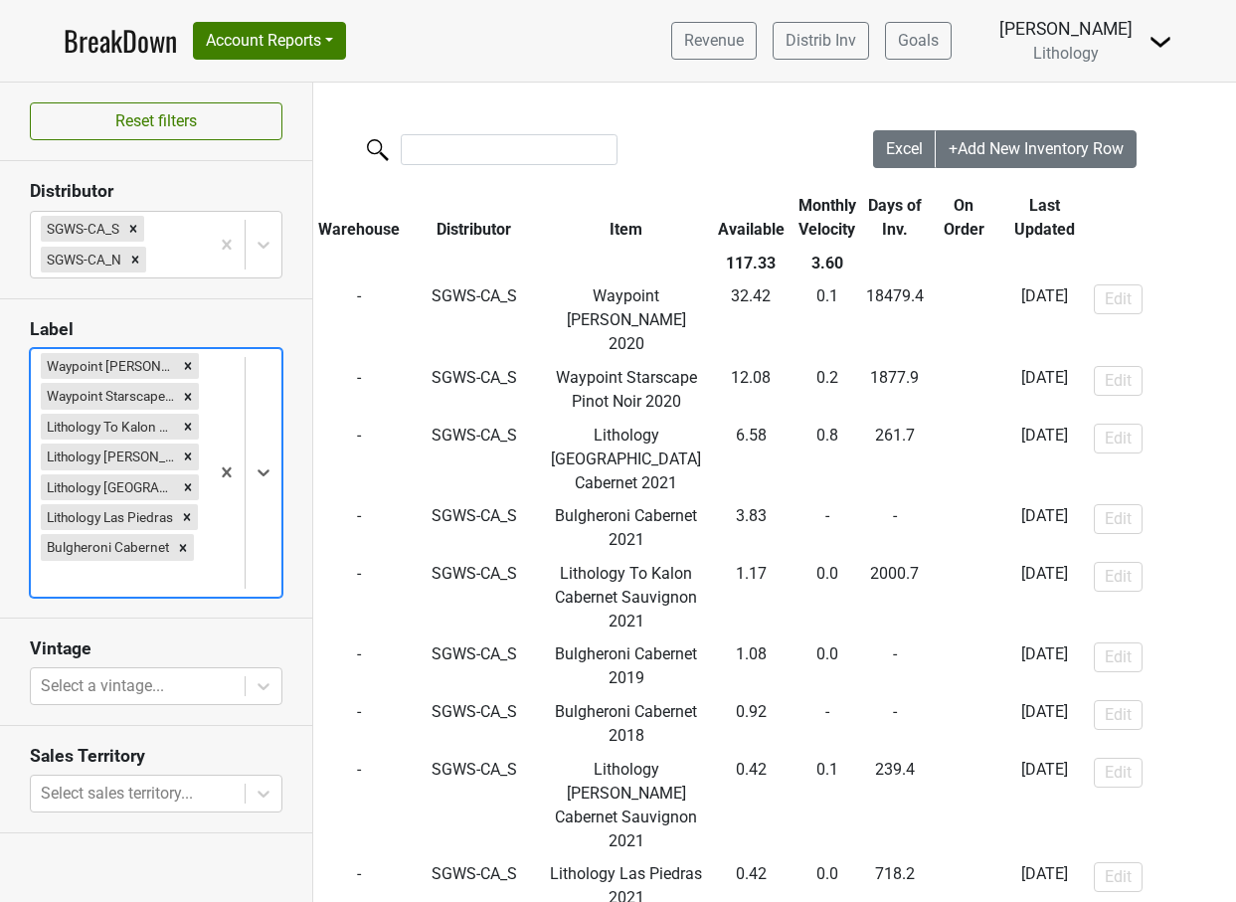
click at [191, 357] on div "Remove Waypoint Ritchie Chardonnay" at bounding box center [188, 366] width 22 height 26
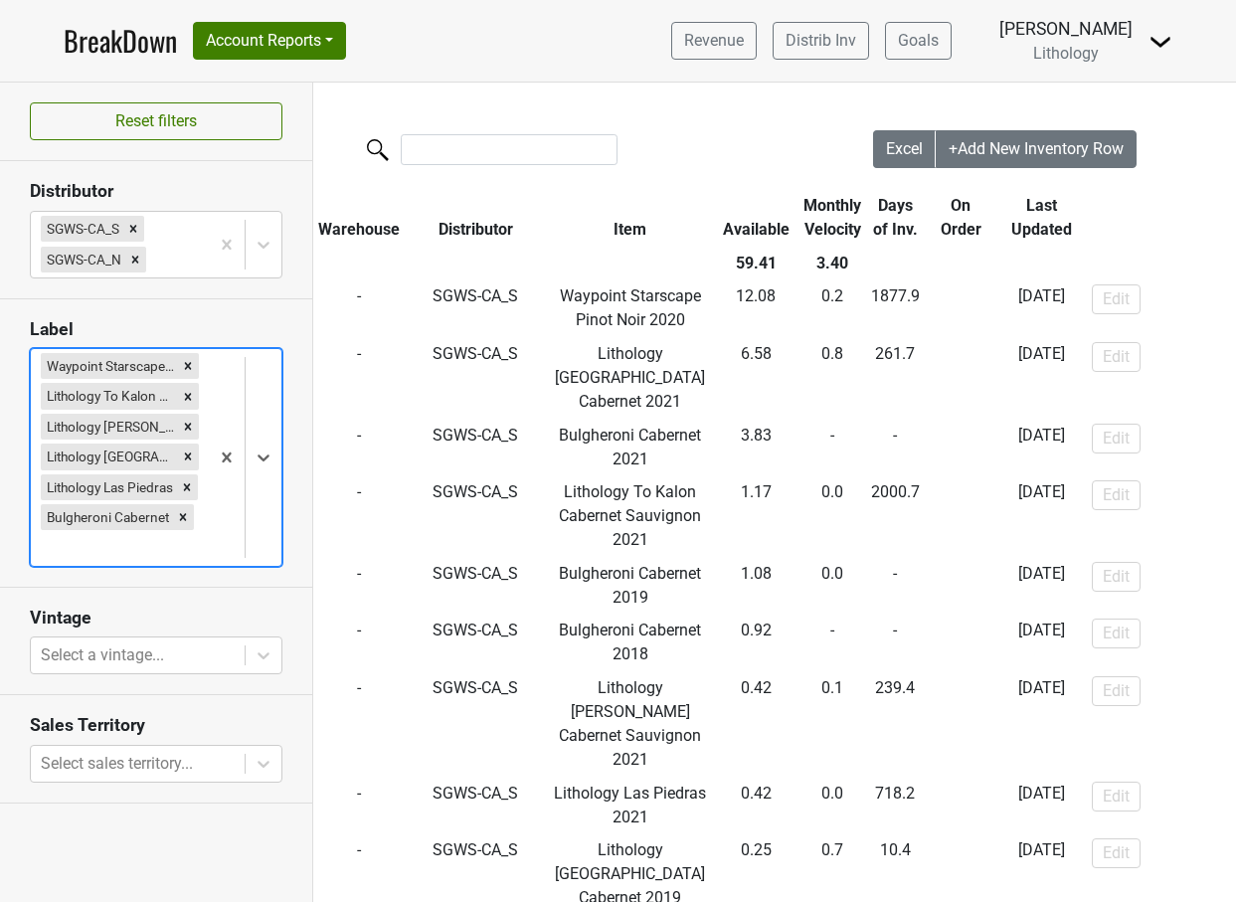
click at [191, 357] on div "Remove Waypoint Starscape Pinot Noir" at bounding box center [188, 366] width 22 height 26
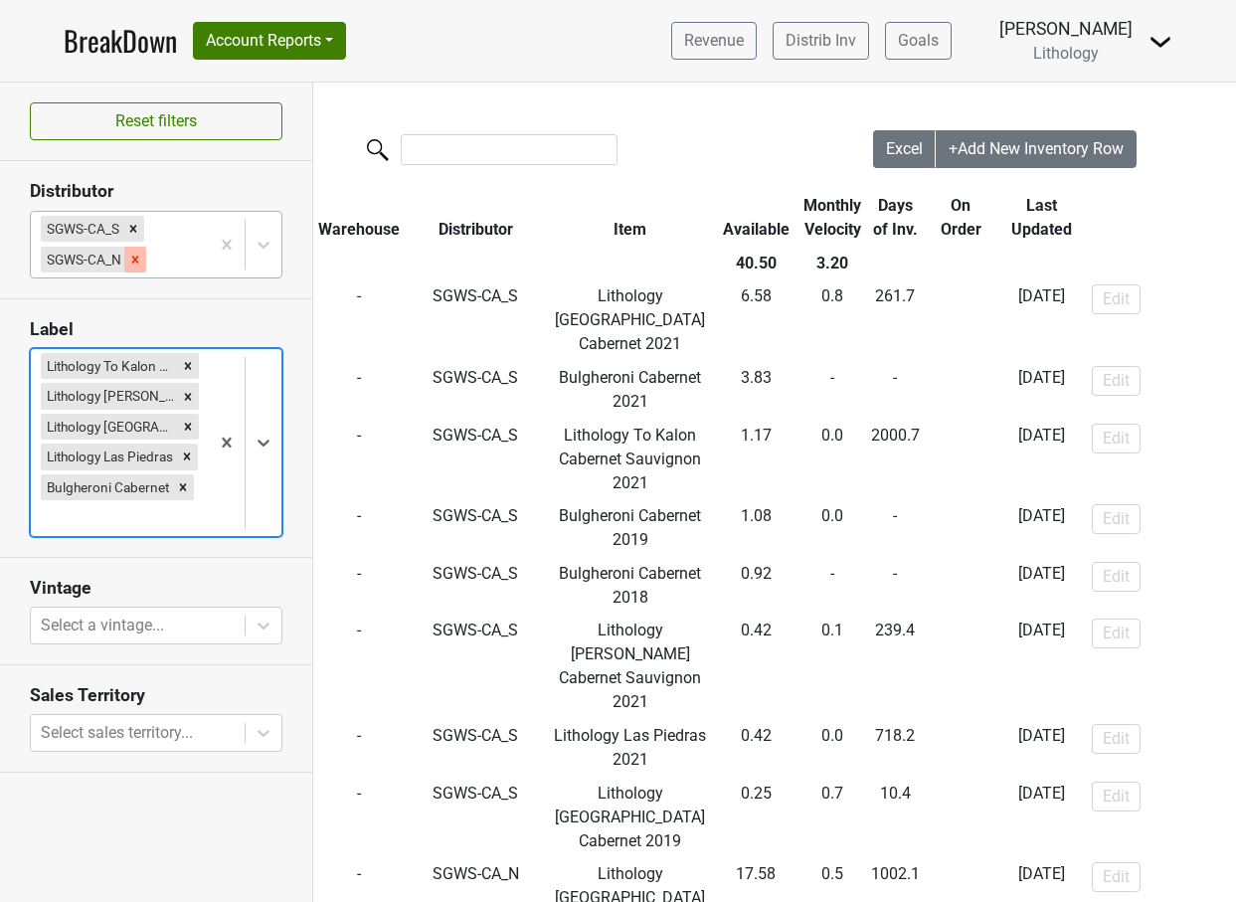
click at [137, 260] on icon "Remove SGWS-CA_N" at bounding box center [135, 260] width 14 height 14
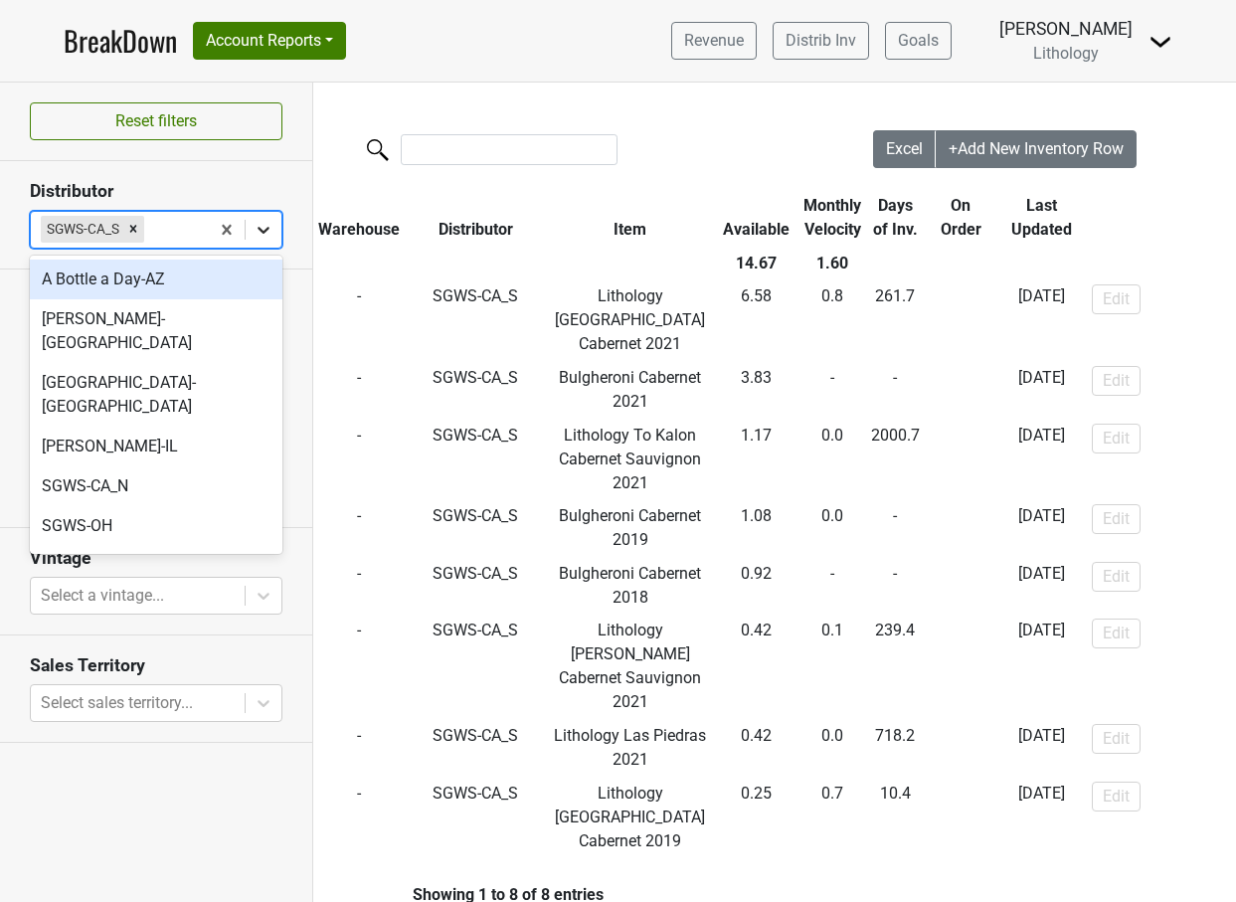
click at [268, 230] on icon at bounding box center [264, 230] width 20 height 20
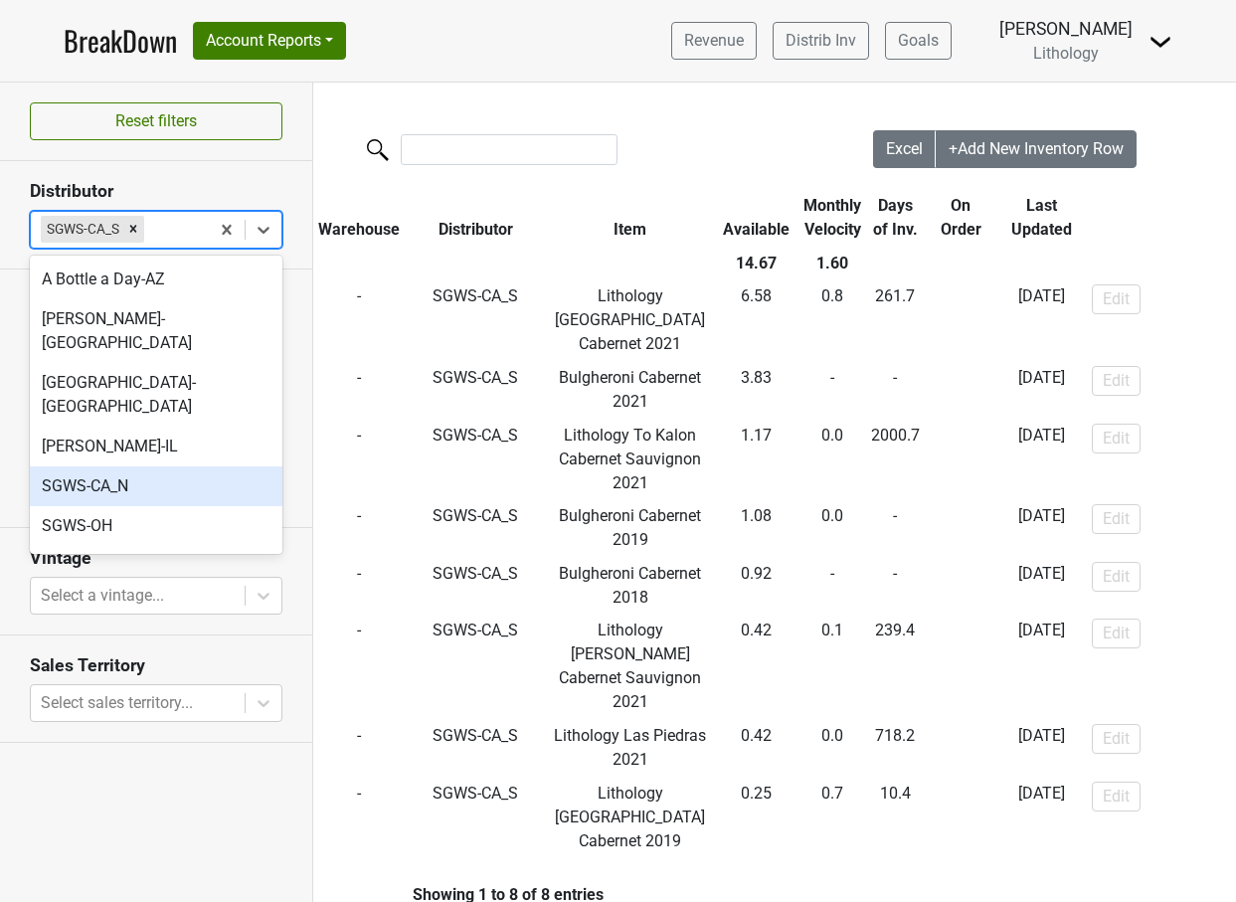
click at [195, 466] on div "SGWS-CA_N" at bounding box center [156, 486] width 253 height 40
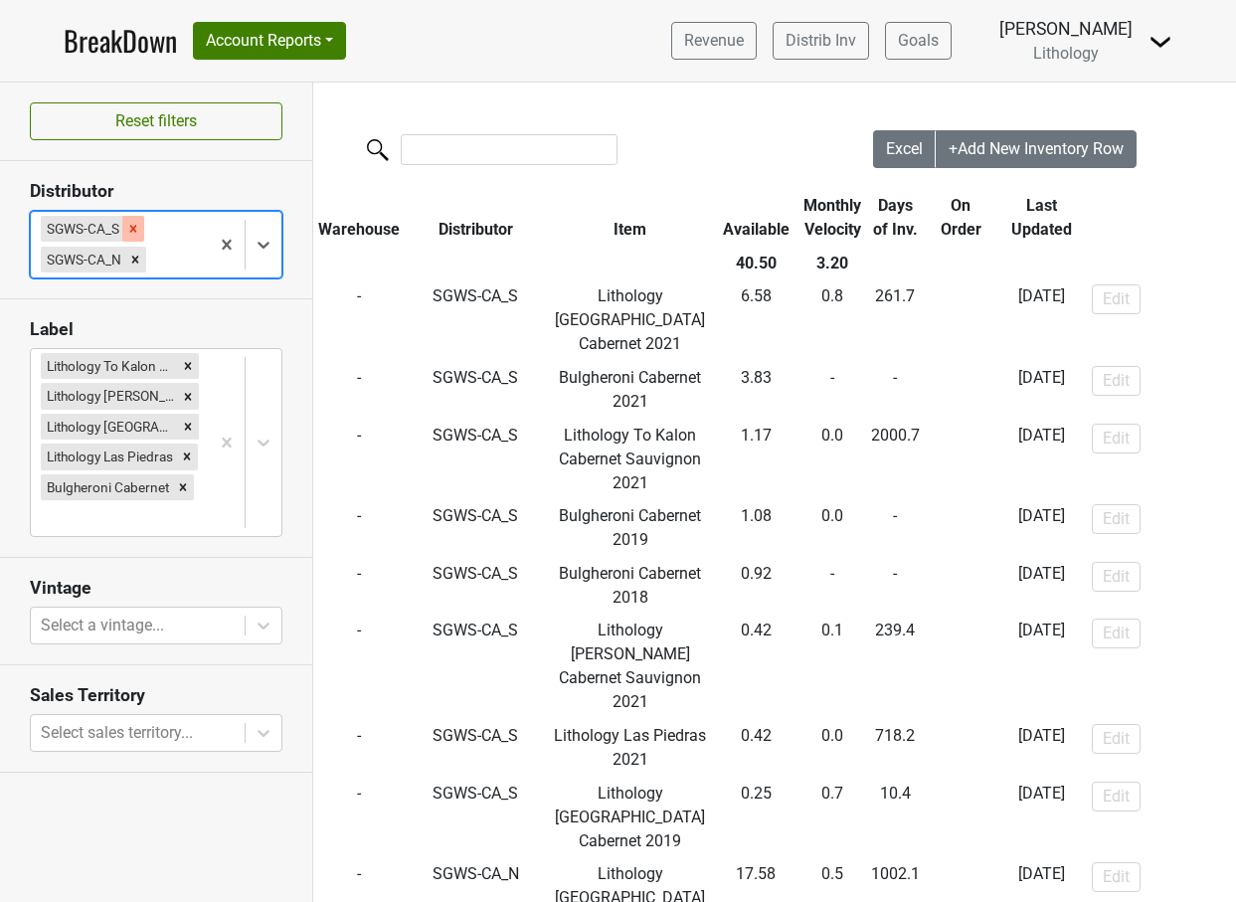
click at [131, 232] on icon "Remove SGWS-CA_S" at bounding box center [133, 229] width 14 height 14
